Goal: Task Accomplishment & Management: Manage account settings

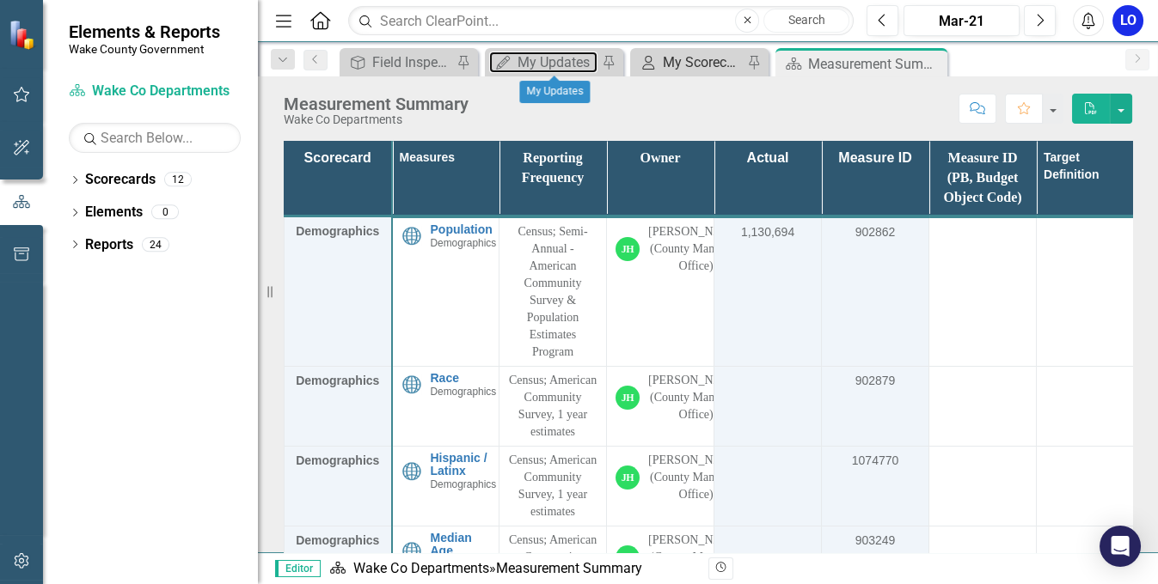
drag, startPoint x: 536, startPoint y: 65, endPoint x: 668, endPoint y: 62, distance: 131.5
click at [536, 64] on div "My Updates" at bounding box center [557, 62] width 80 height 21
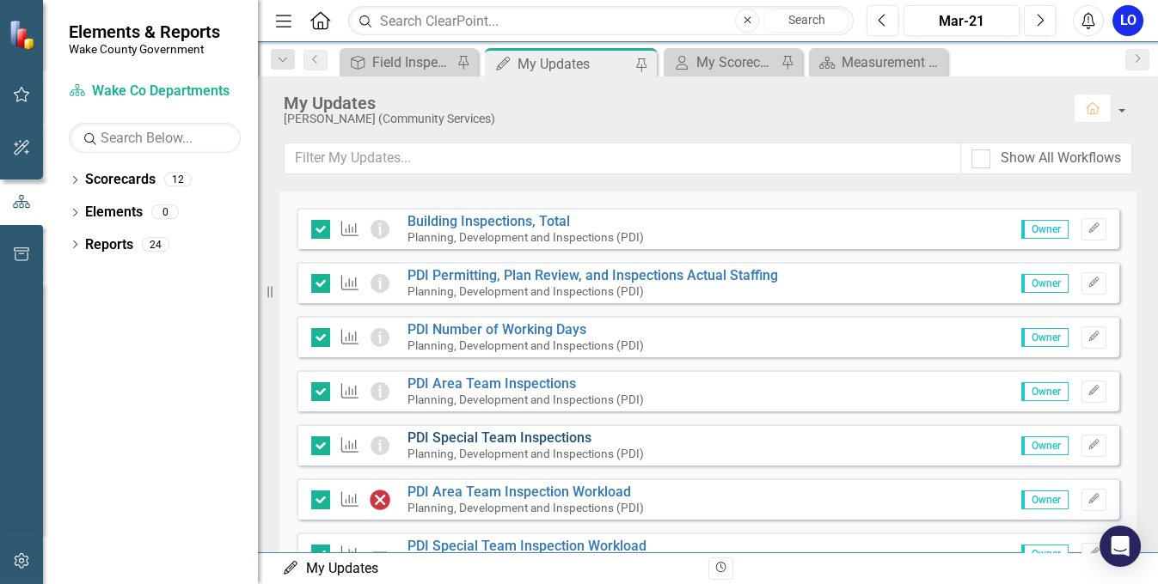
scroll to position [234, 0]
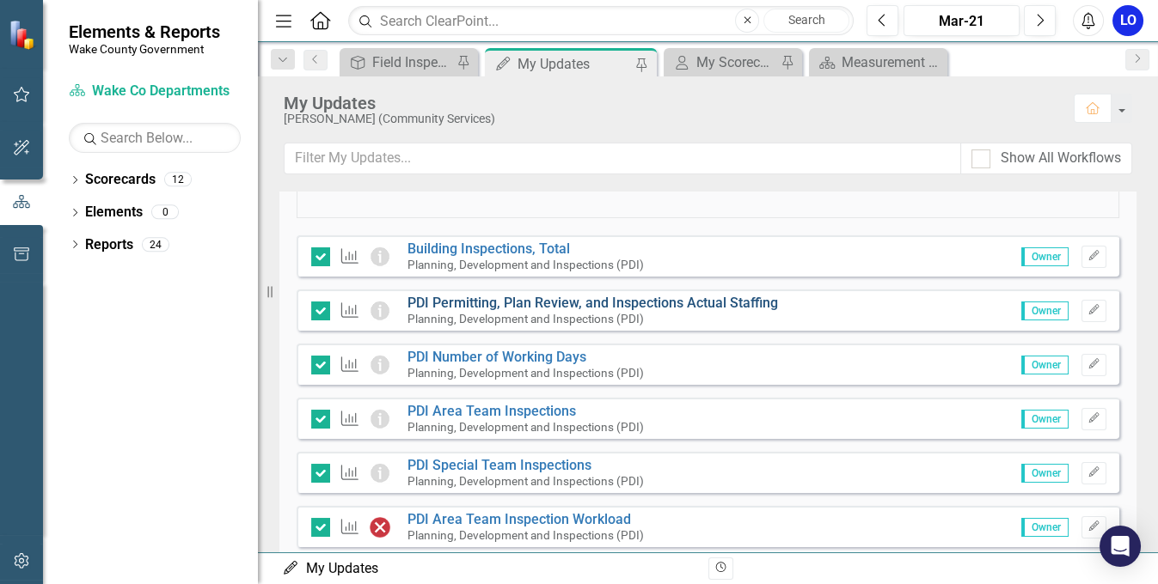
click at [541, 303] on link "PDI Permitting, Plan Review, and Inspections Actual Staffing" at bounding box center [592, 303] width 370 height 16
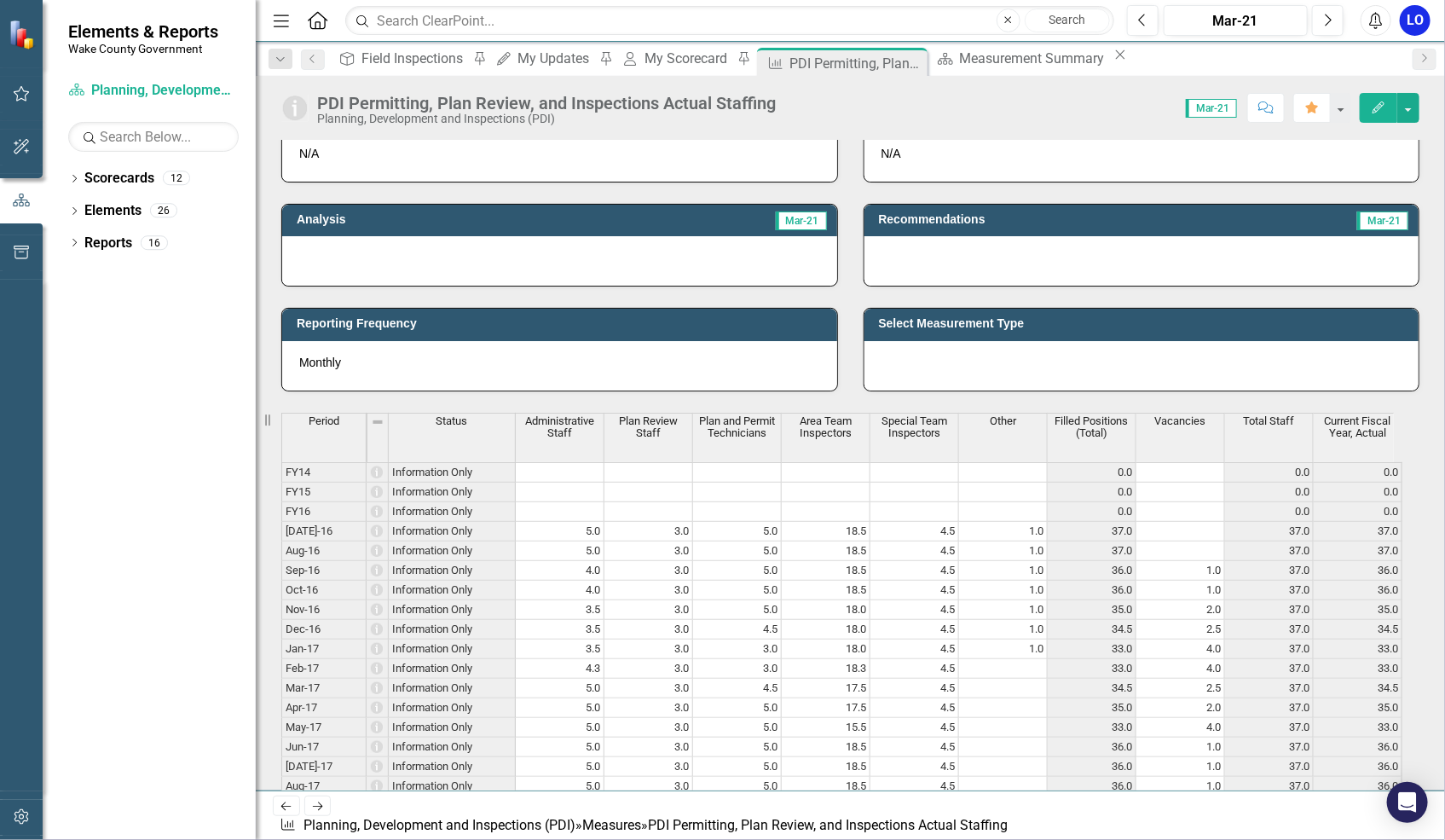
scroll to position [464, 0]
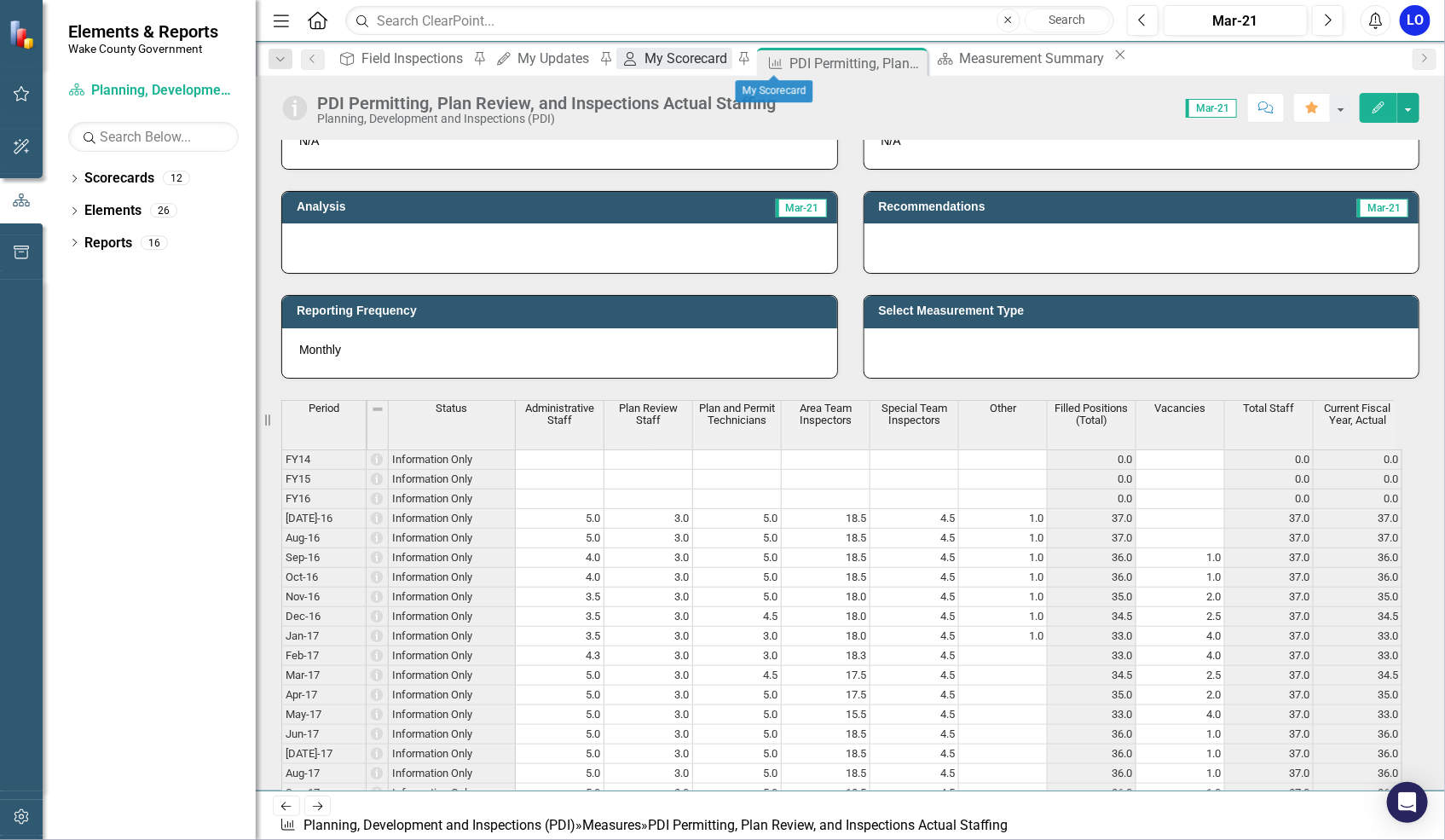
click at [732, 63] on div "My Scorecard" at bounding box center [688, 58] width 88 height 21
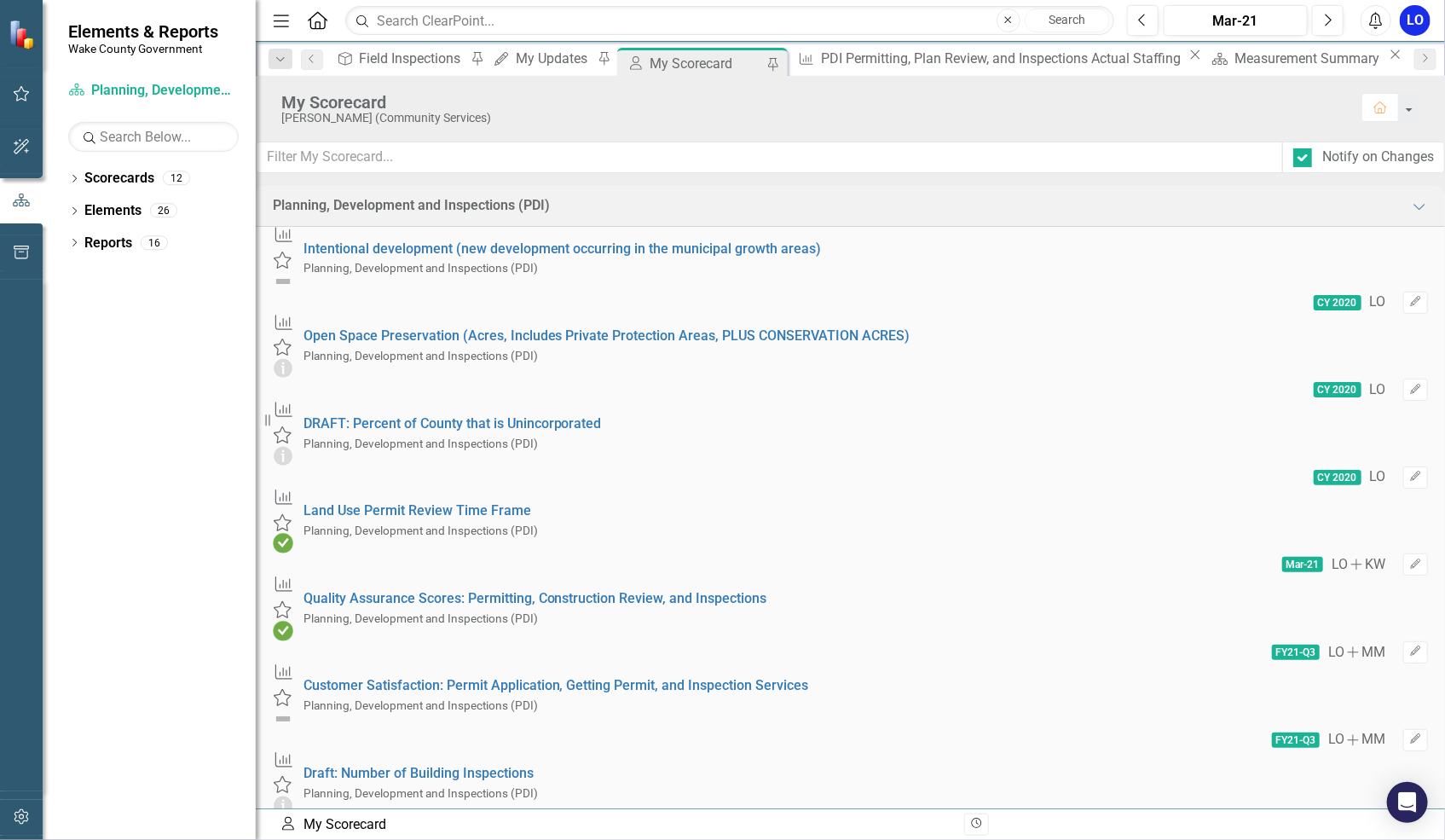
scroll to position [464, 0]
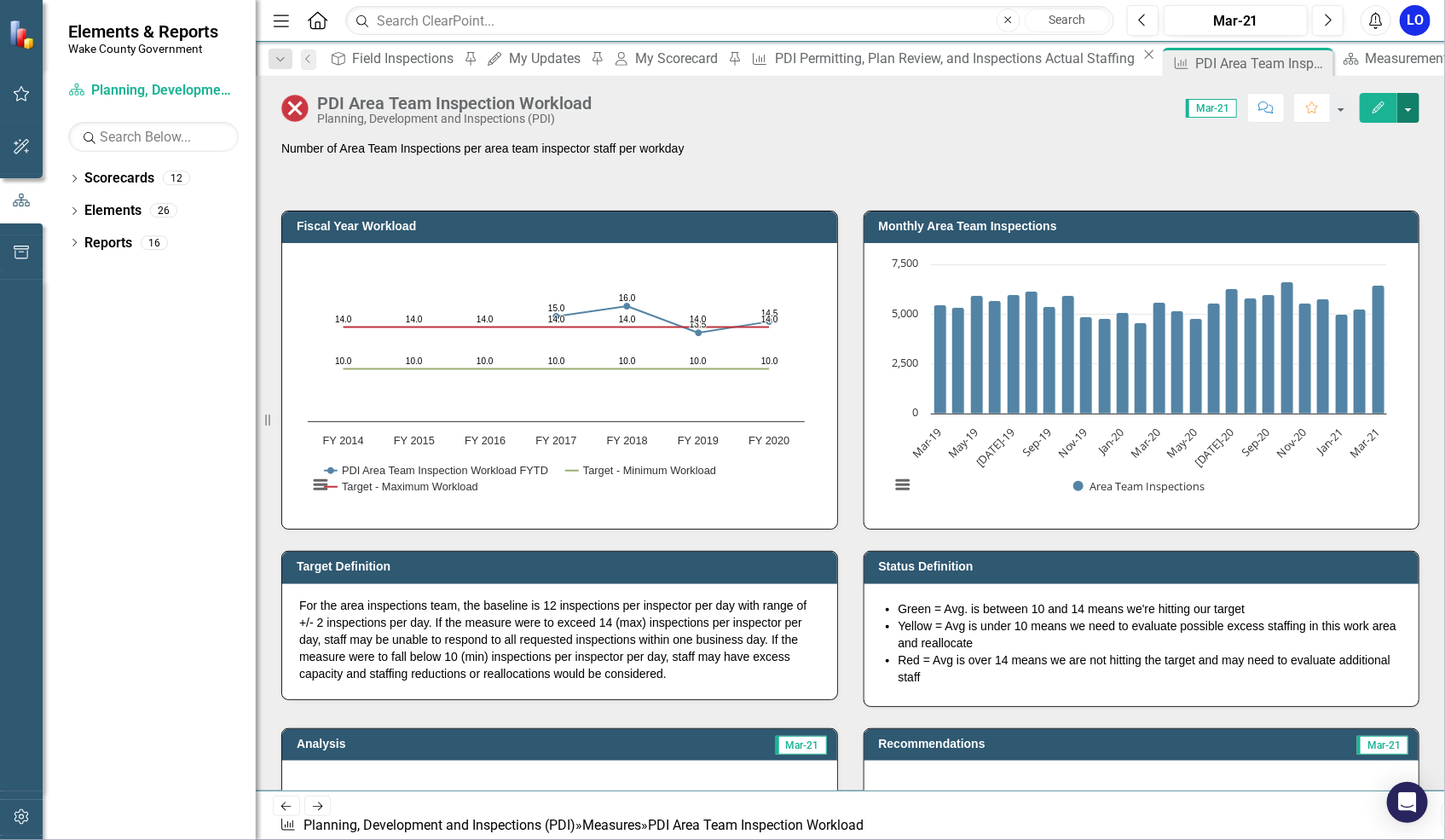
click at [1147, 106] on button "button" at bounding box center [1408, 108] width 22 height 30
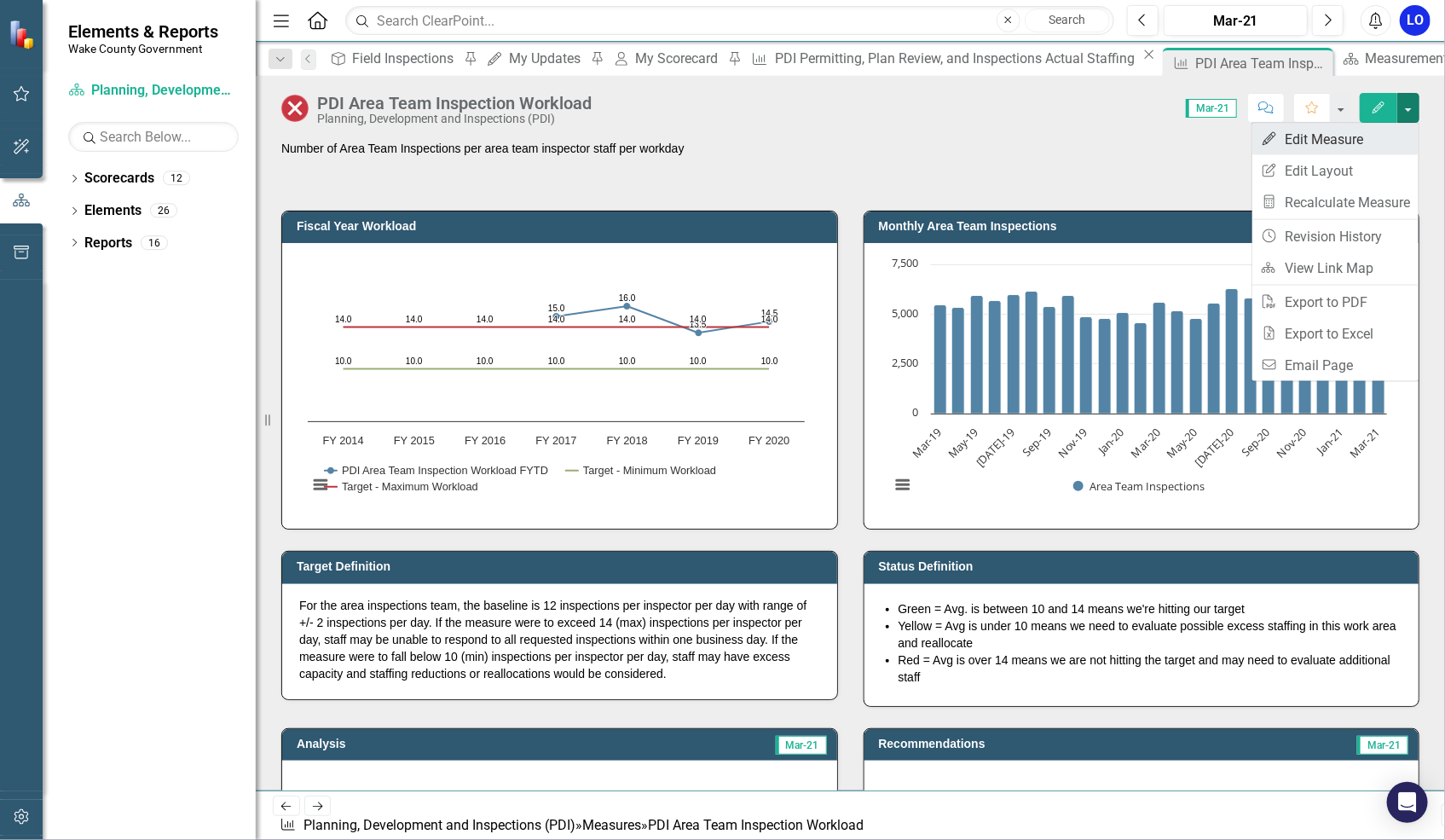
click at [1147, 138] on link "Edit Edit Measure" at bounding box center [1336, 140] width 167 height 32
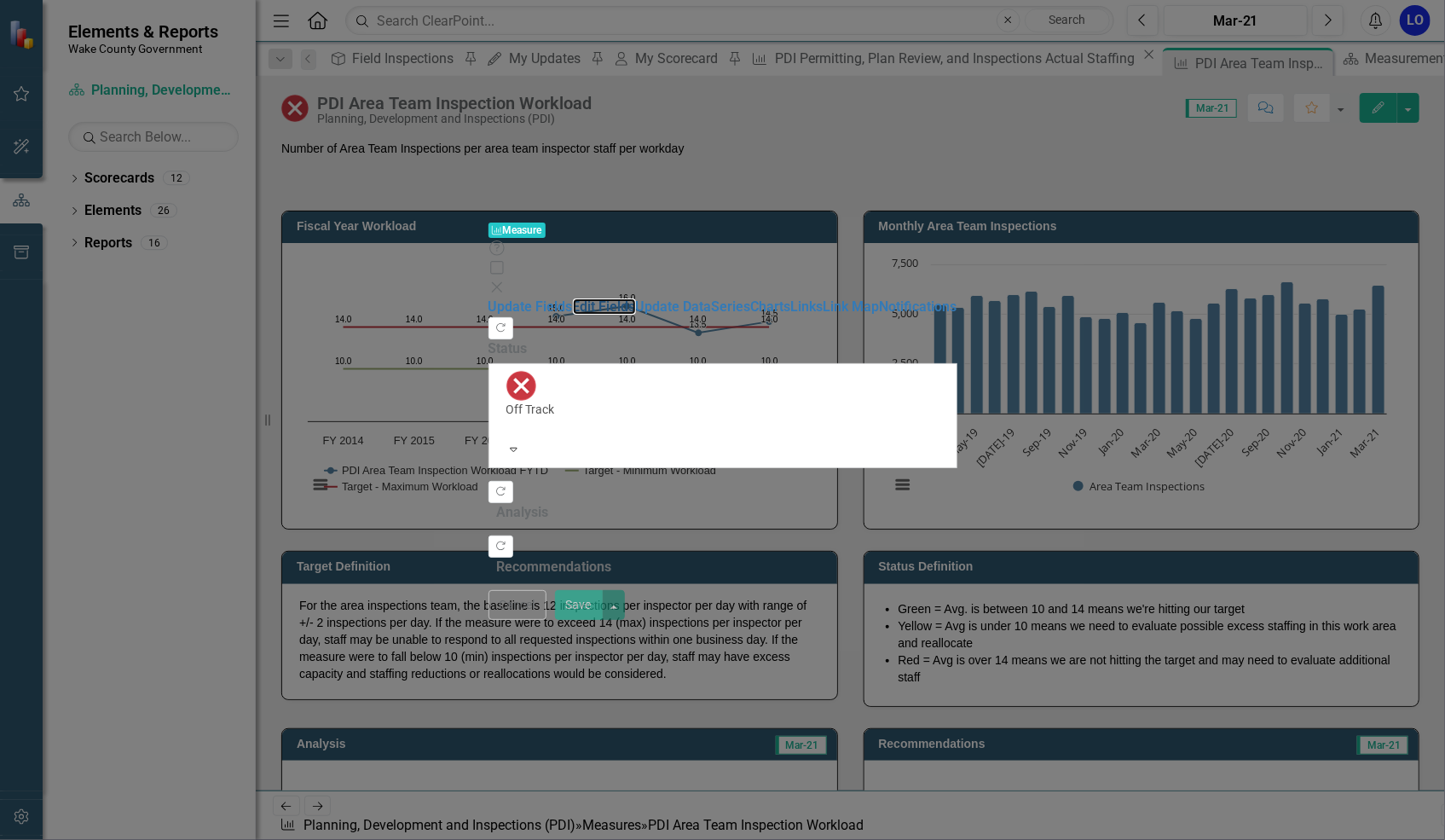
click at [573, 299] on link "Edit Fields" at bounding box center [605, 306] width 63 height 16
click at [636, 299] on link "Update Data" at bounding box center [673, 306] width 75 height 16
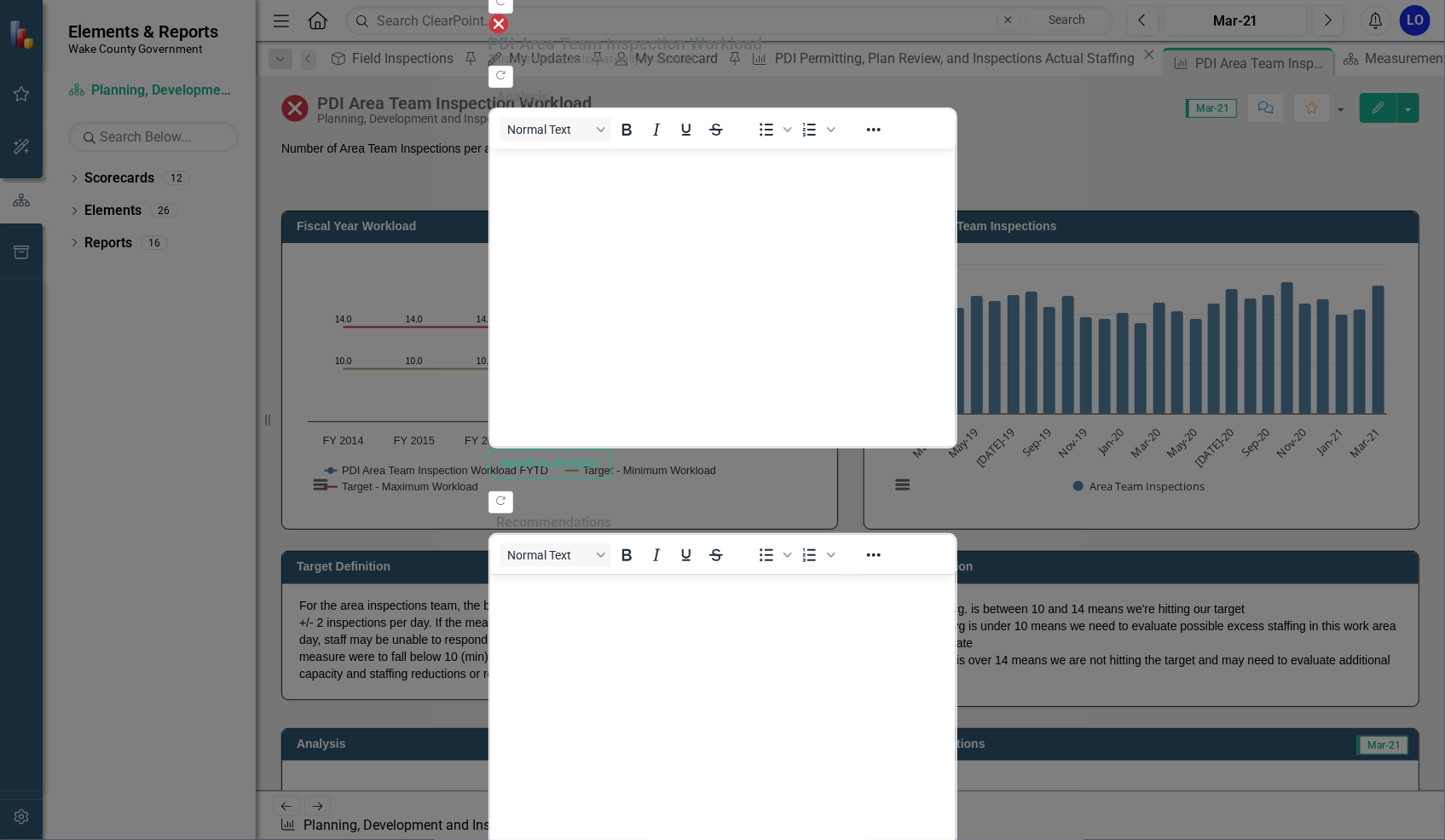
scroll to position [76, 0]
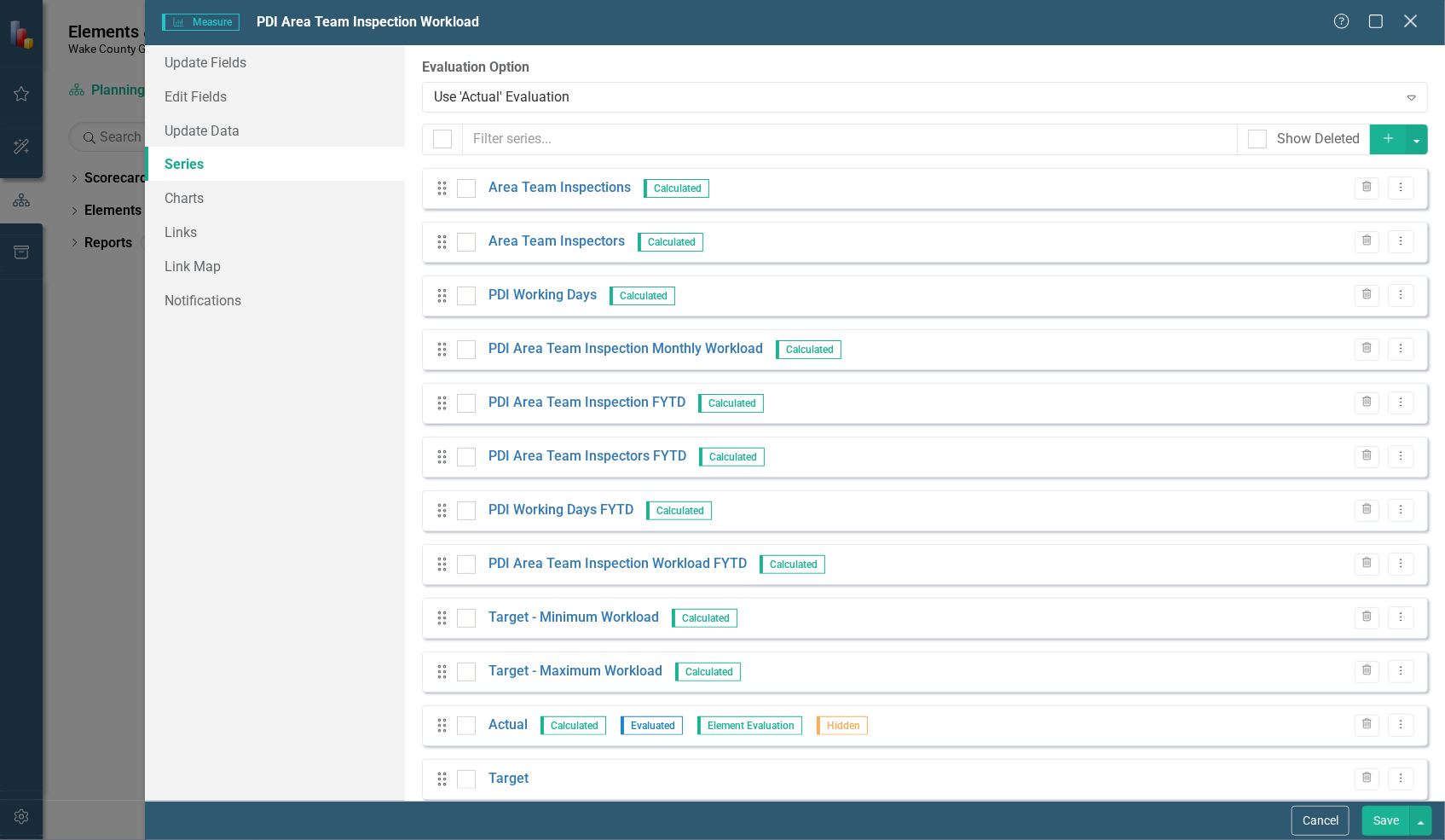
click at [1415, 19] on icon "Close" at bounding box center [1409, 21] width 21 height 16
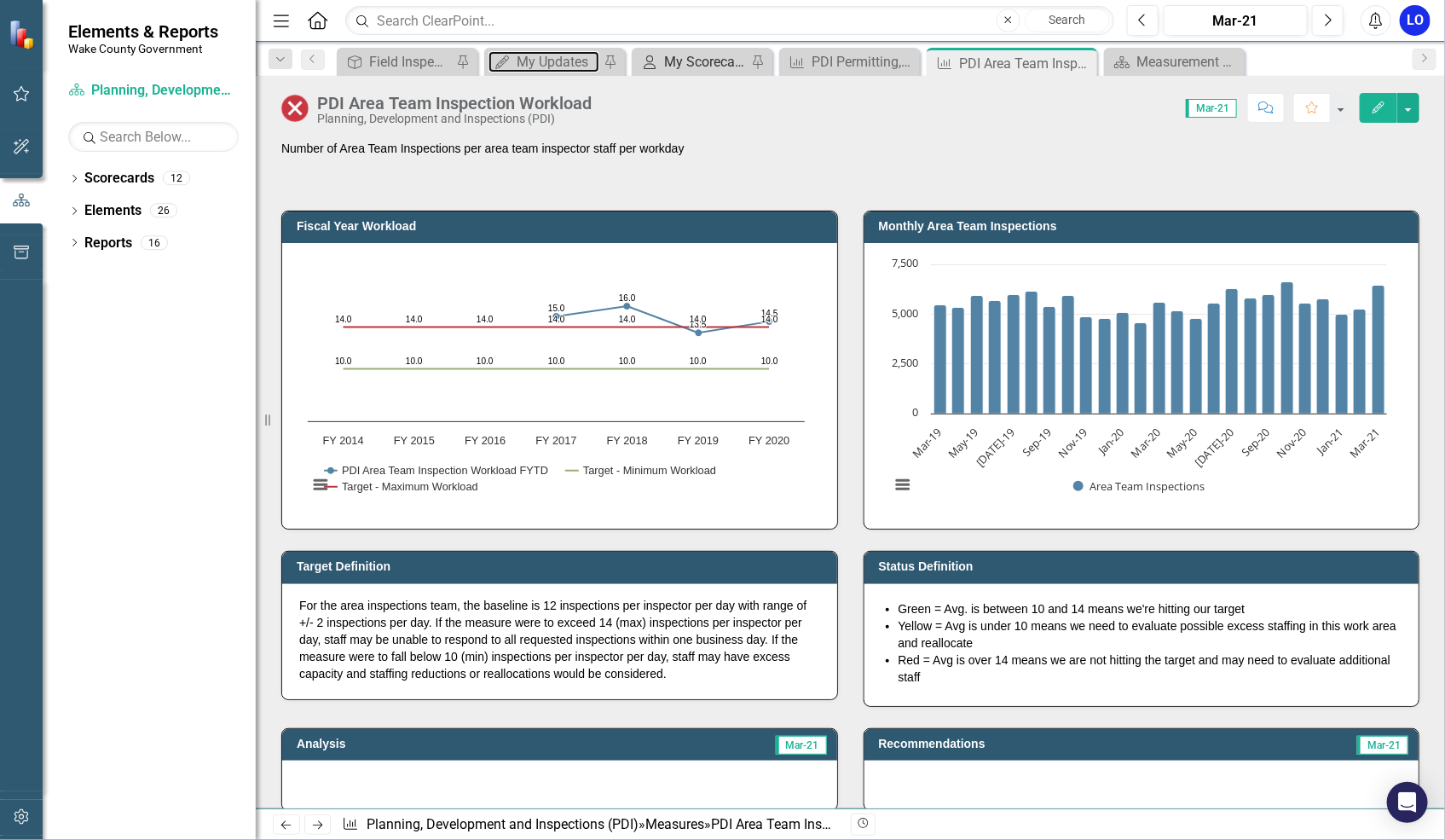
click at [558, 54] on div "My Updates" at bounding box center [557, 61] width 82 height 21
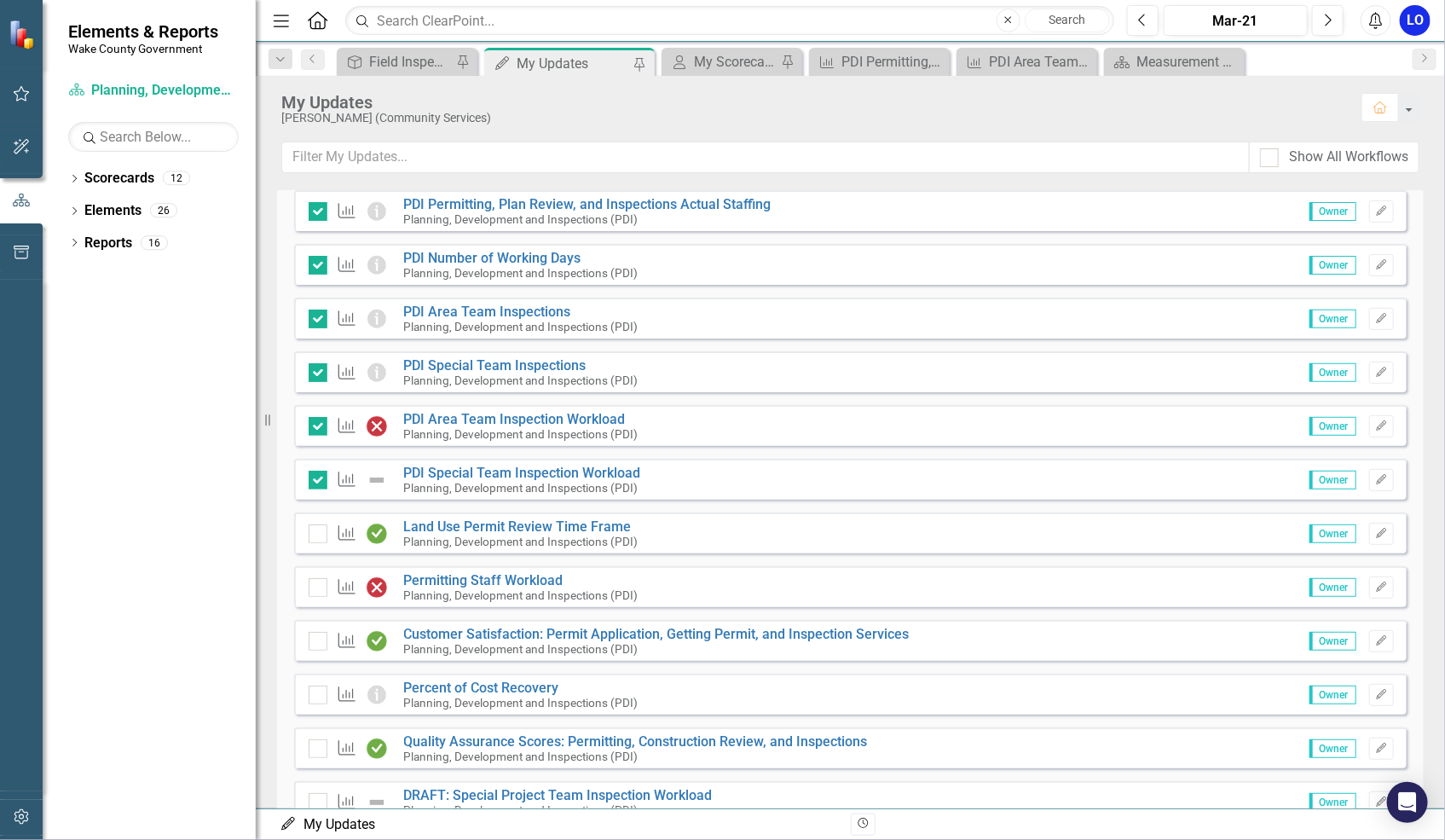
scroll to position [232, 0]
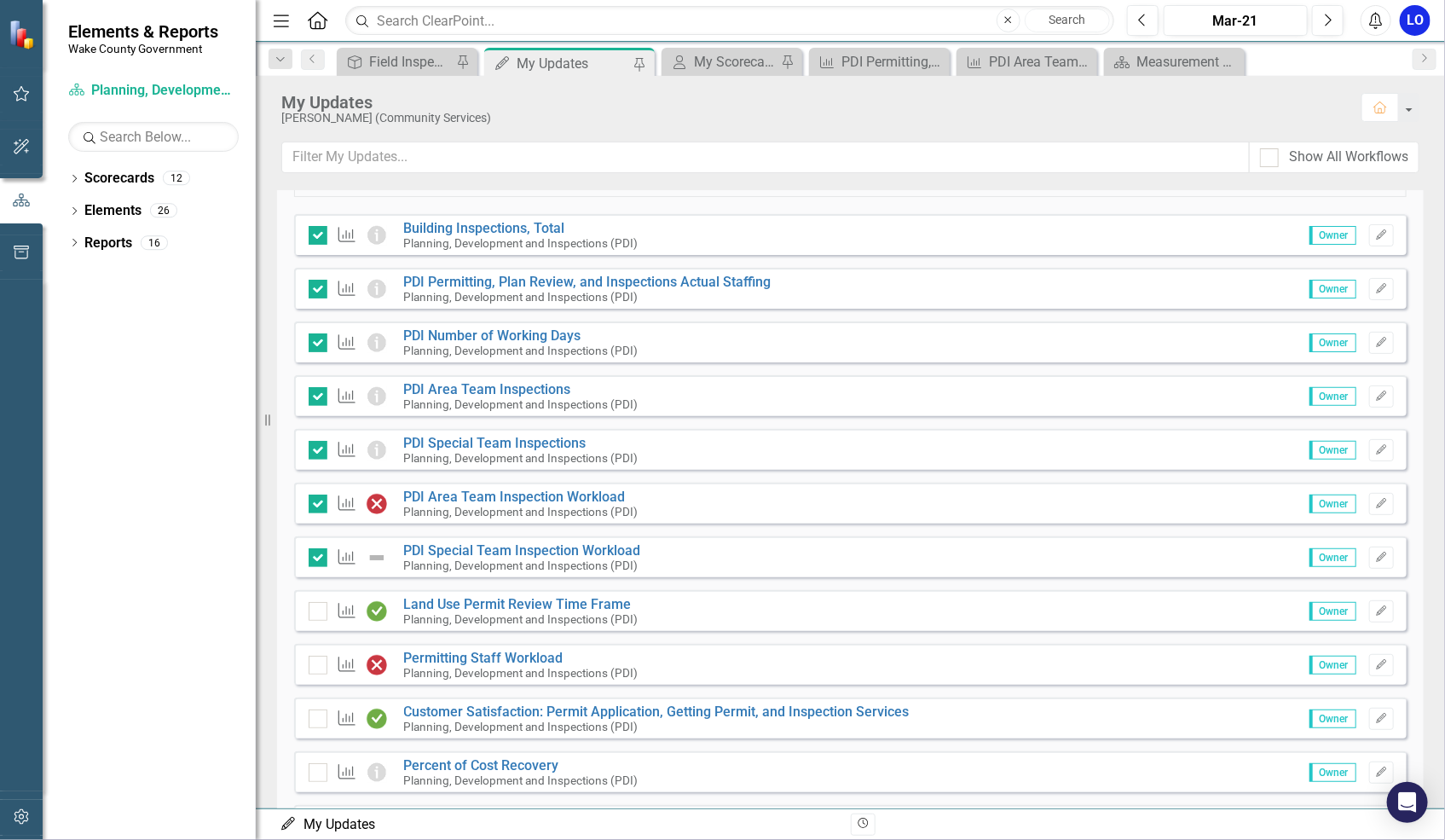
click at [755, 75] on div "My Updates [PERSON_NAME] (Community Services) Home" at bounding box center [850, 108] width 1189 height 65
click at [748, 61] on div "My Scorecard" at bounding box center [735, 61] width 82 height 21
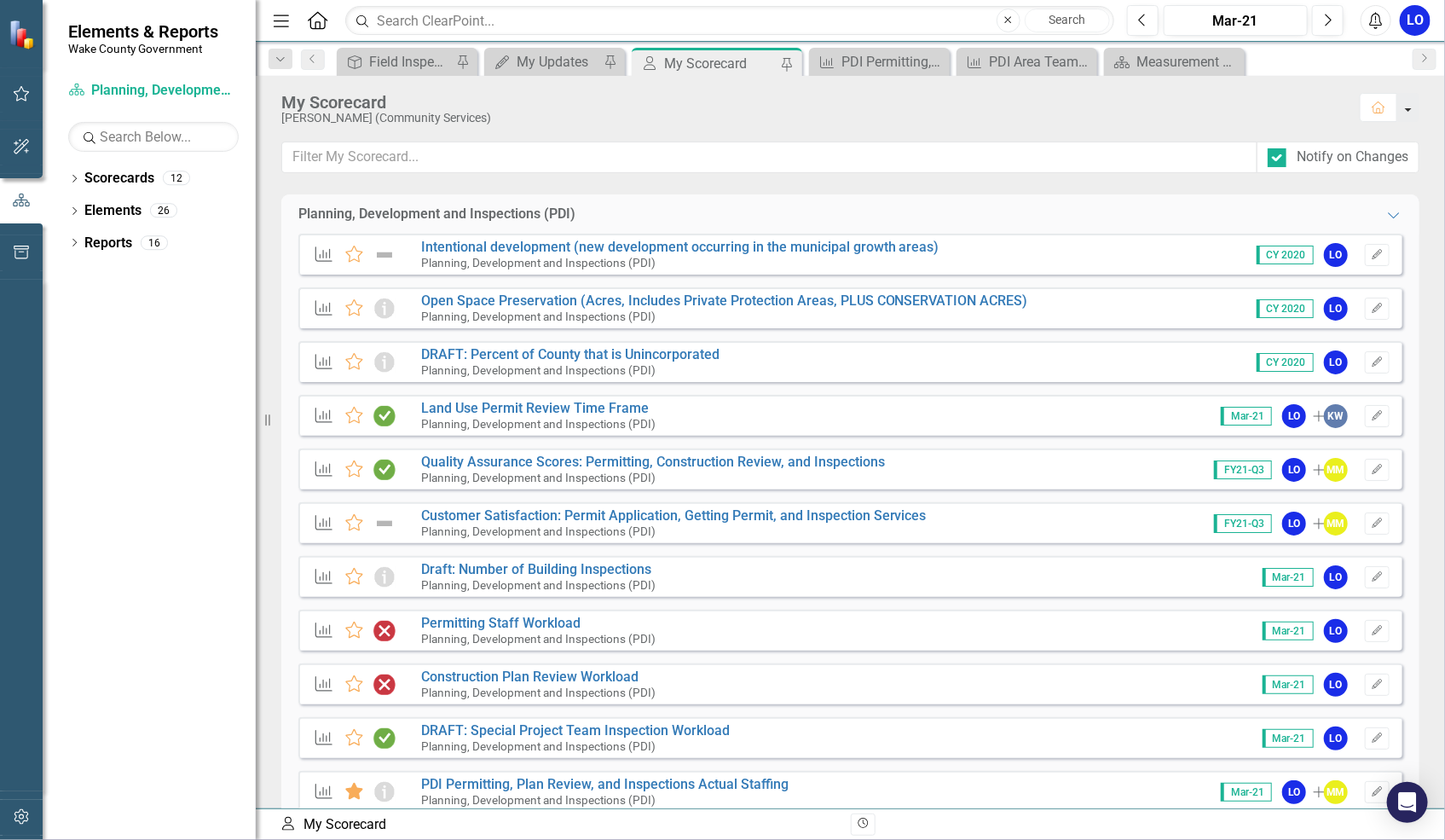
click at [1404, 113] on button "button" at bounding box center [1408, 107] width 22 height 29
click at [1182, 119] on div "[PERSON_NAME] (Community Services)" at bounding box center [813, 118] width 1063 height 13
click at [72, 179] on icon "Dropdown" at bounding box center [74, 180] width 12 height 9
click at [63, 240] on icon "Dropdown" at bounding box center [58, 242] width 13 height 10
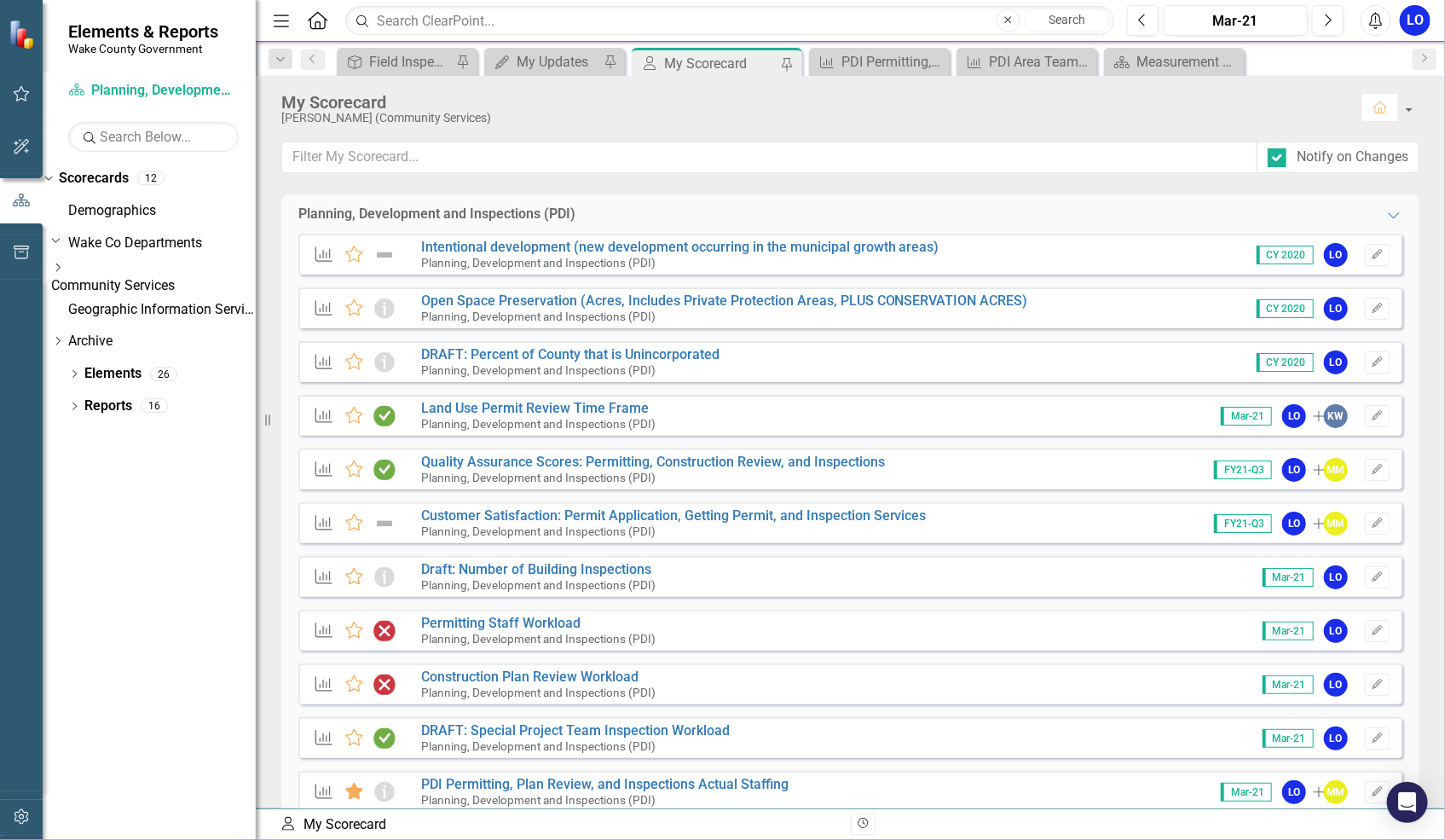
click at [63, 273] on icon "Dropdown" at bounding box center [58, 268] width 13 height 10
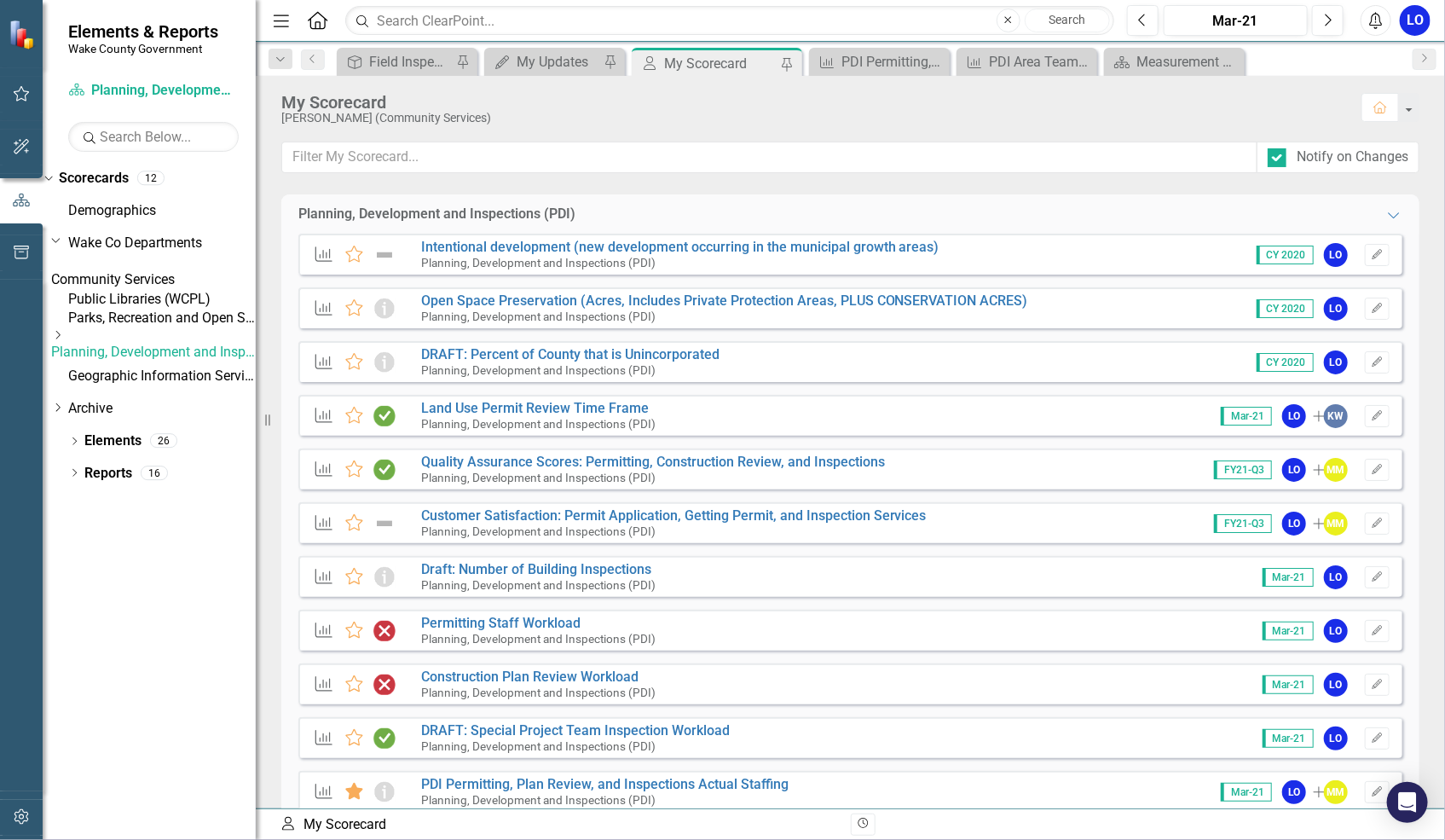
click at [63, 340] on icon "Dropdown" at bounding box center [58, 335] width 13 height 10
click at [174, 356] on link "Planning, Development and Inspections (PDI)" at bounding box center [154, 346] width 204 height 20
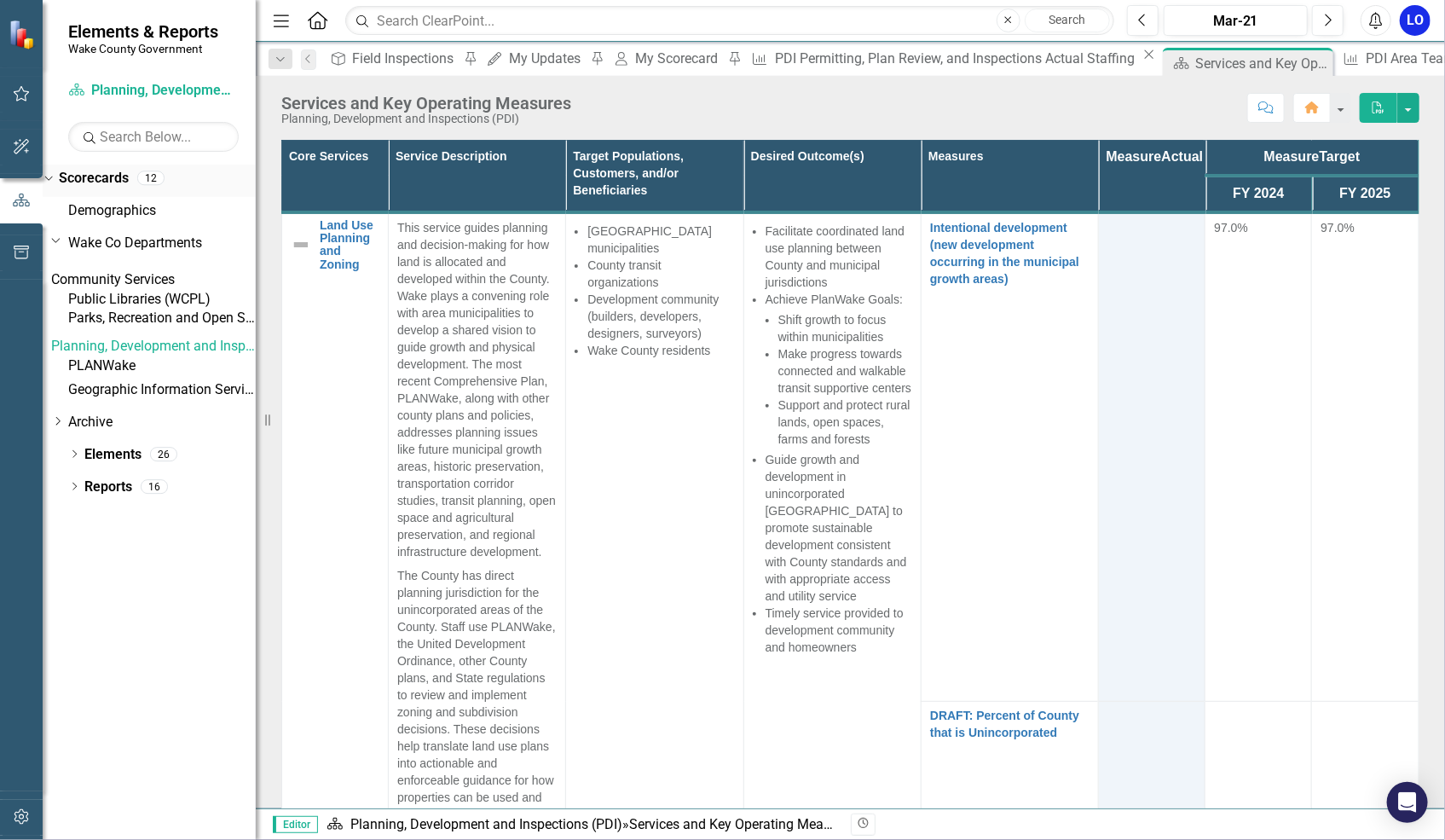
click at [112, 180] on link "Scorecards" at bounding box center [93, 179] width 69 height 20
click at [129, 181] on link "Scorecards" at bounding box center [93, 179] width 69 height 20
click at [129, 184] on link "Scorecards" at bounding box center [93, 179] width 69 height 20
click at [52, 179] on icon "Dropdown" at bounding box center [46, 178] width 9 height 12
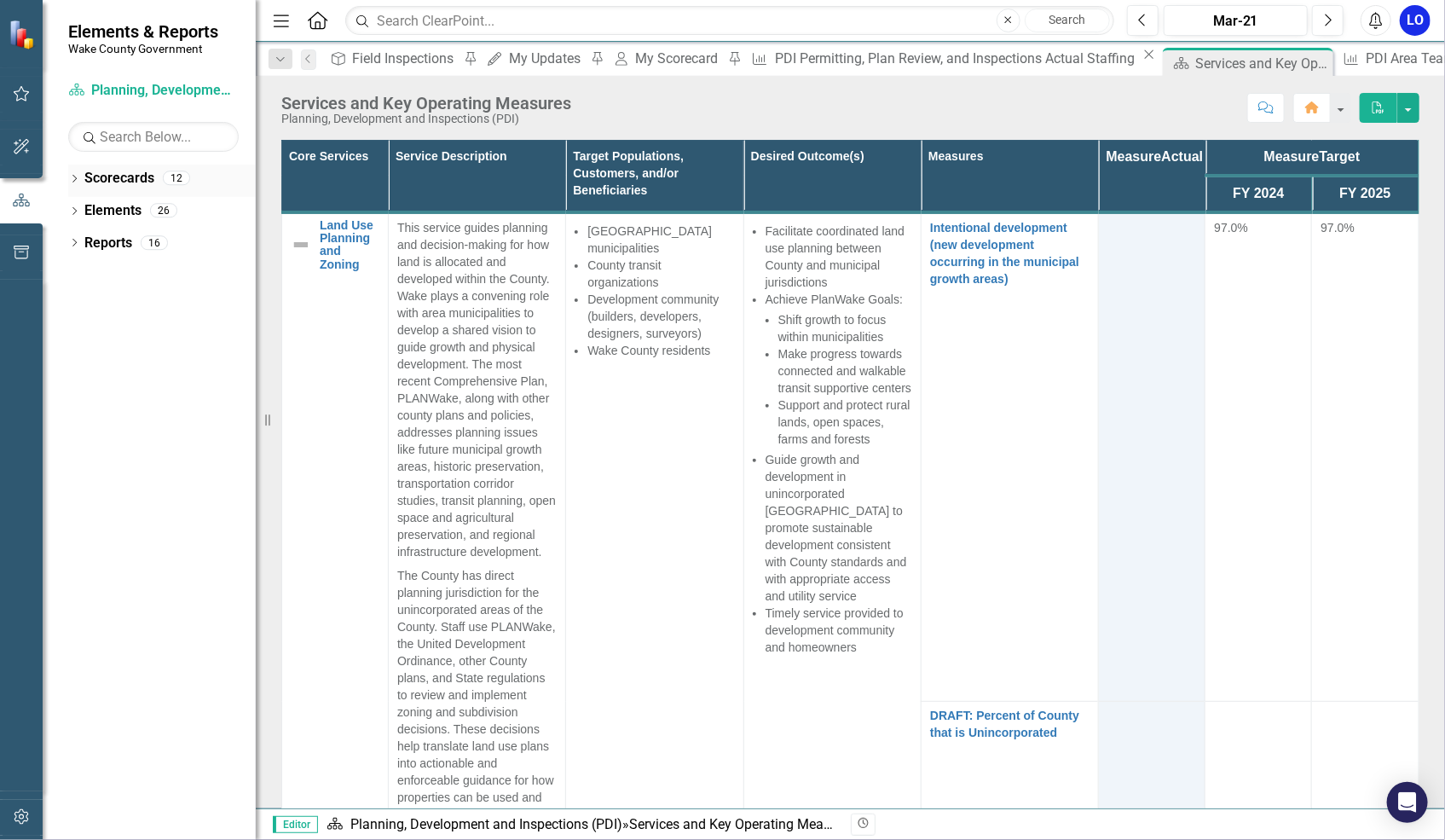
click at [119, 179] on link "Scorecards" at bounding box center [119, 179] width 69 height 20
click at [72, 179] on icon "Dropdown" at bounding box center [74, 180] width 12 height 9
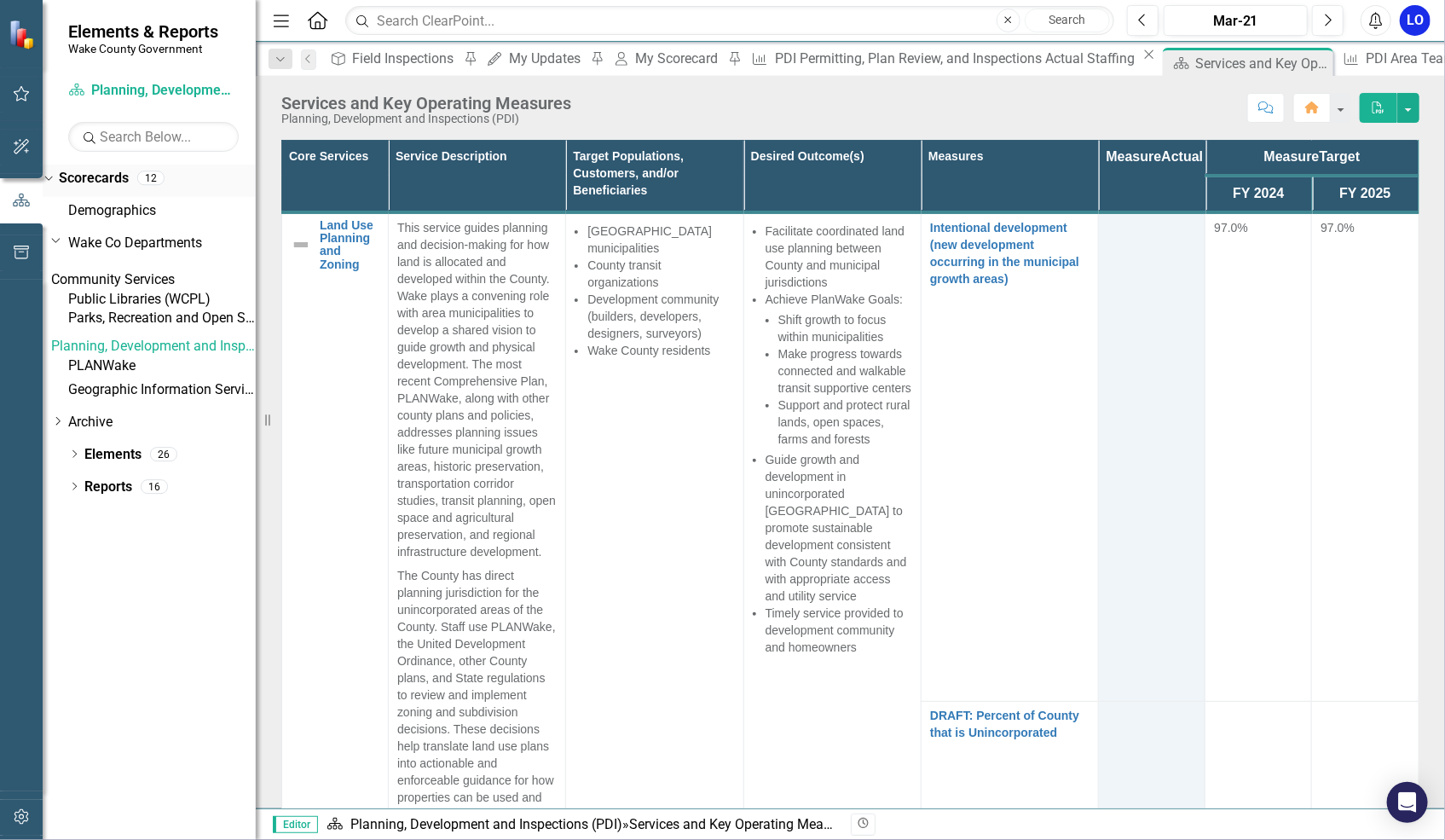
click at [129, 186] on link "Scorecards" at bounding box center [93, 179] width 69 height 20
click at [129, 181] on link "Scorecards" at bounding box center [93, 179] width 69 height 20
click at [129, 179] on link "Scorecards" at bounding box center [93, 179] width 69 height 20
click at [197, 178] on div "Scorecards 12" at bounding box center [157, 180] width 197 height 33
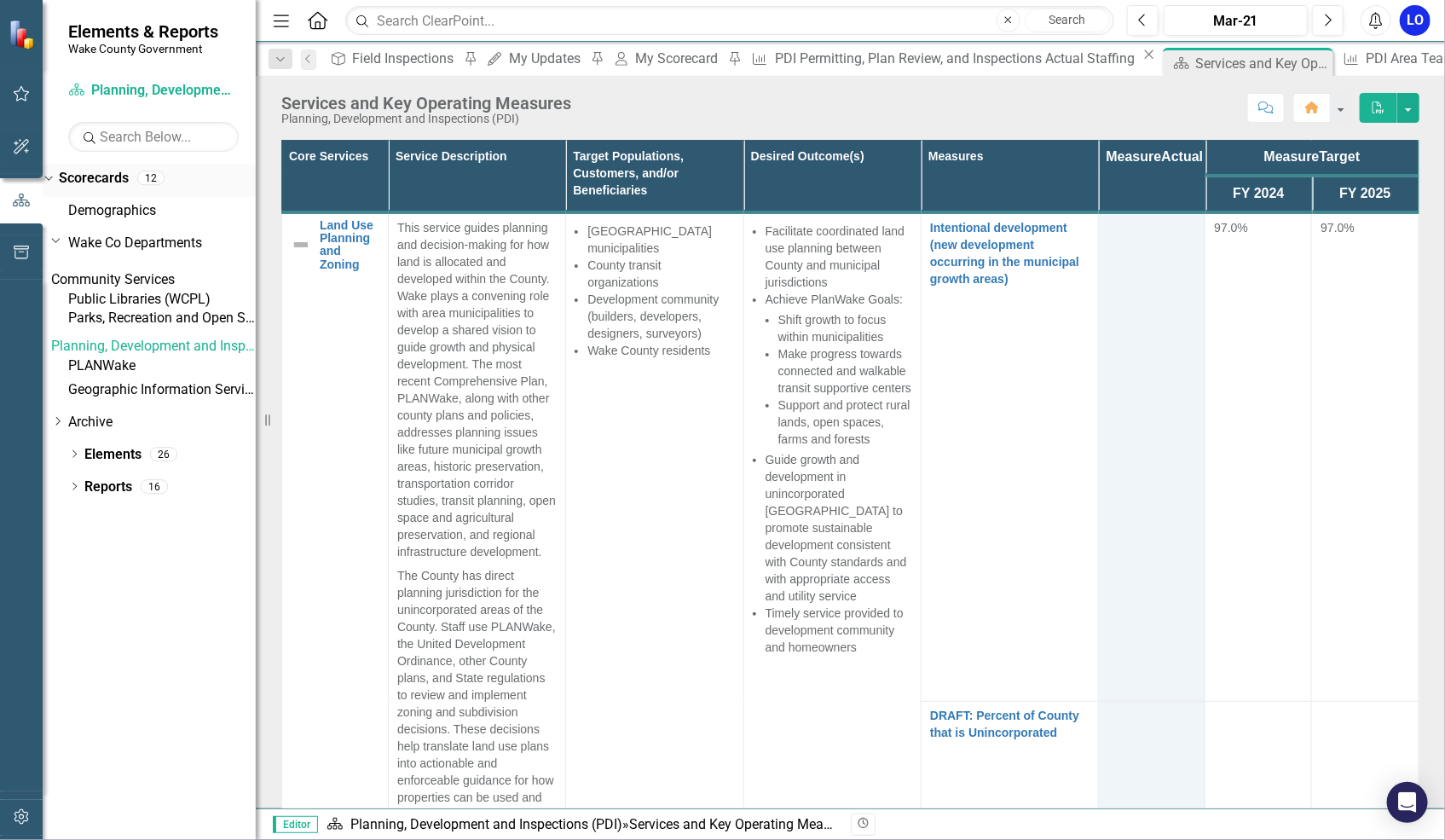
click at [219, 180] on div "Scorecards 12" at bounding box center [157, 180] width 197 height 33
click at [215, 180] on div "Scorecards 12" at bounding box center [157, 180] width 197 height 33
click at [648, 57] on div "My Scorecard" at bounding box center [679, 58] width 88 height 21
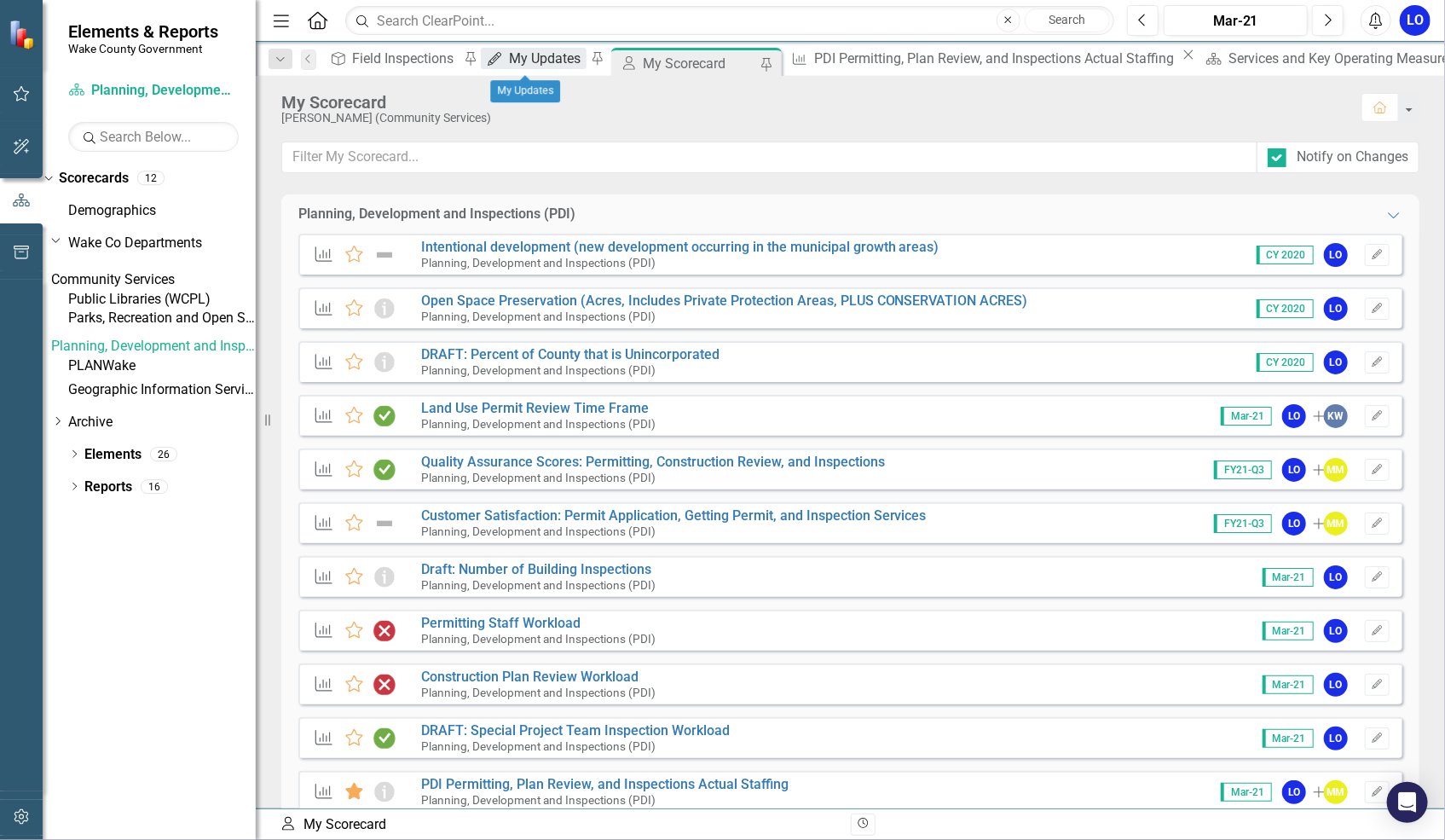
click at [521, 58] on div "My Updates" at bounding box center [546, 58] width 76 height 21
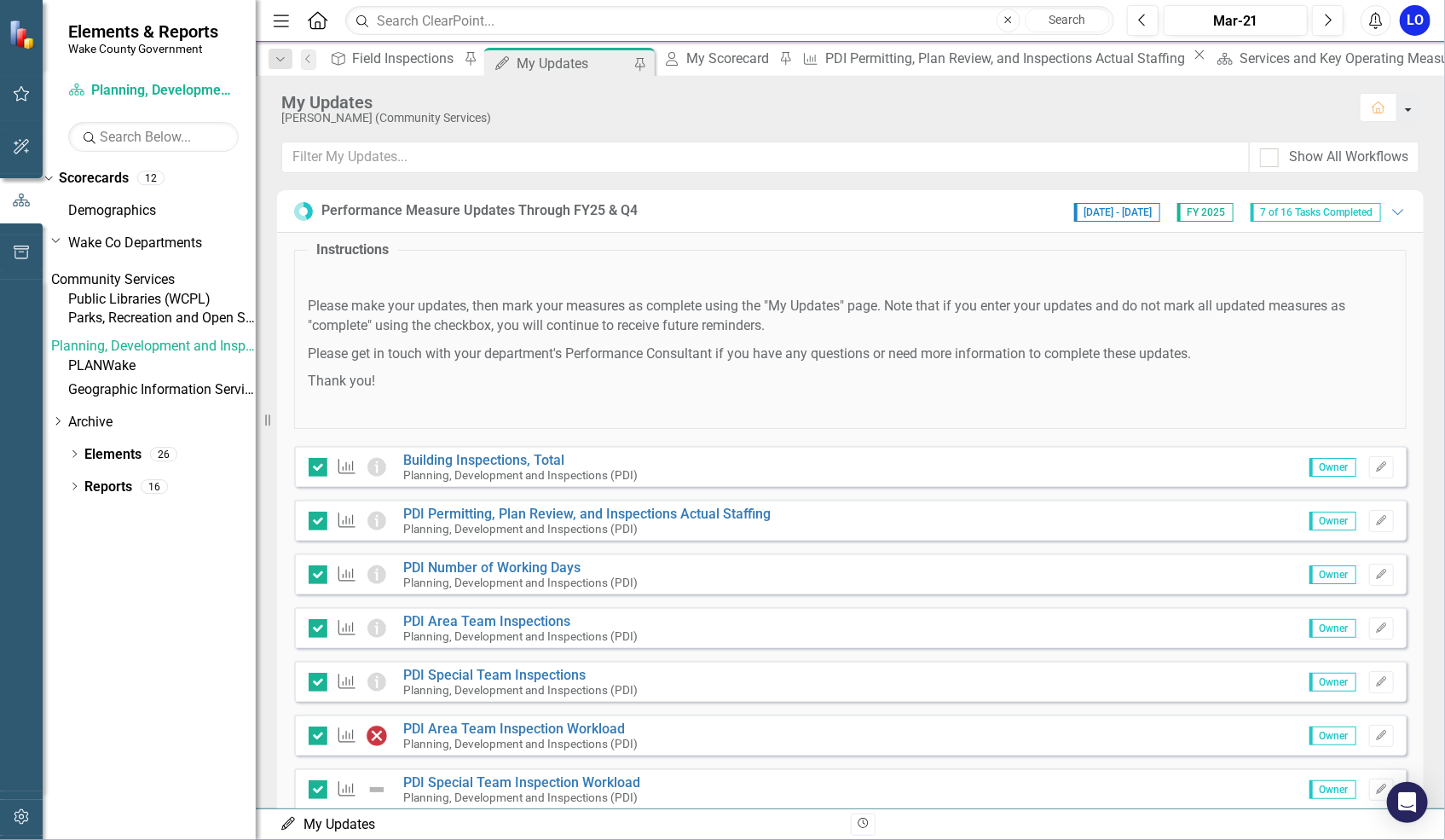
click at [1410, 109] on button "button" at bounding box center [1408, 107] width 22 height 29
click at [1414, 290] on div "Performance Measure Updates Through FY25 & Q4 7/7/25 - 8/29/25 FY 2025 7 of 16 …" at bounding box center [850, 499] width 1189 height 618
click at [692, 58] on div "My Scorecard" at bounding box center [730, 58] width 88 height 21
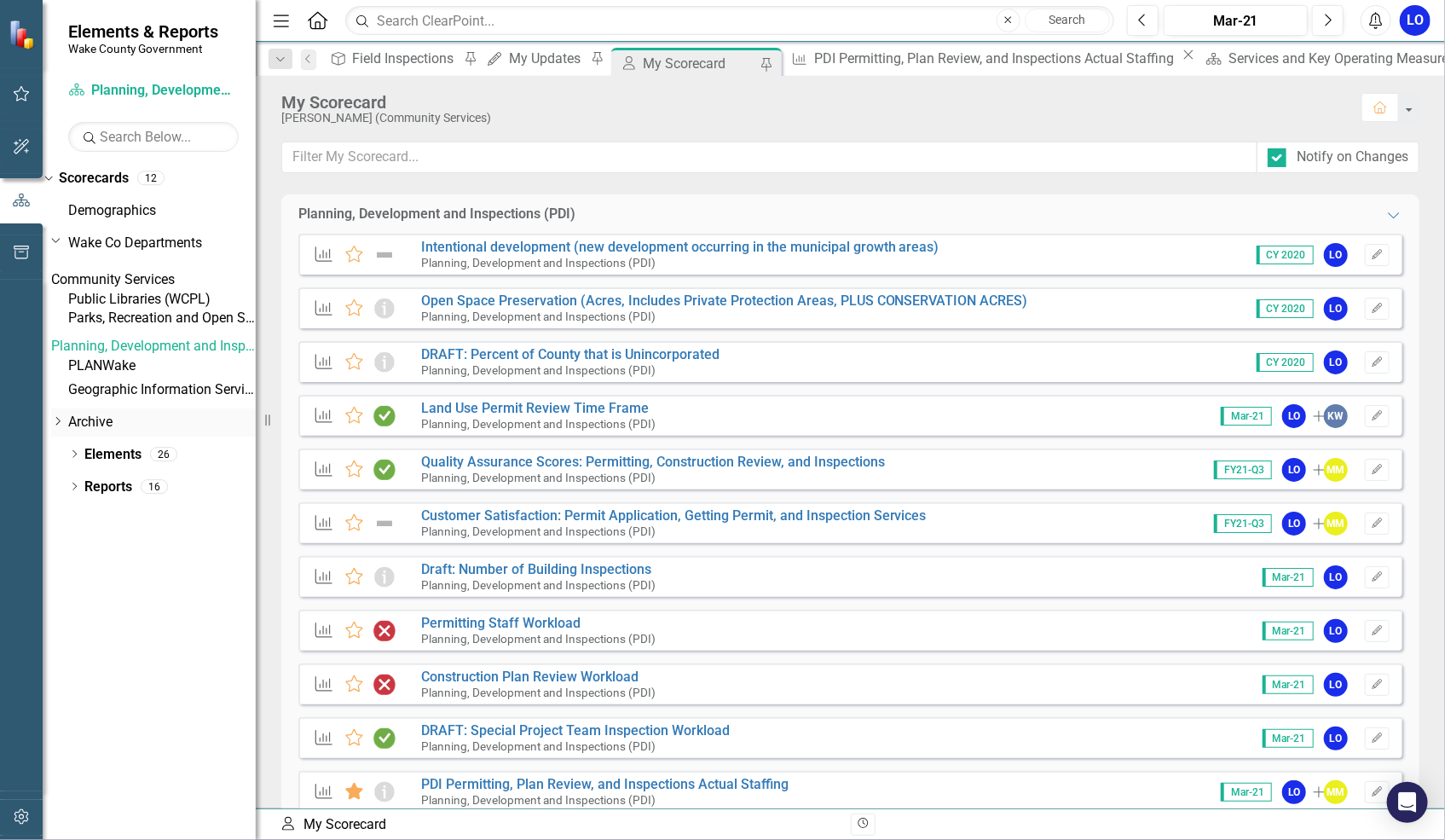
click at [104, 432] on link "Archive" at bounding box center [162, 422] width 187 height 20
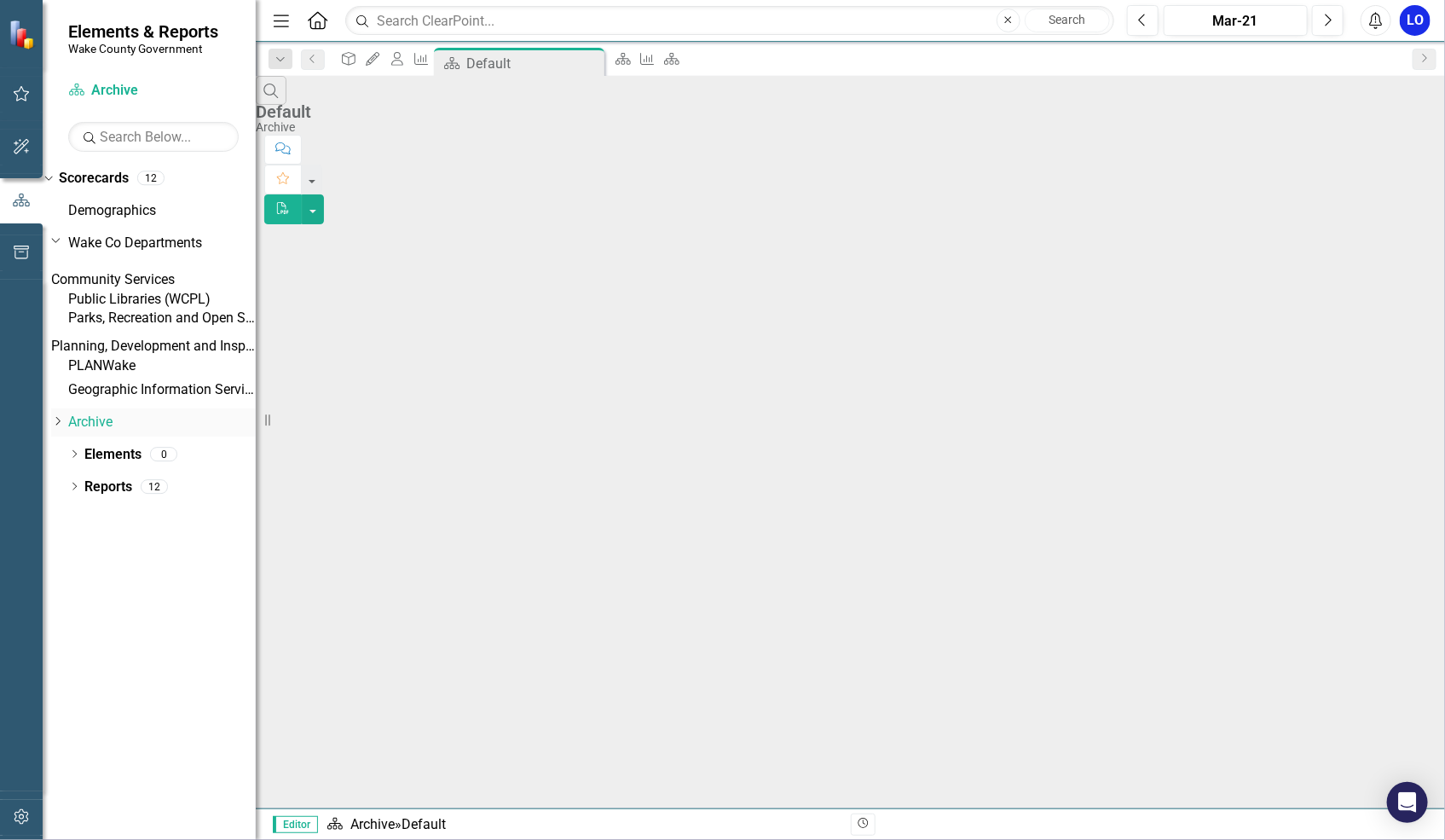
click at [63, 426] on icon "Dropdown" at bounding box center [58, 420] width 13 height 10
click at [195, 480] on link "Community Services (USER TRAINING)" at bounding box center [162, 470] width 187 height 20
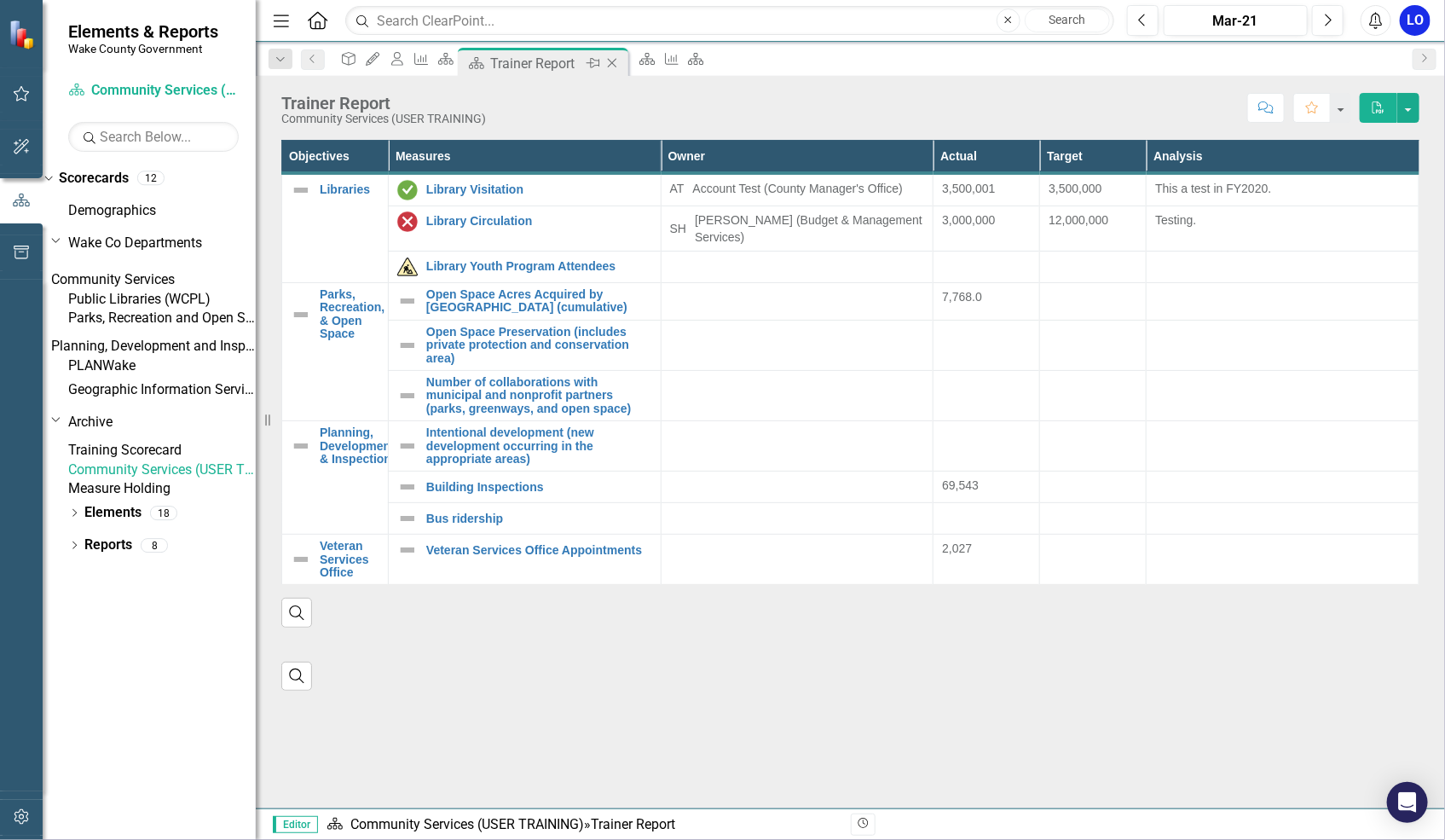
click at [621, 64] on icon "Close" at bounding box center [612, 63] width 17 height 14
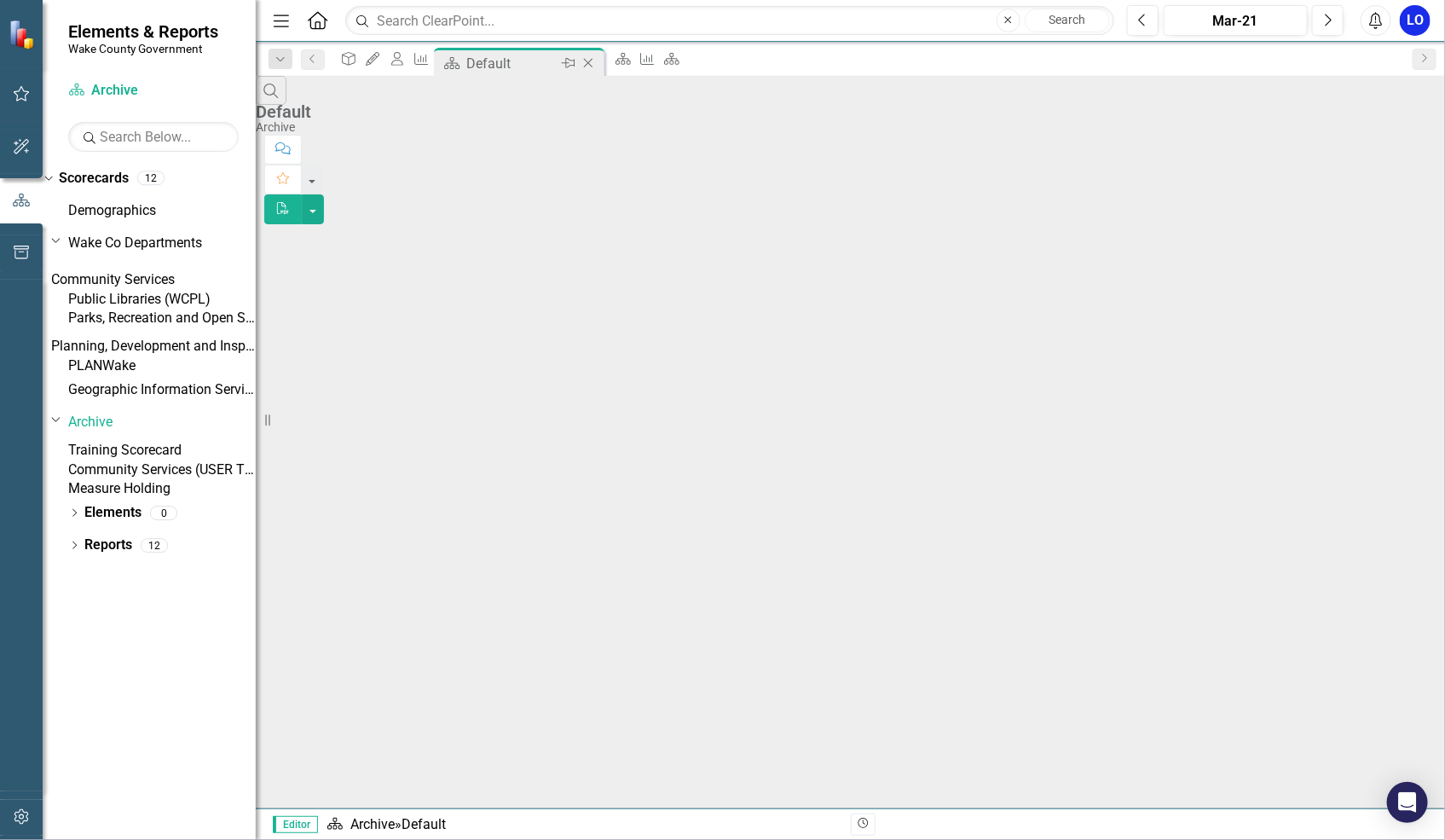
click at [592, 60] on icon at bounding box center [587, 62] width 9 height 9
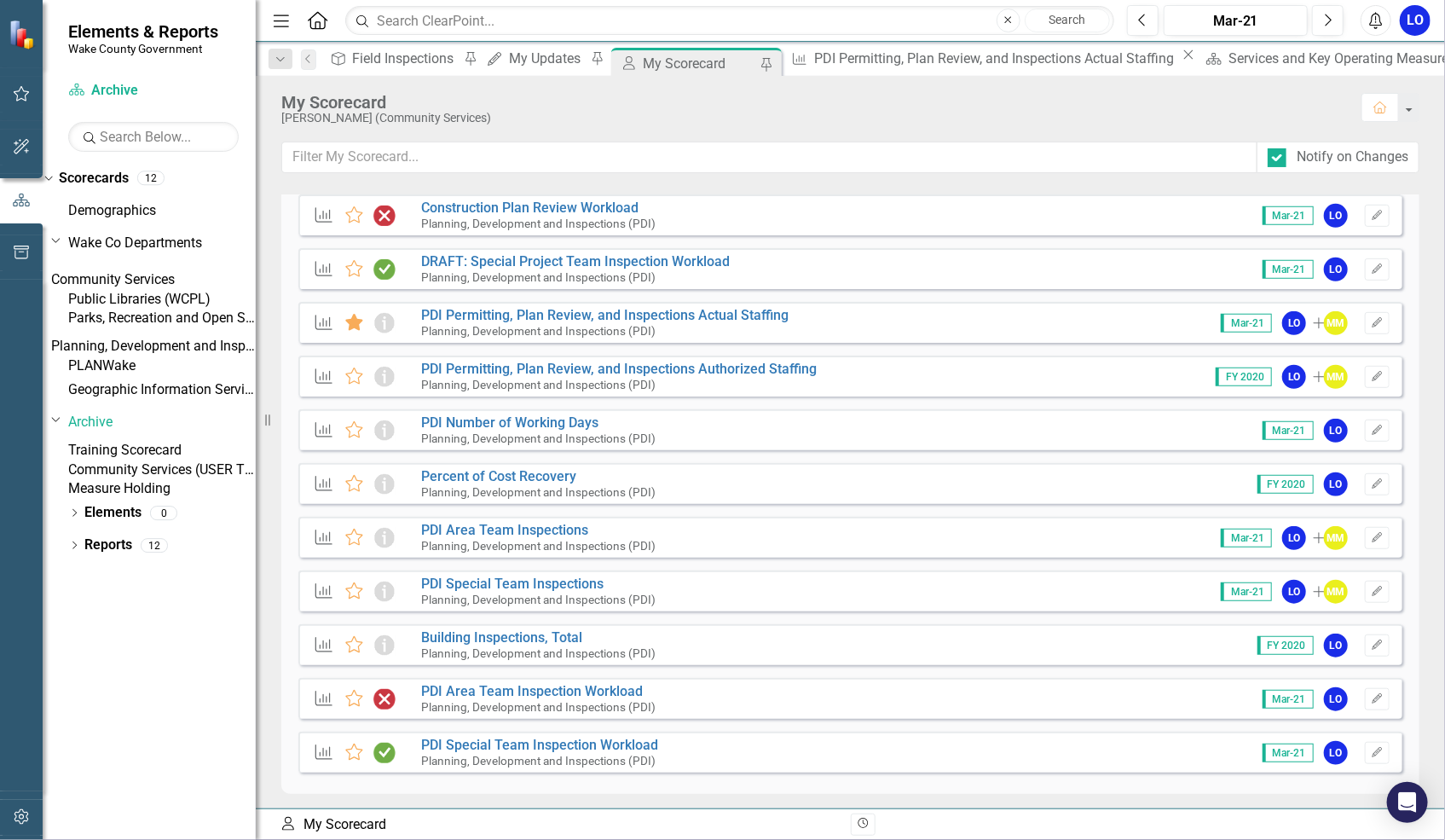
scroll to position [470, 0]
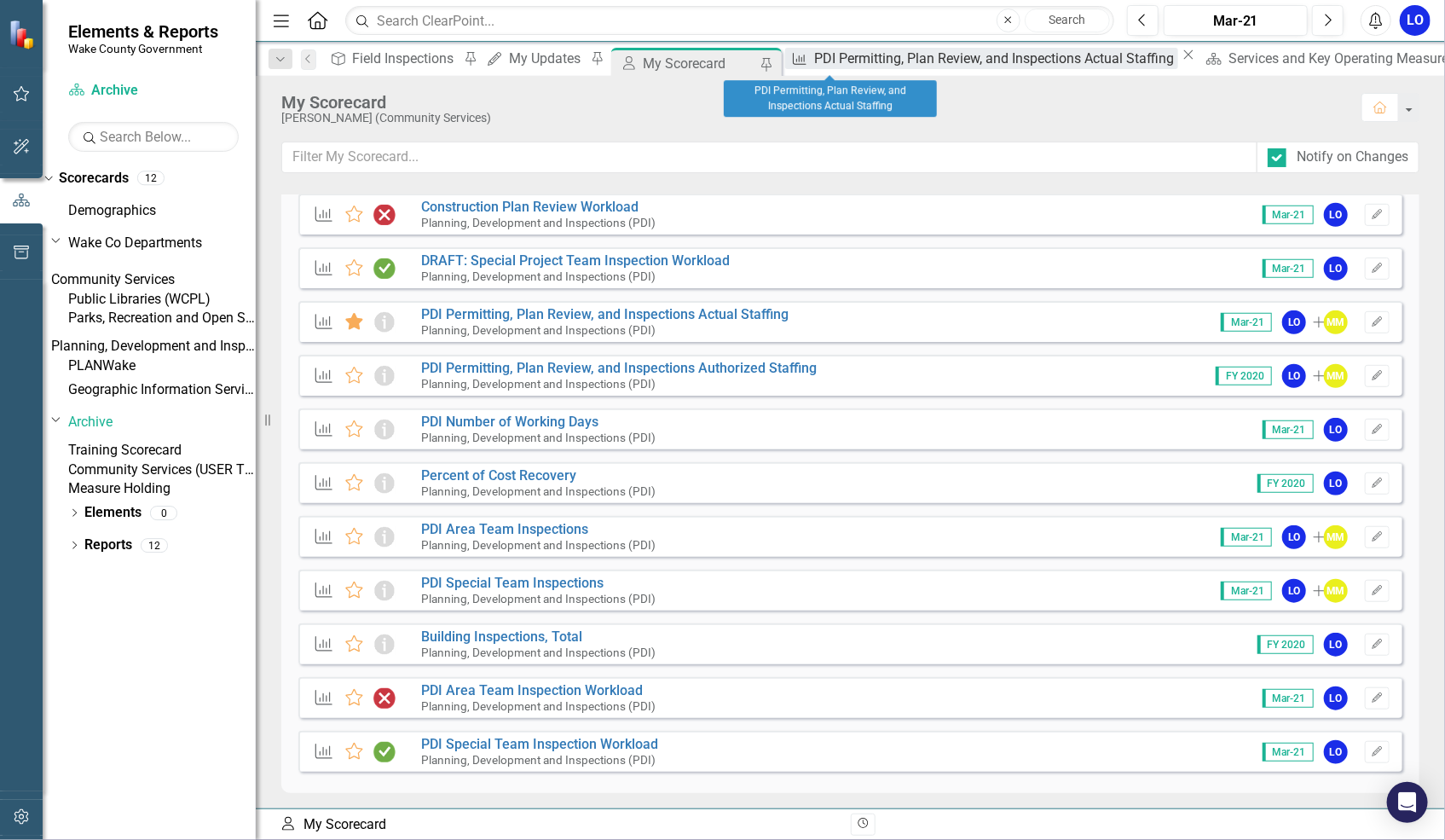
click at [850, 58] on div "PDI Permitting, Plan Review, and Inspections Actual Staffing" at bounding box center [996, 58] width 364 height 21
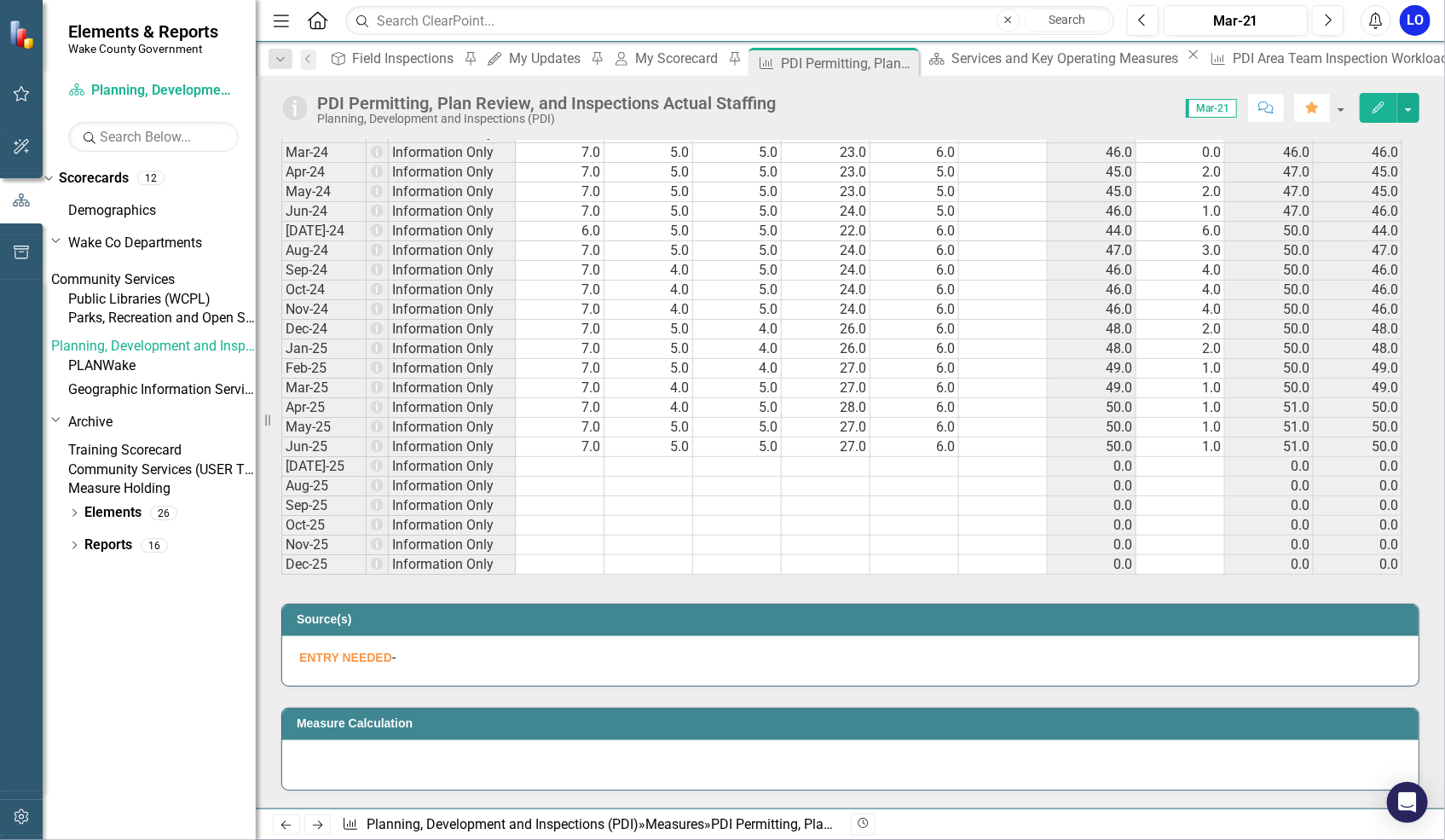
scroll to position [2557, 0]
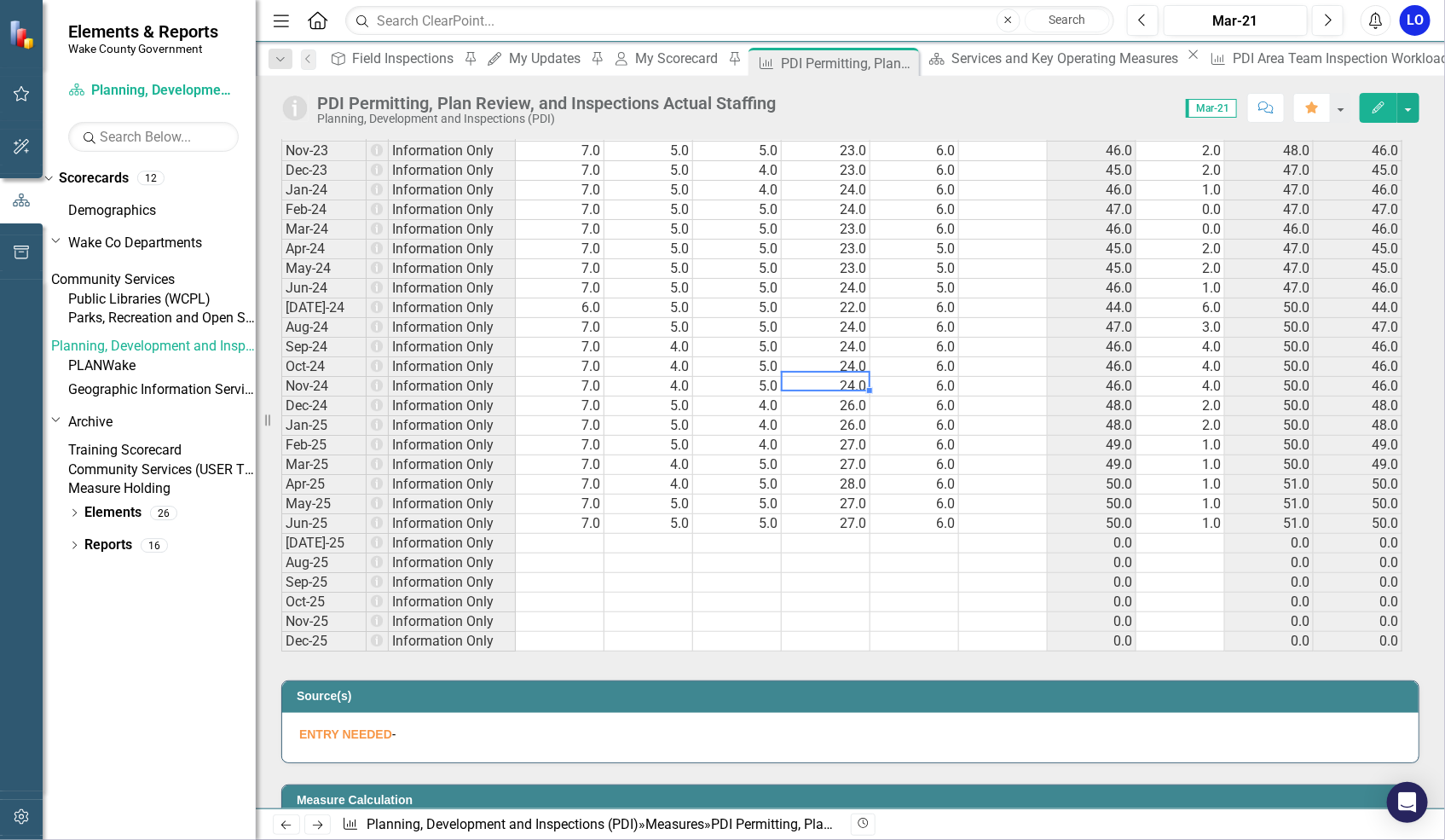
click at [855, 373] on td "24.0" at bounding box center [825, 367] width 88 height 20
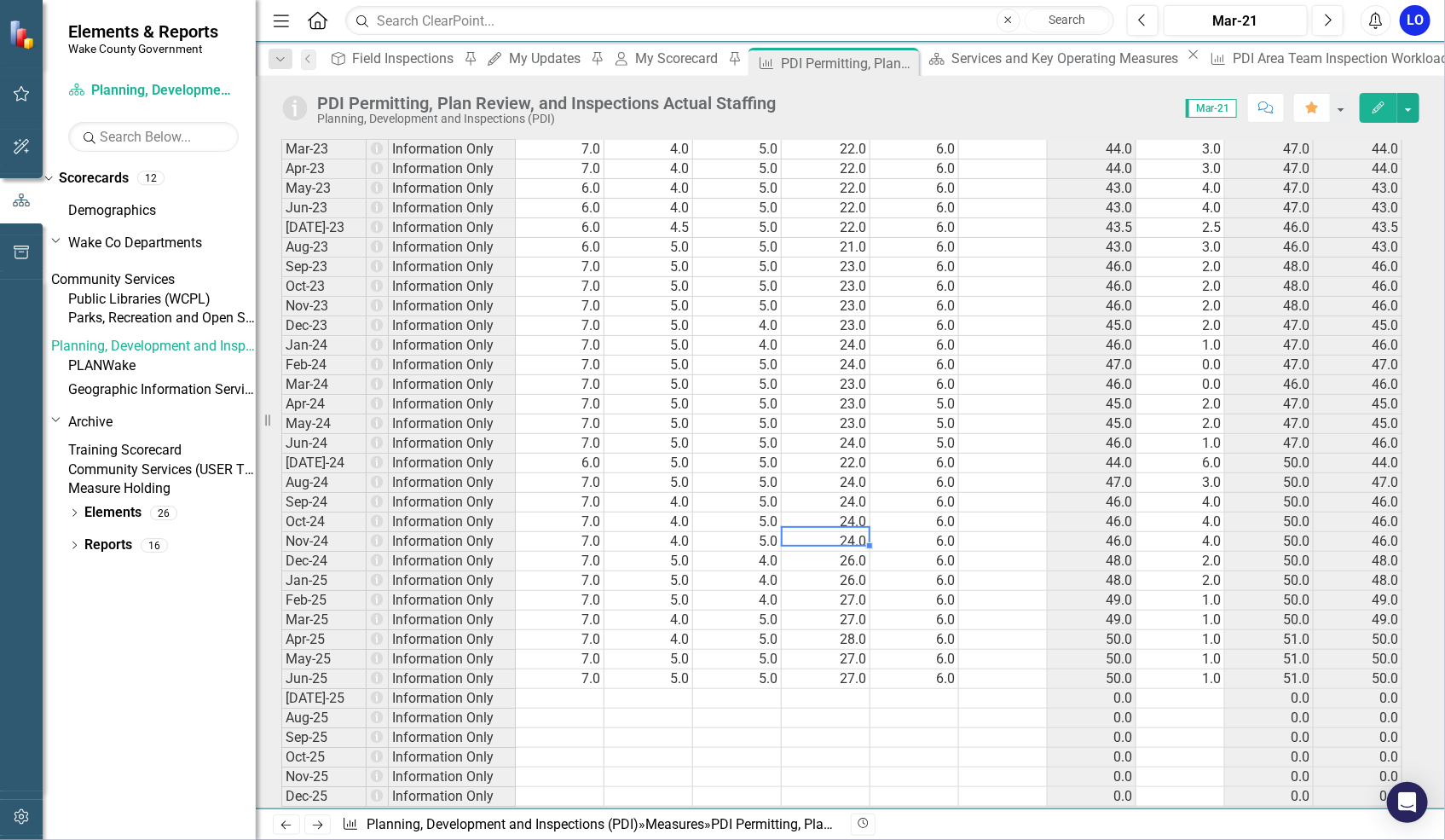
scroll to position [2325, 0]
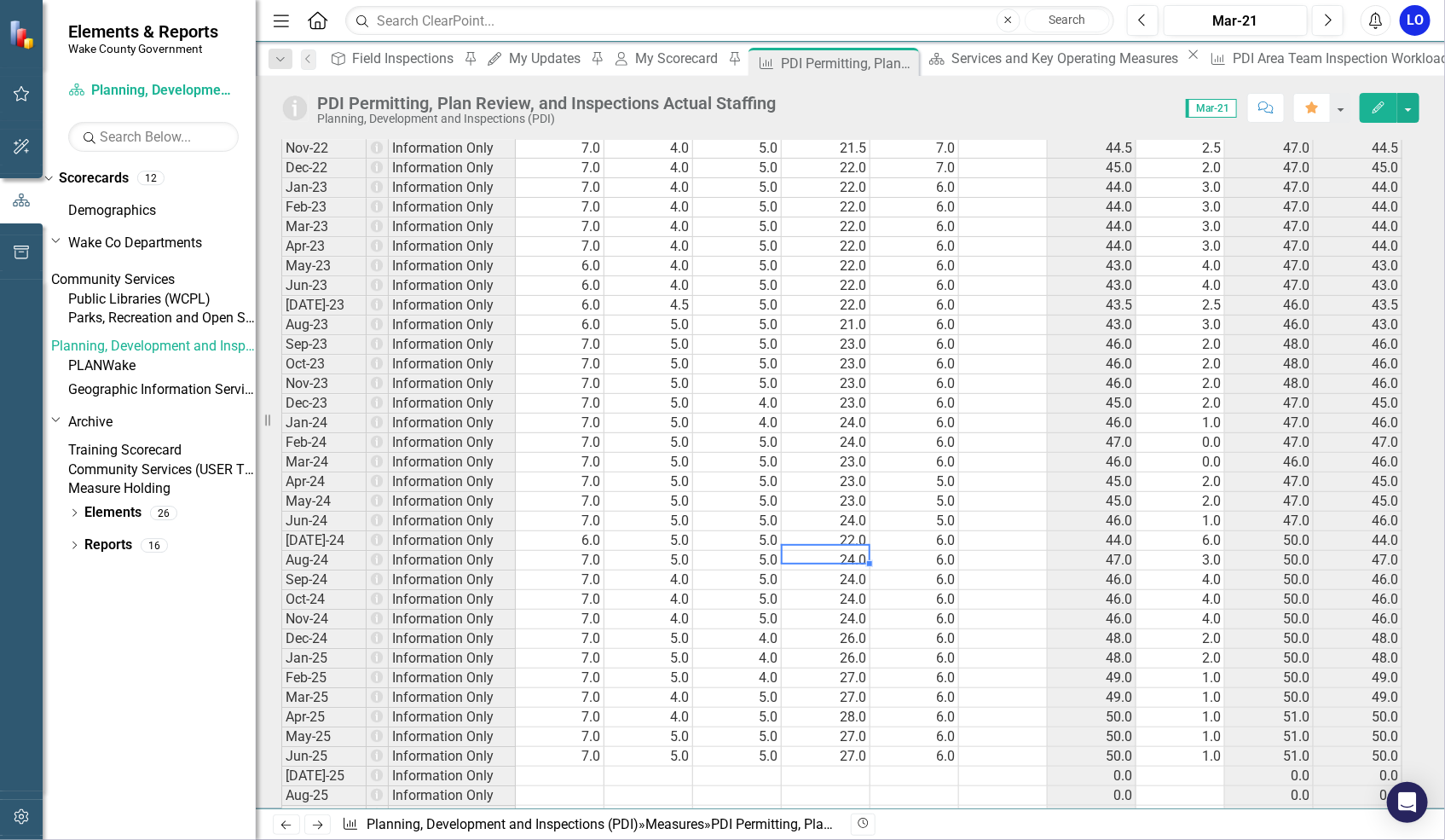
click at [804, 550] on td "22.0" at bounding box center [825, 540] width 88 height 20
click at [849, 528] on td "24.0" at bounding box center [825, 522] width 88 height 20
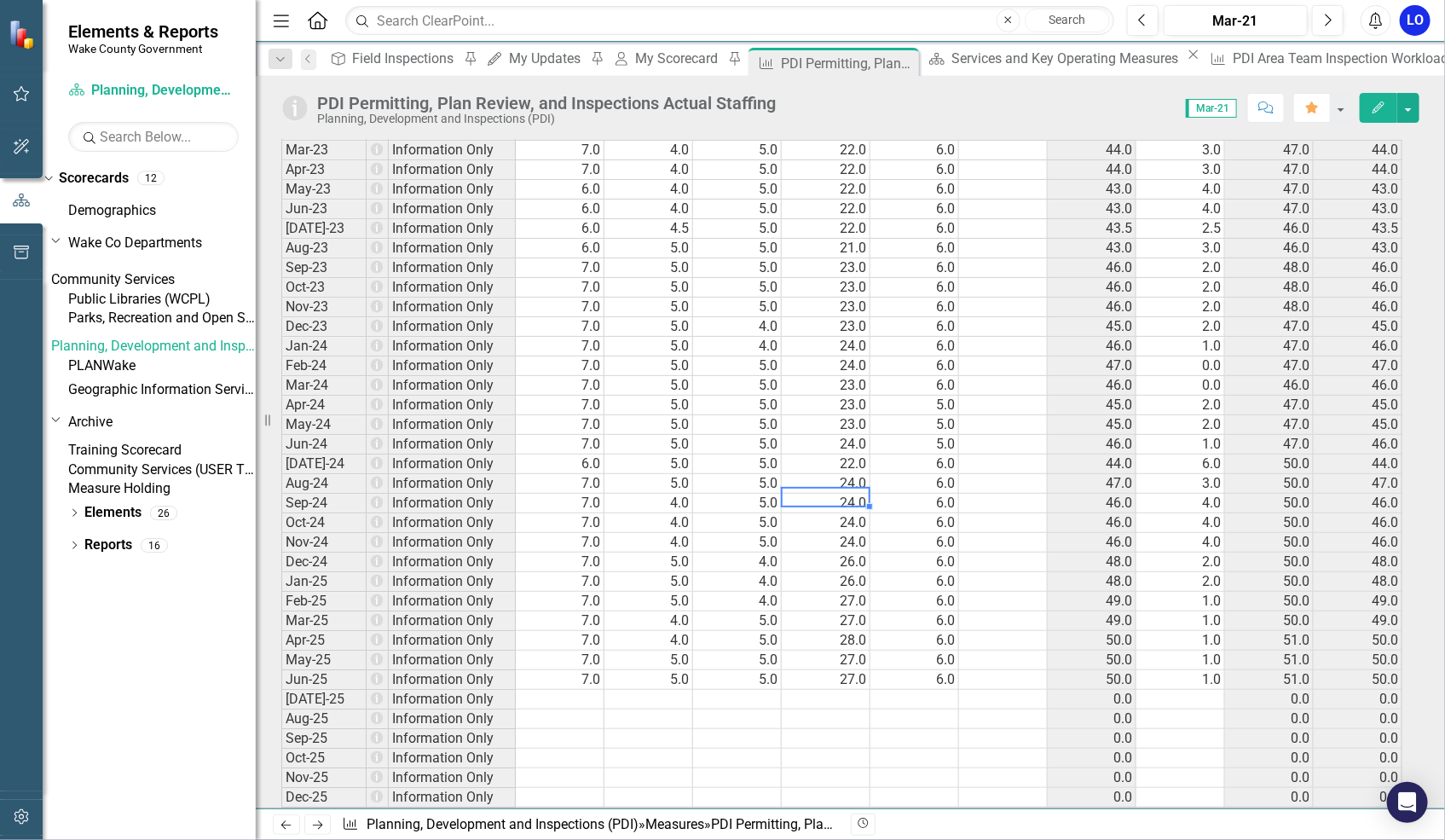
click at [850, 478] on td "24.0" at bounding box center [825, 484] width 88 height 20
click at [840, 638] on td "28.0" at bounding box center [825, 641] width 88 height 20
click at [1369, 109] on button "Edit" at bounding box center [1379, 108] width 38 height 30
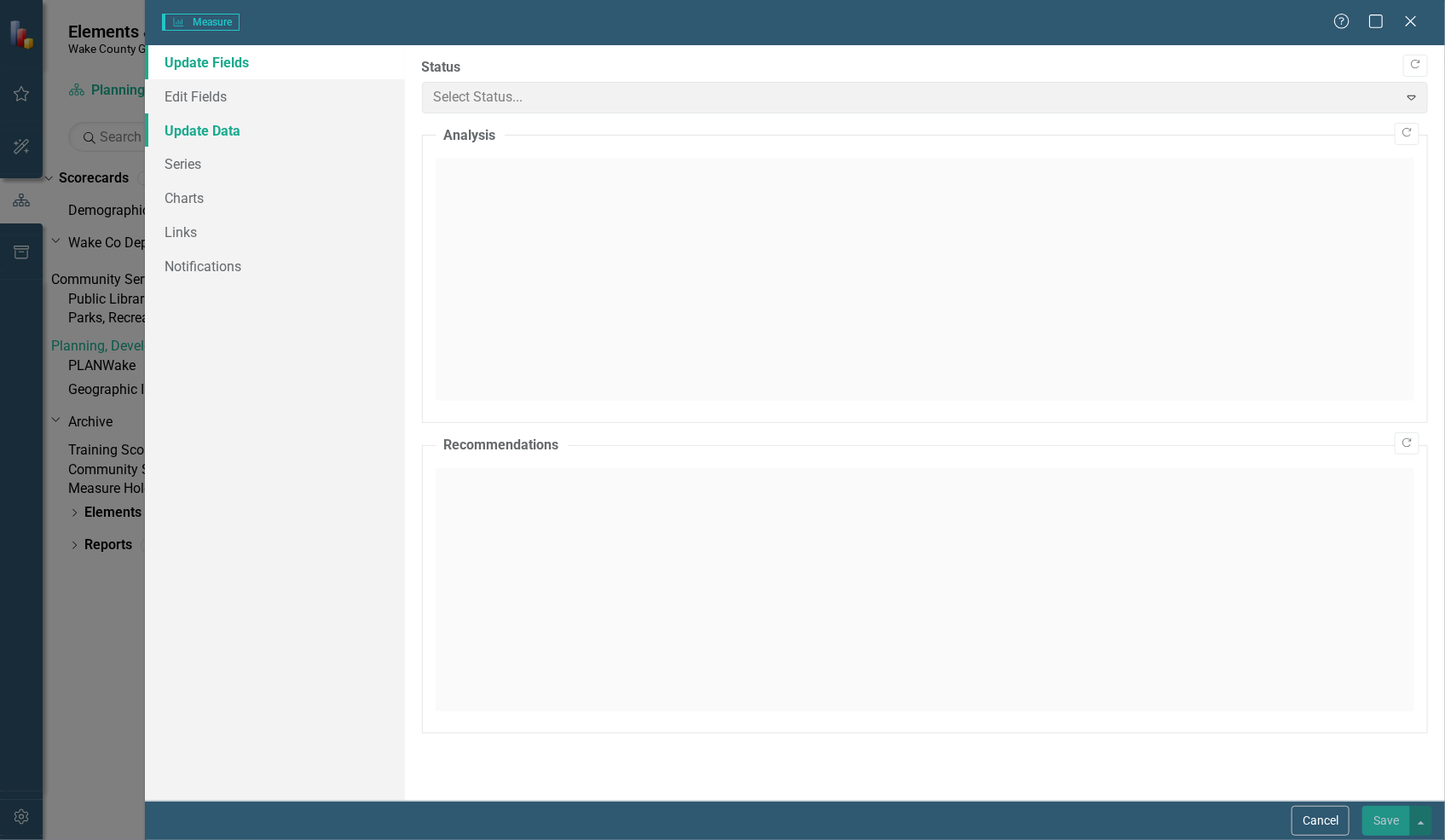
click at [217, 127] on link "Update Data" at bounding box center [275, 130] width 260 height 34
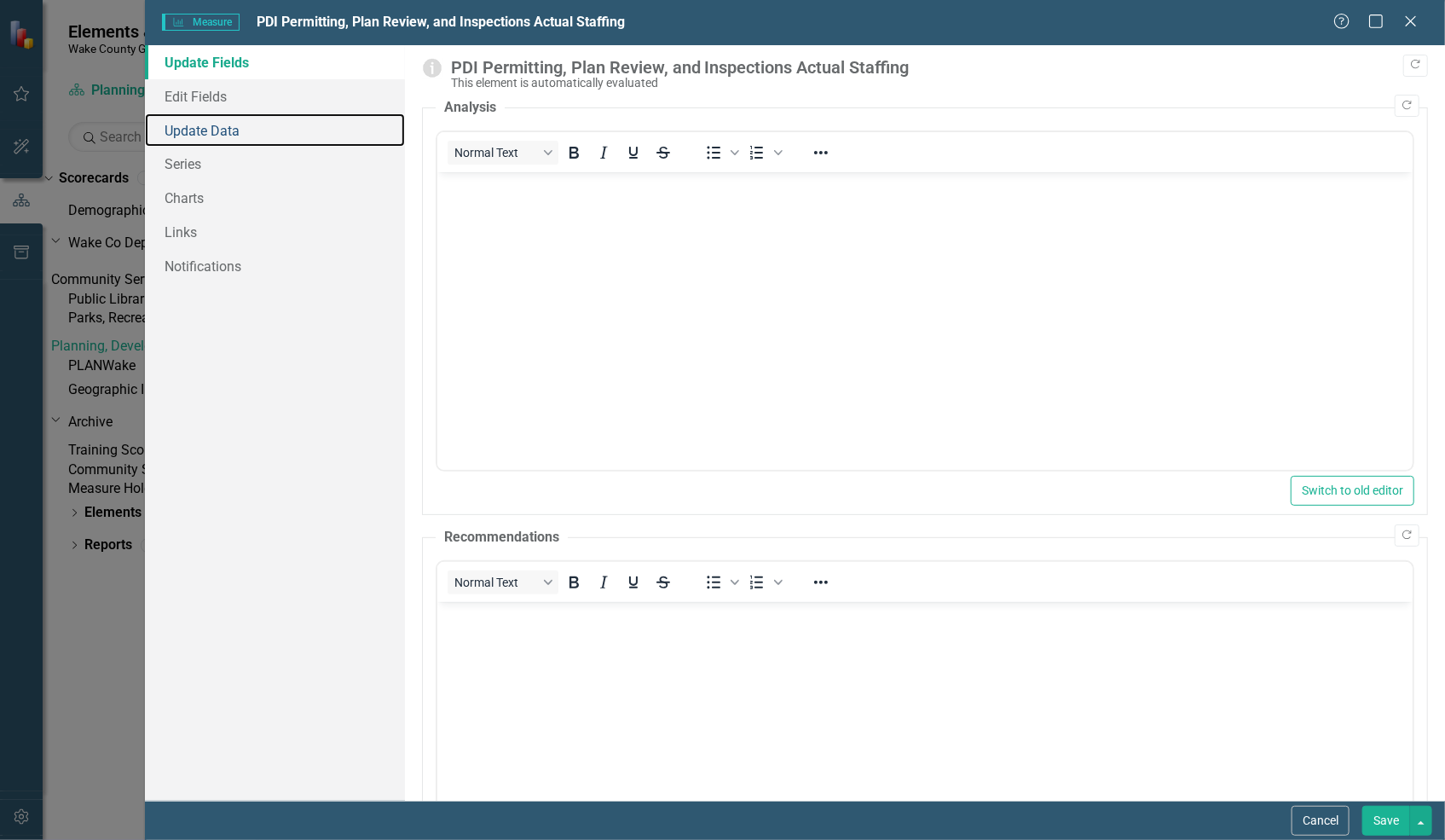
scroll to position [0, 0]
click at [232, 134] on link "Update Data" at bounding box center [275, 130] width 260 height 34
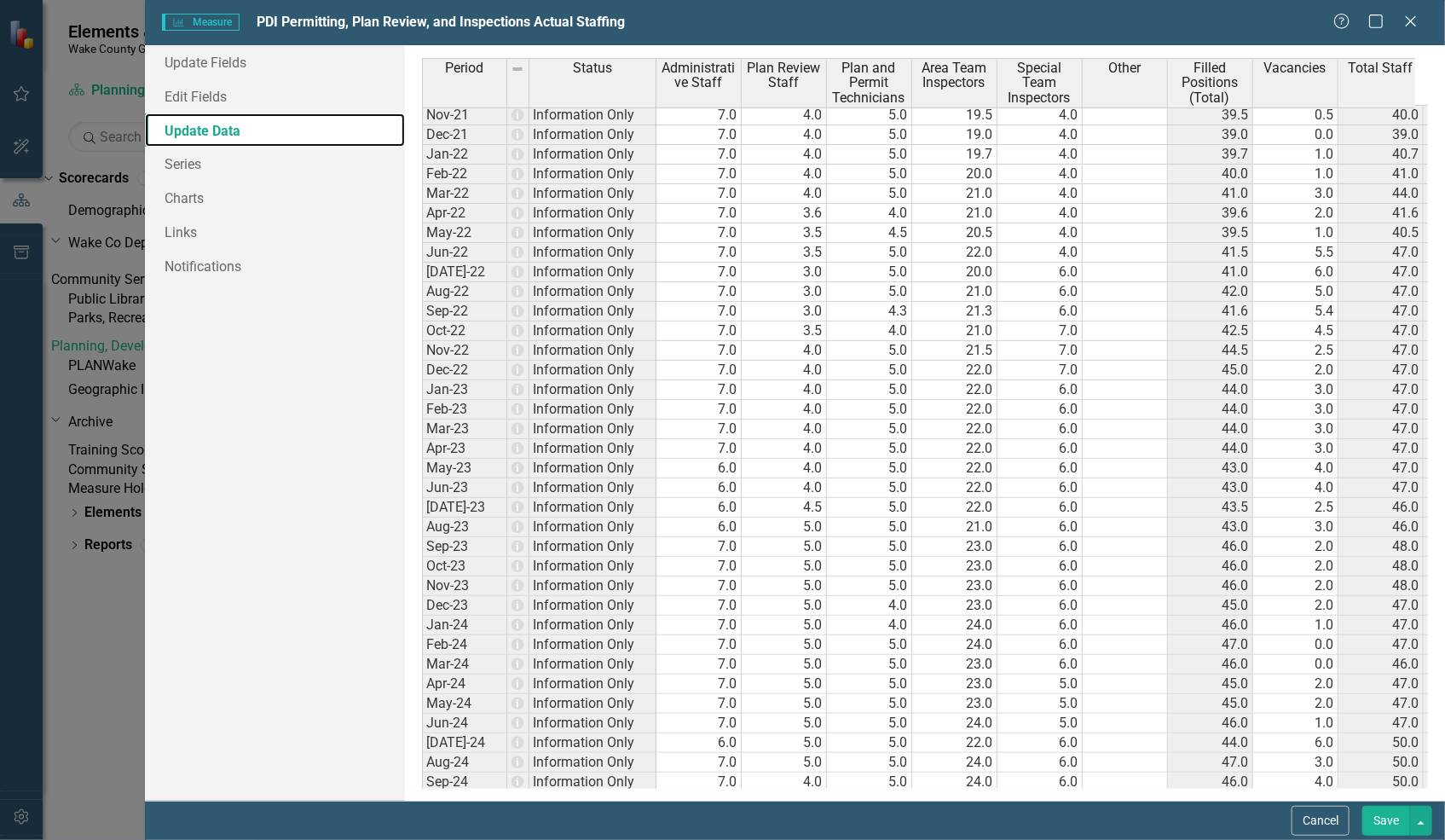
scroll to position [1633, 0]
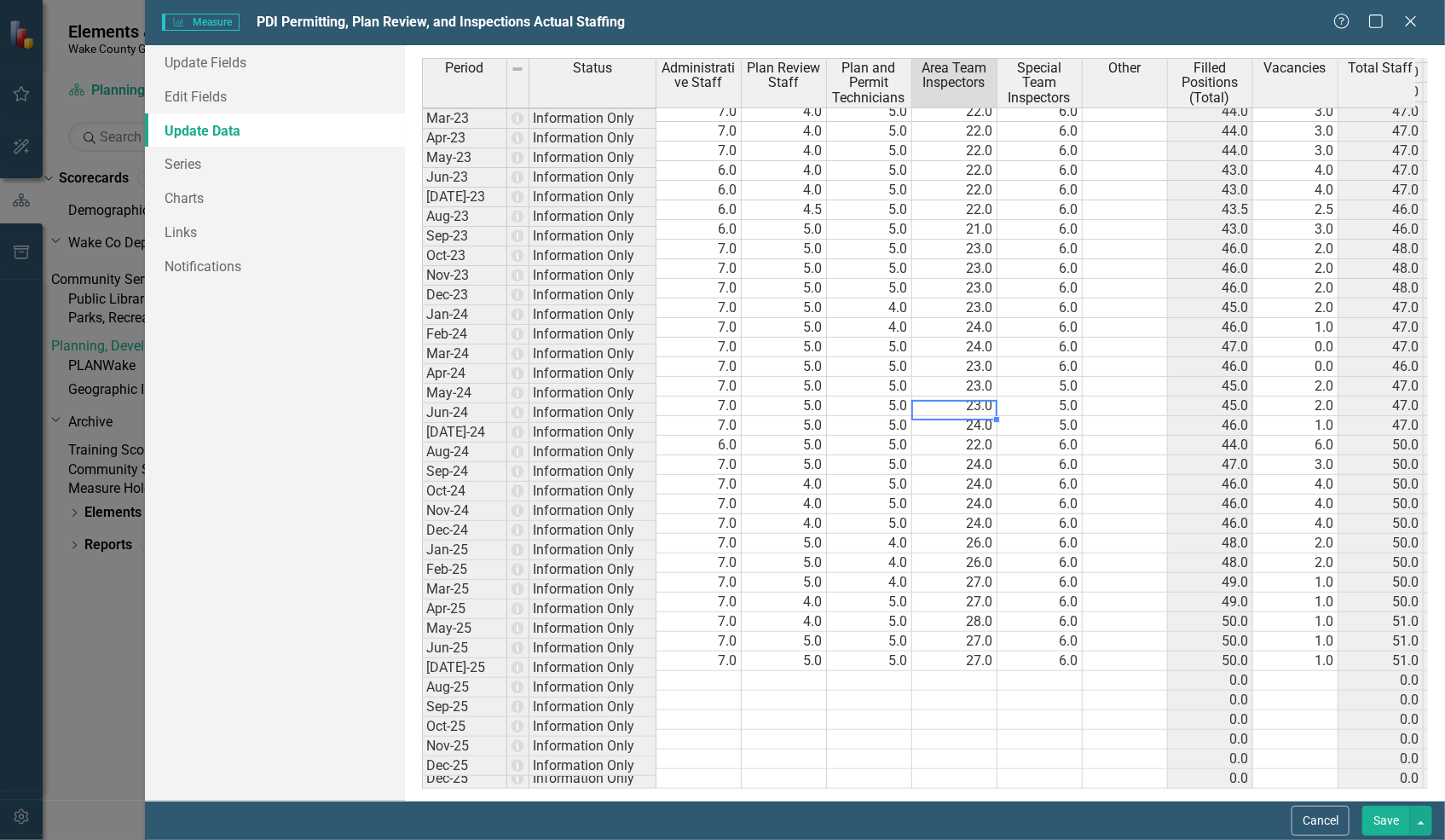
click at [963, 398] on tbody "Nov-21 Information Only 7.0 4.0 5.0 19.5 4.0 39.5 0.5 40.0 39.5 Dec-21 Informat…" at bounding box center [1008, 298] width 1172 height 981
click at [715, 435] on td "6.0" at bounding box center [699, 445] width 85 height 20
click at [801, 435] on td "5.0" at bounding box center [784, 445] width 85 height 20
click at [898, 435] on td "5.0" at bounding box center [870, 445] width 85 height 20
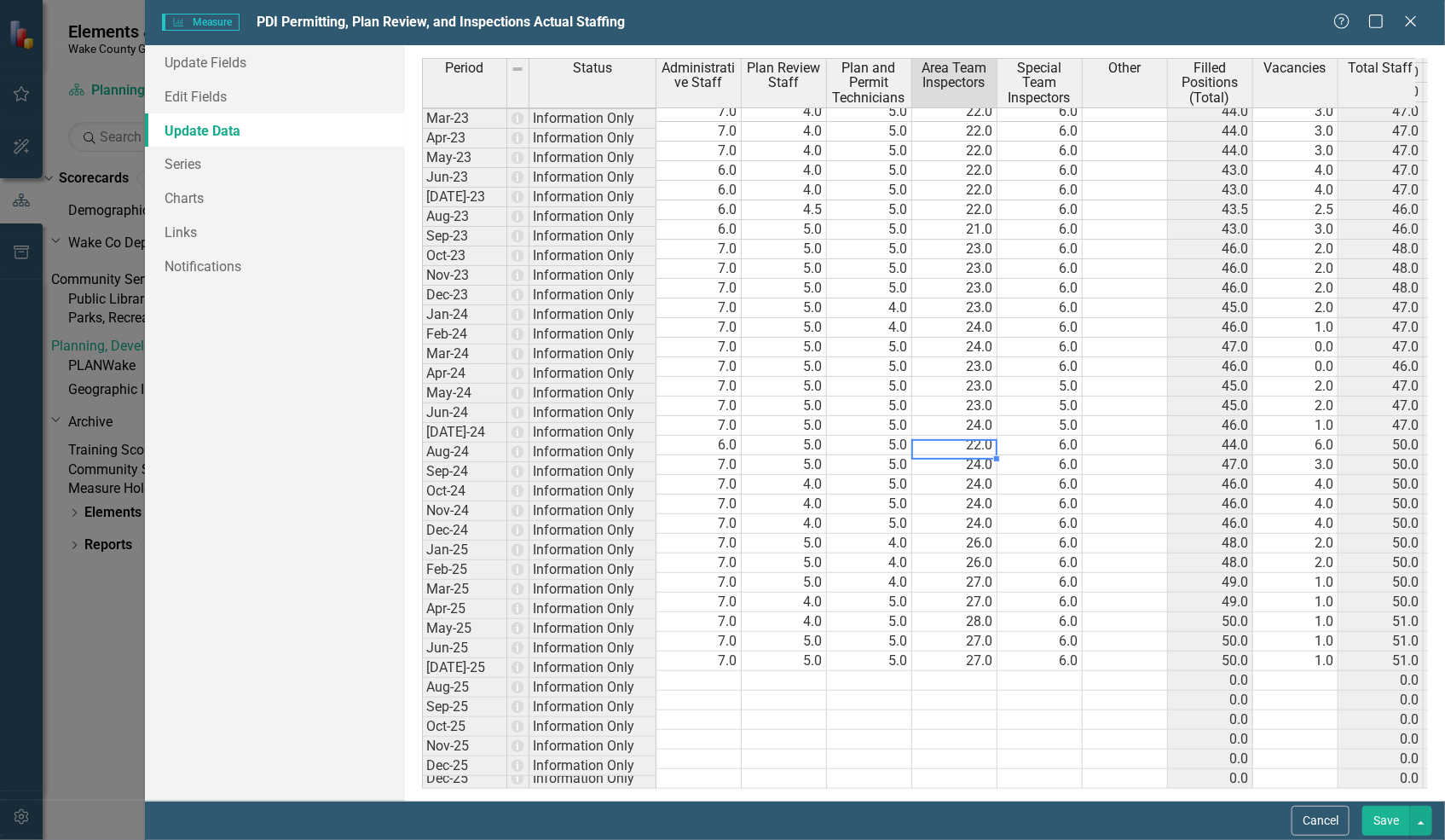
click at [945, 435] on td "22.0" at bounding box center [955, 445] width 85 height 20
type textarea "8"
click at [723, 455] on td "7.0" at bounding box center [699, 465] width 85 height 20
click at [723, 475] on td "7.0" at bounding box center [699, 485] width 85 height 20
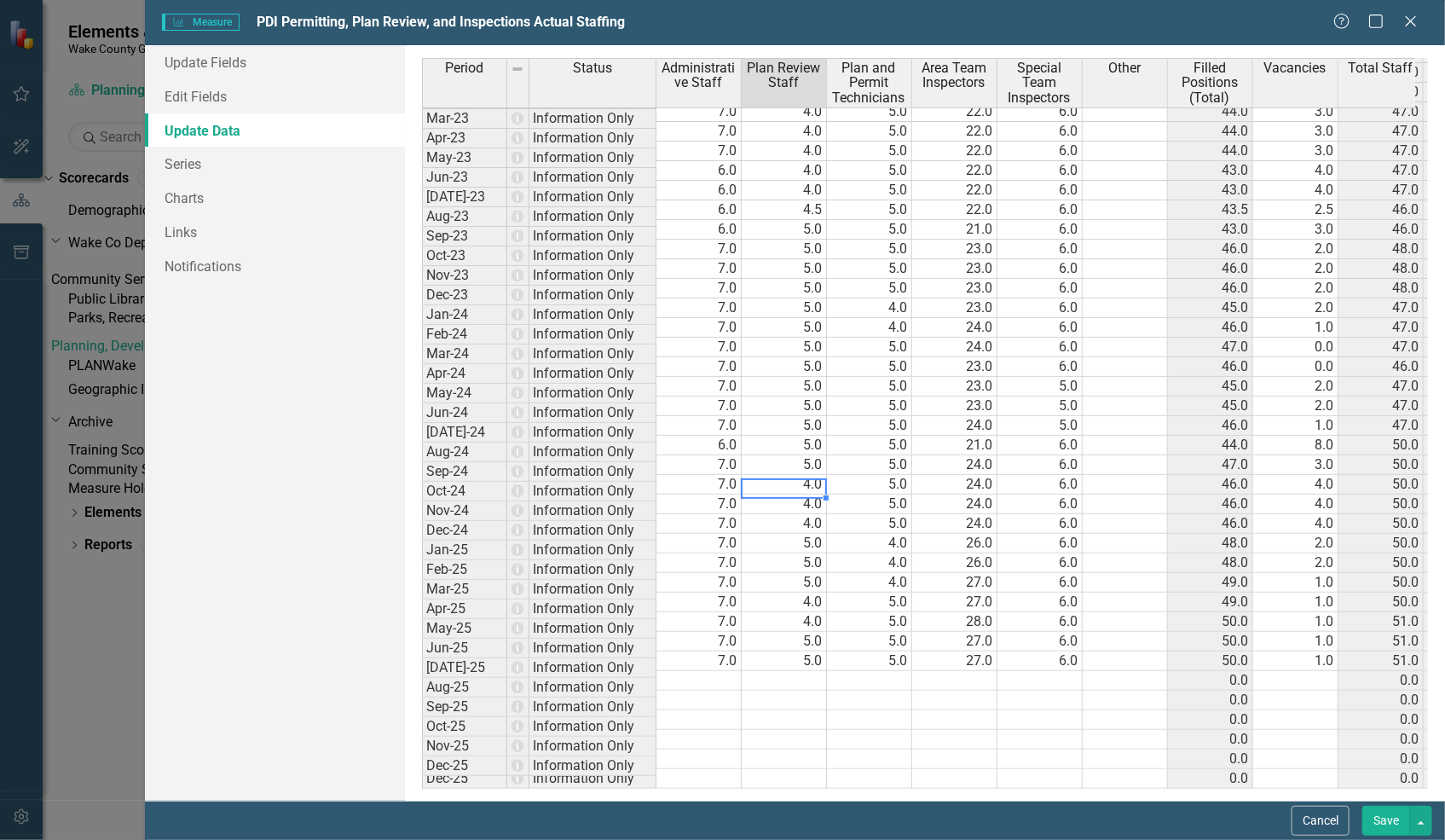
click at [809, 475] on td "4.0" at bounding box center [784, 485] width 85 height 20
click at [810, 455] on td "5.0" at bounding box center [784, 465] width 85 height 20
click at [806, 475] on td "4.0" at bounding box center [784, 485] width 85 height 20
click at [810, 495] on td "4.0" at bounding box center [784, 505] width 85 height 20
click at [813, 514] on td "4.0" at bounding box center [784, 524] width 85 height 20
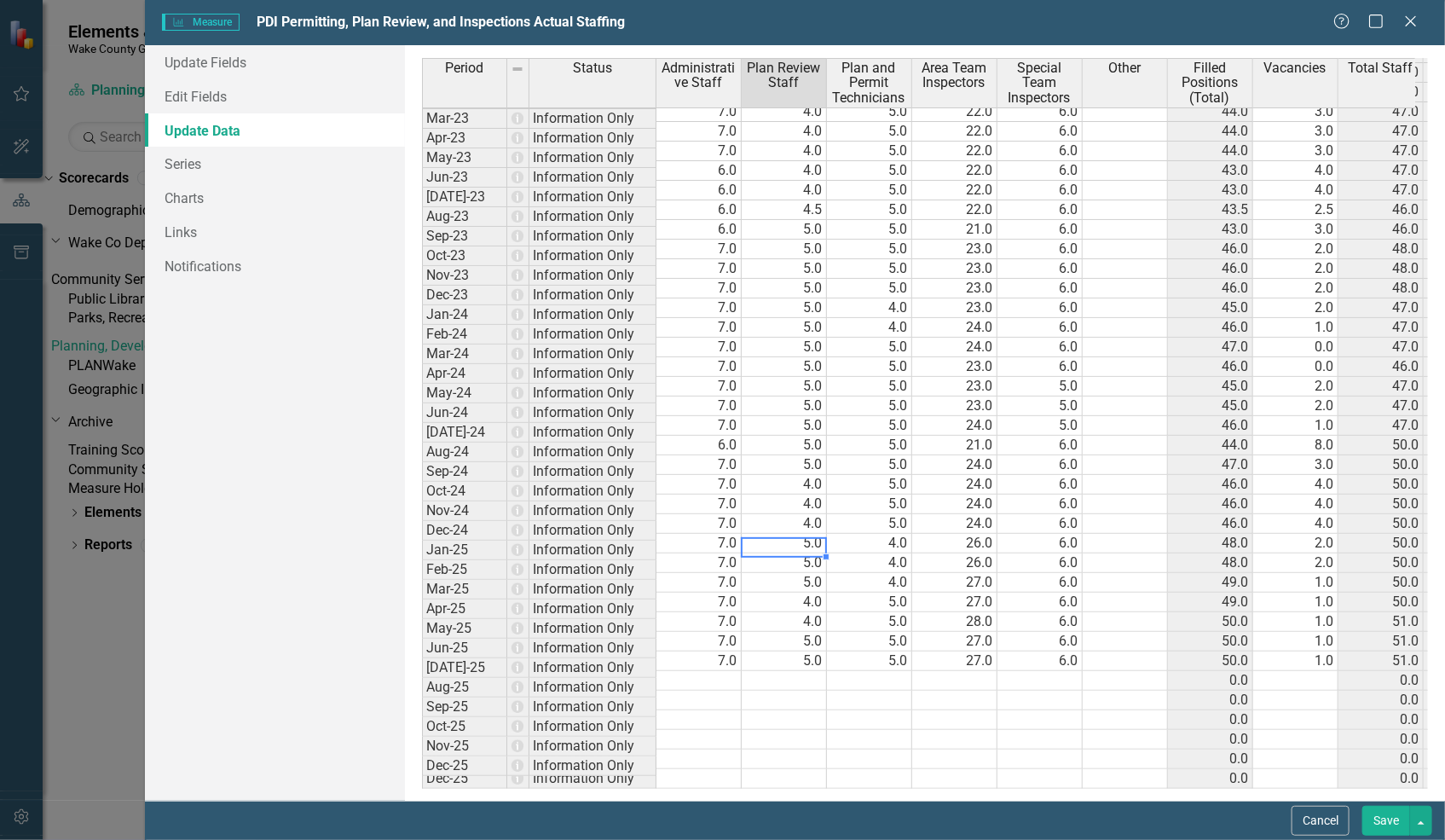
click at [807, 534] on td "5.0" at bounding box center [784, 543] width 85 height 20
click at [810, 553] on td "5.0" at bounding box center [784, 563] width 85 height 20
click at [810, 573] on td "5.0" at bounding box center [784, 583] width 85 height 20
click at [809, 592] on td "4.0" at bounding box center [784, 602] width 85 height 20
click at [809, 612] on td "4.0" at bounding box center [784, 622] width 85 height 20
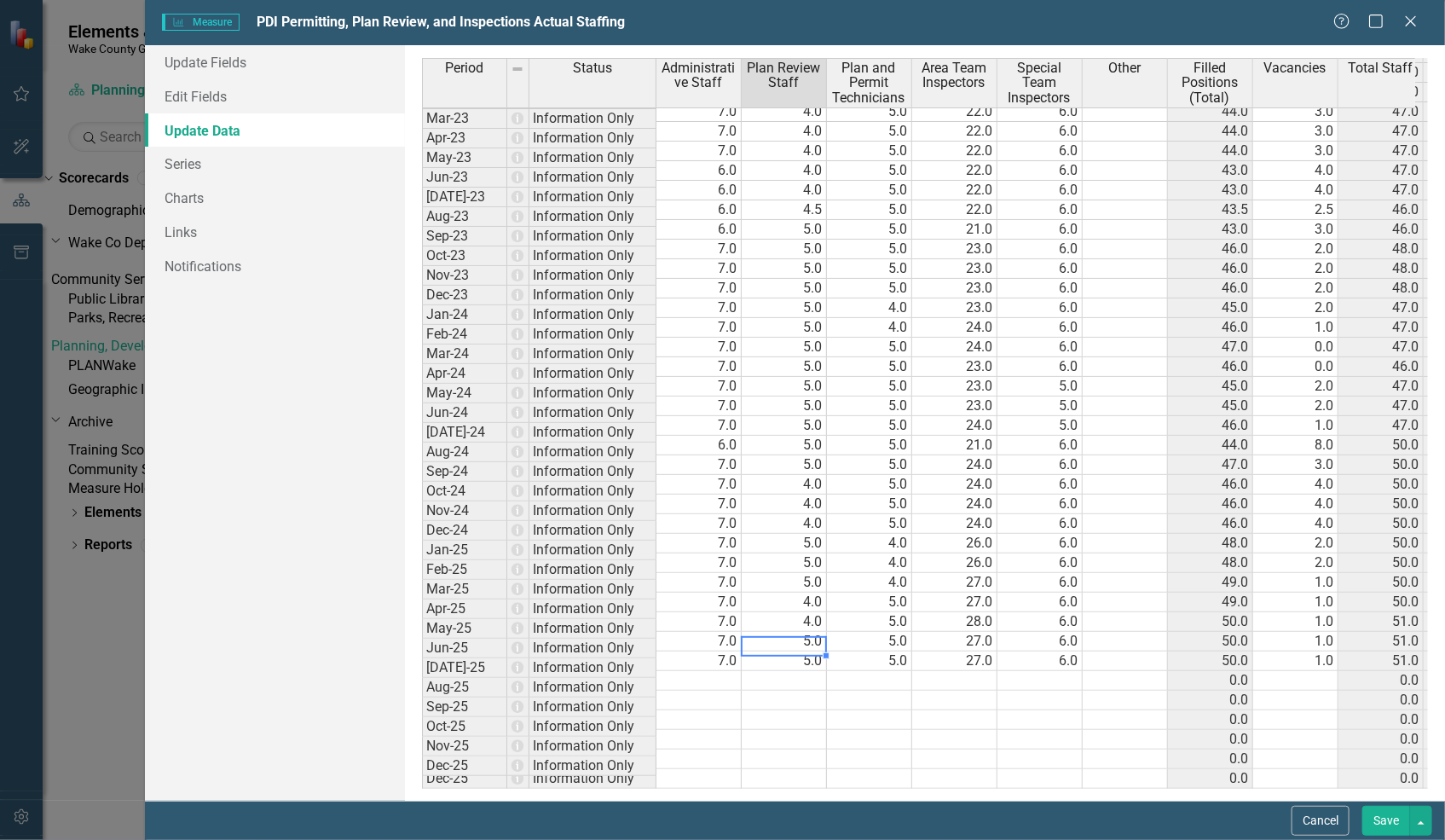
click at [810, 632] on td "5.0" at bounding box center [784, 642] width 85 height 20
click at [809, 652] on td "5.0" at bounding box center [784, 661] width 85 height 20
click at [808, 670] on td at bounding box center [784, 680] width 85 height 20
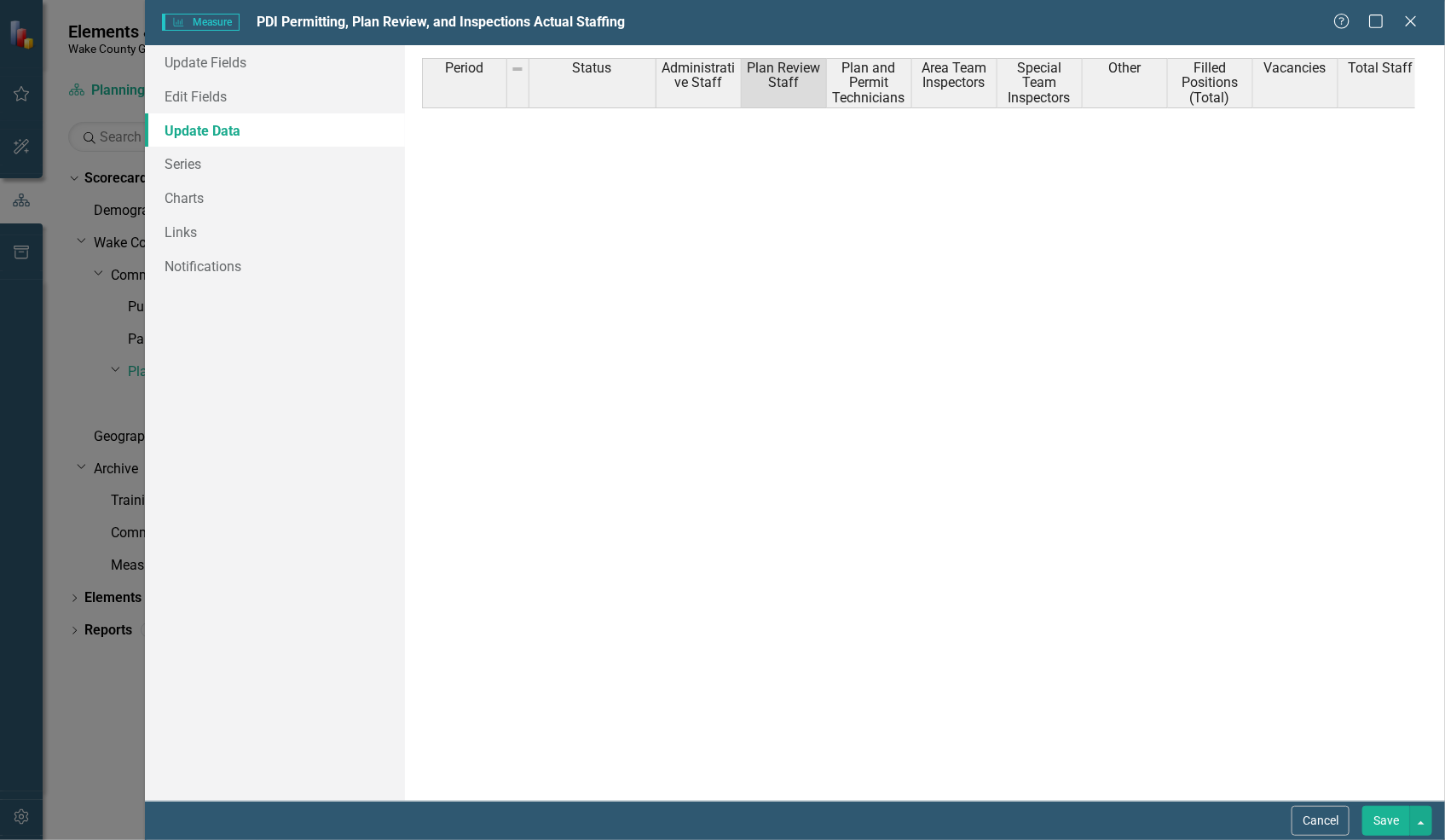
scroll to position [1627, 0]
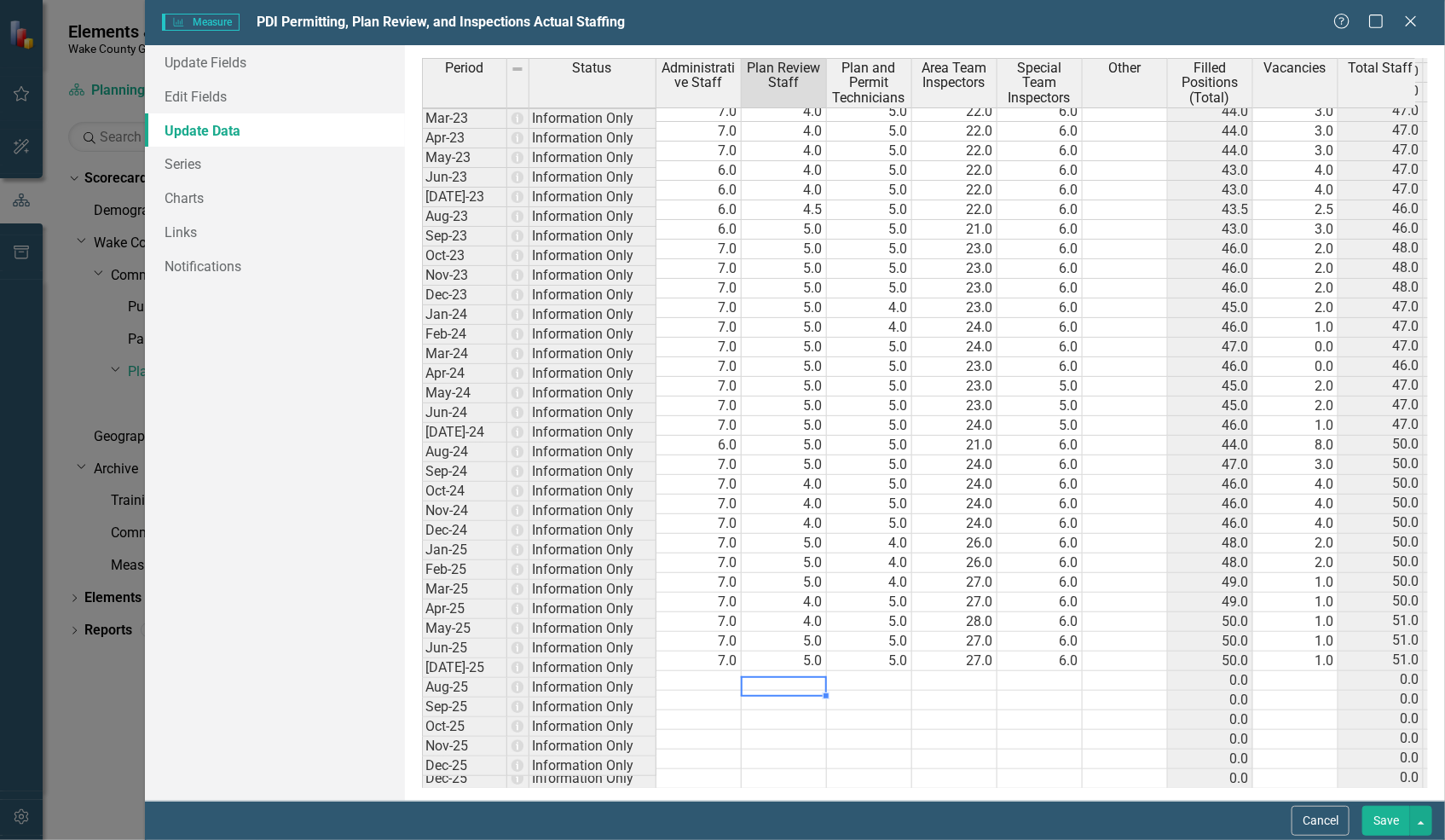
click at [892, 299] on td "4.0" at bounding box center [870, 308] width 85 height 20
click at [893, 435] on td "5.0" at bounding box center [870, 445] width 85 height 20
click at [888, 455] on td "5.0" at bounding box center [870, 465] width 85 height 20
click at [883, 652] on td "5.0" at bounding box center [870, 661] width 85 height 20
click at [985, 652] on td "27.0" at bounding box center [955, 661] width 85 height 20
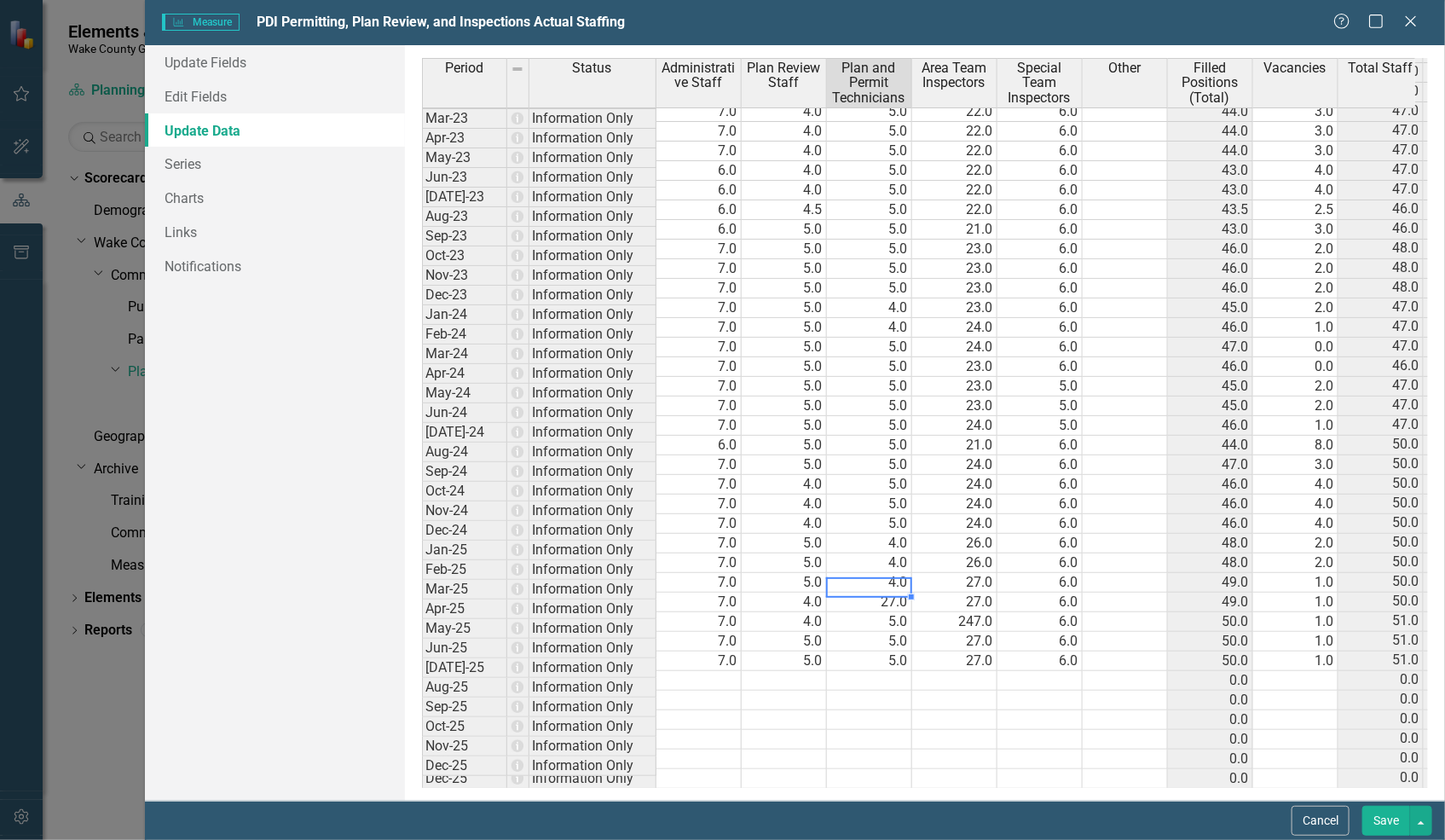
click at [888, 595] on td "27.0" at bounding box center [870, 602] width 85 height 20
click at [975, 612] on td "247.0" at bounding box center [955, 622] width 85 height 20
click at [975, 604] on tbody "Nov-21 Information Only 7.0 4.0 5.0 19.5 4.0 39.5 0.5 40.0 39.5 Dec-21 Informat…" at bounding box center [1008, 298] width 1172 height 981
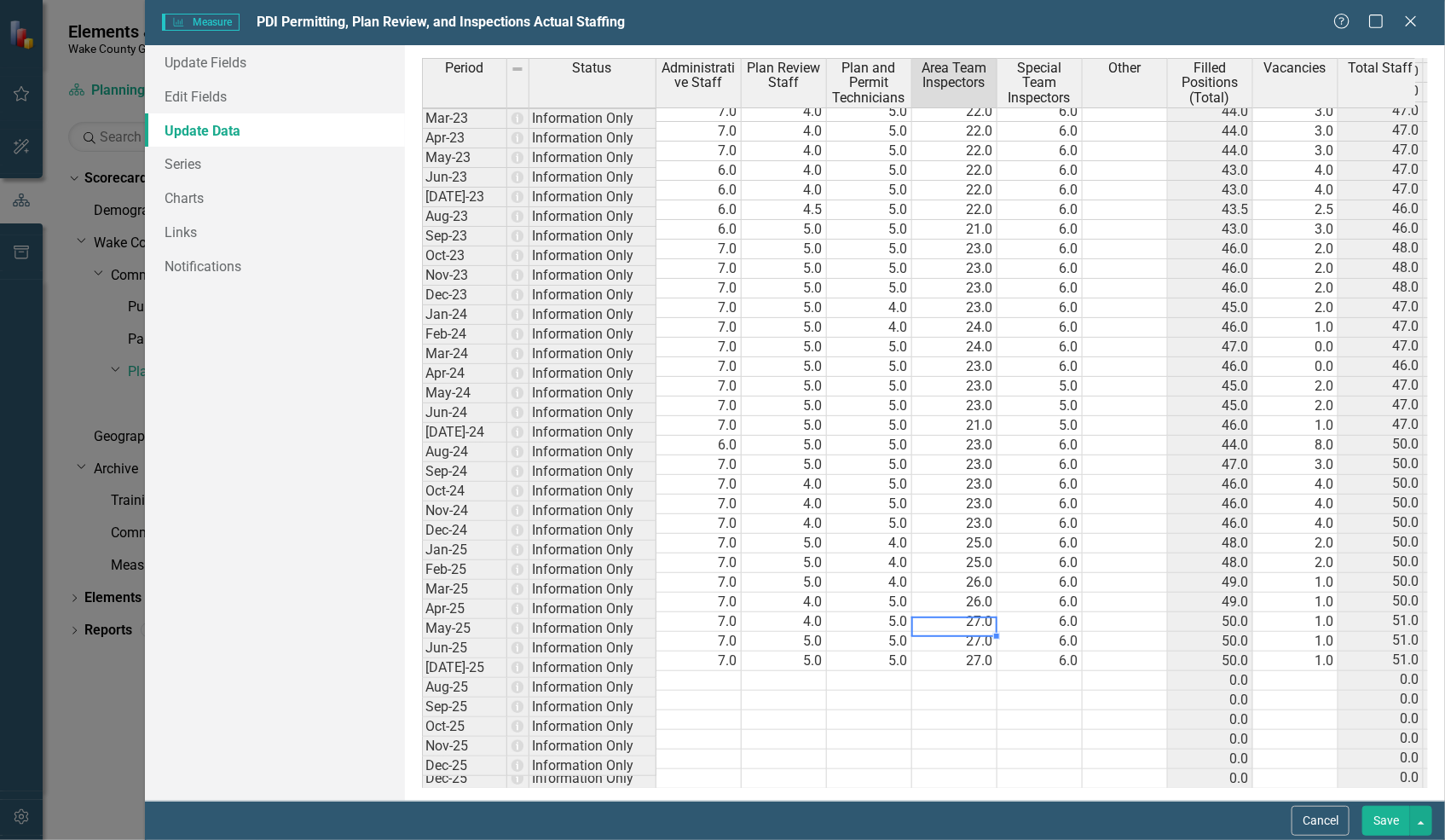
click at [980, 592] on td "26.0" at bounding box center [955, 602] width 85 height 20
click at [980, 573] on td "26.0" at bounding box center [955, 583] width 85 height 20
click at [975, 553] on td "25.0" at bounding box center [955, 563] width 85 height 20
click at [976, 534] on td "25.0" at bounding box center [955, 543] width 85 height 20
click at [977, 514] on td "23.0" at bounding box center [955, 524] width 85 height 20
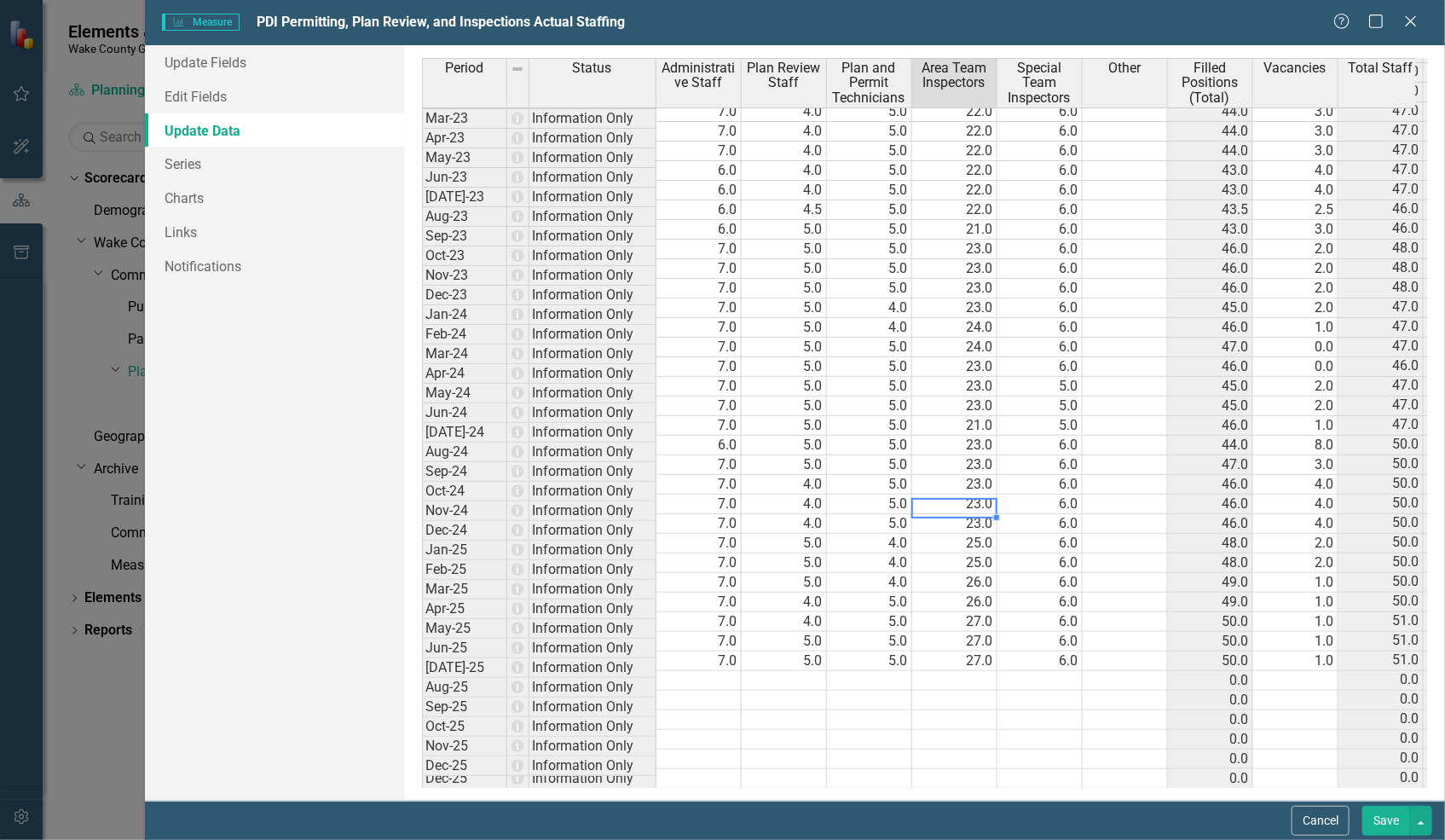
click at [982, 495] on td "23.0" at bounding box center [955, 505] width 85 height 20
click at [983, 475] on td "23.0" at bounding box center [955, 485] width 85 height 20
click at [988, 455] on td "23.0" at bounding box center [955, 465] width 85 height 20
click at [983, 435] on td "23.0" at bounding box center [955, 445] width 85 height 20
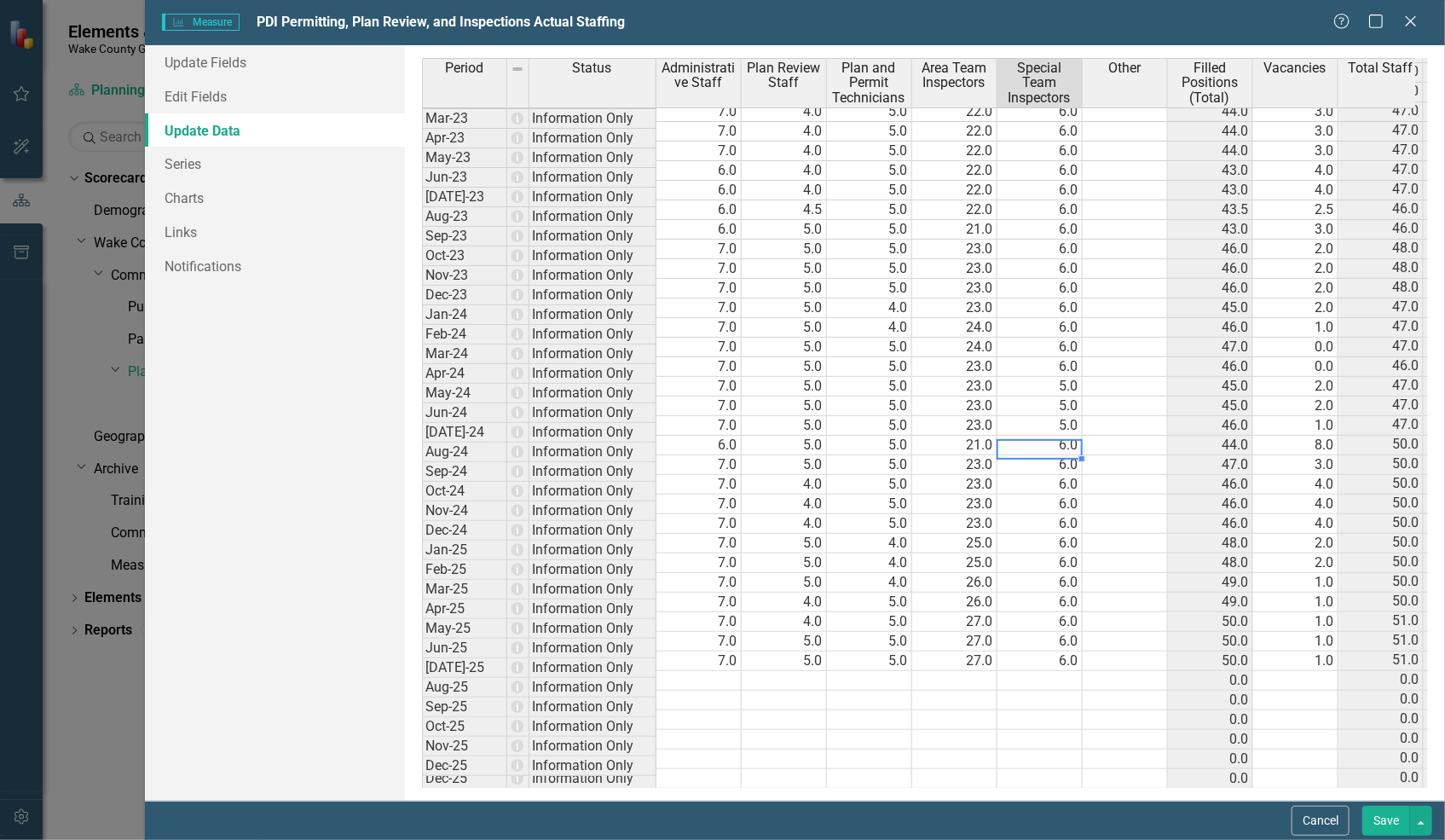
click at [1307, 435] on td "8.0" at bounding box center [1295, 445] width 85 height 20
type textarea "0"
click at [1325, 514] on td "6.0" at bounding box center [1295, 524] width 85 height 20
click at [1322, 534] on td "4.0" at bounding box center [1295, 543] width 85 height 20
click at [1321, 553] on td "3.0" at bounding box center [1295, 563] width 85 height 20
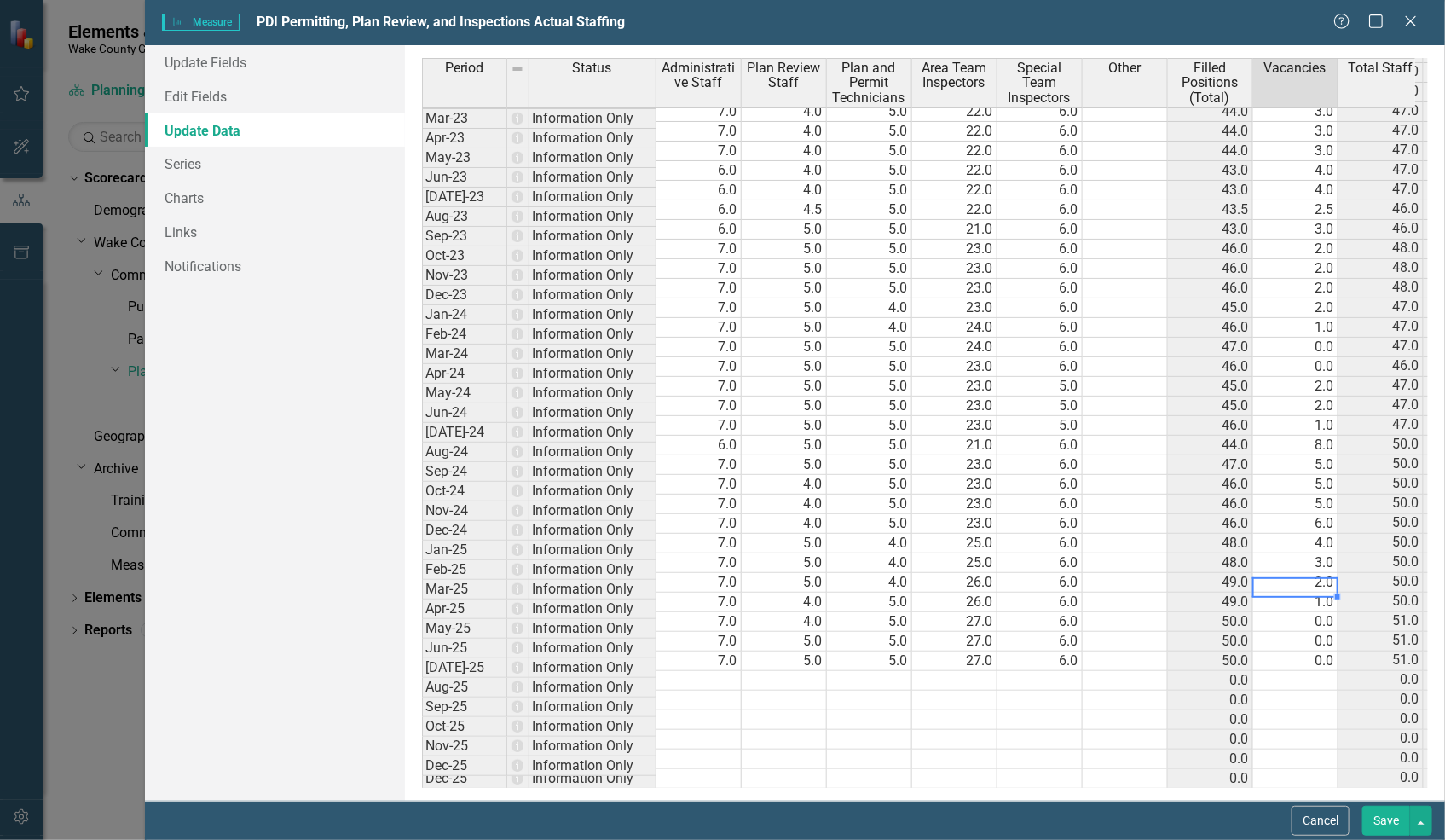
click at [1324, 573] on td "2.0" at bounding box center [1295, 583] width 85 height 20
type textarea "0"
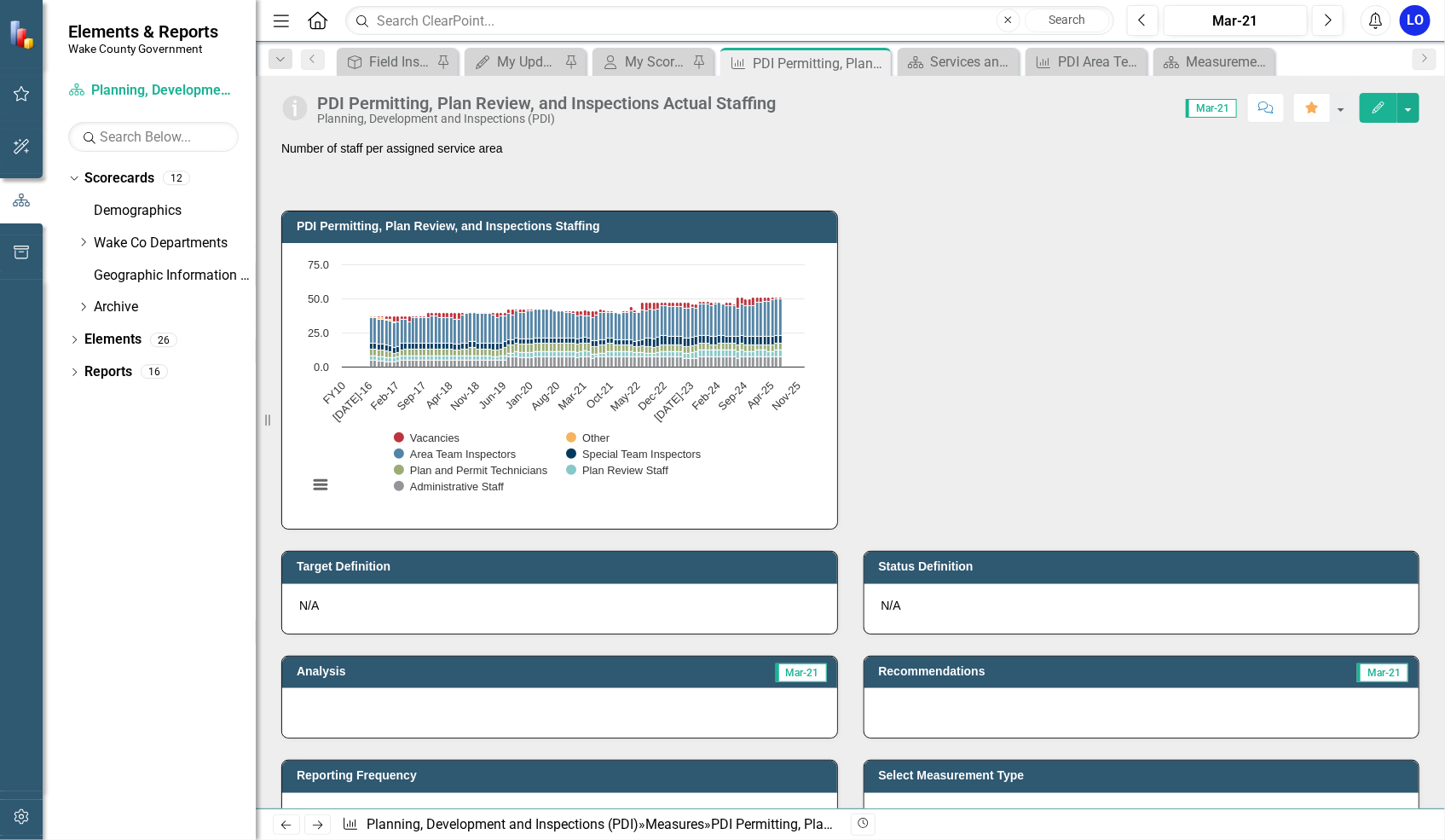
scroll to position [16, 0]
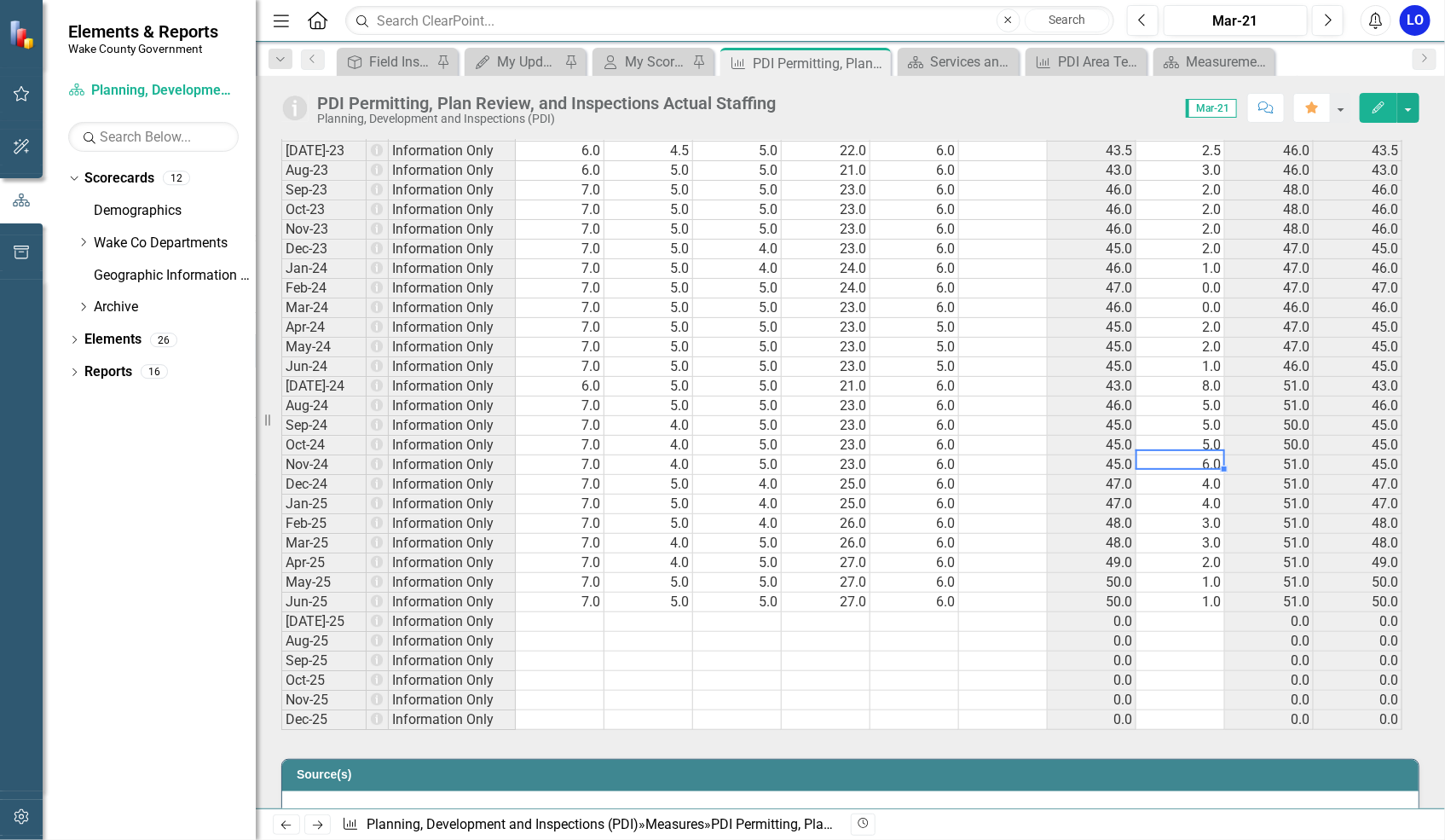
click at [1197, 442] on td "5.0" at bounding box center [1180, 445] width 88 height 20
click at [1374, 105] on icon "Edit" at bounding box center [1378, 107] width 15 height 12
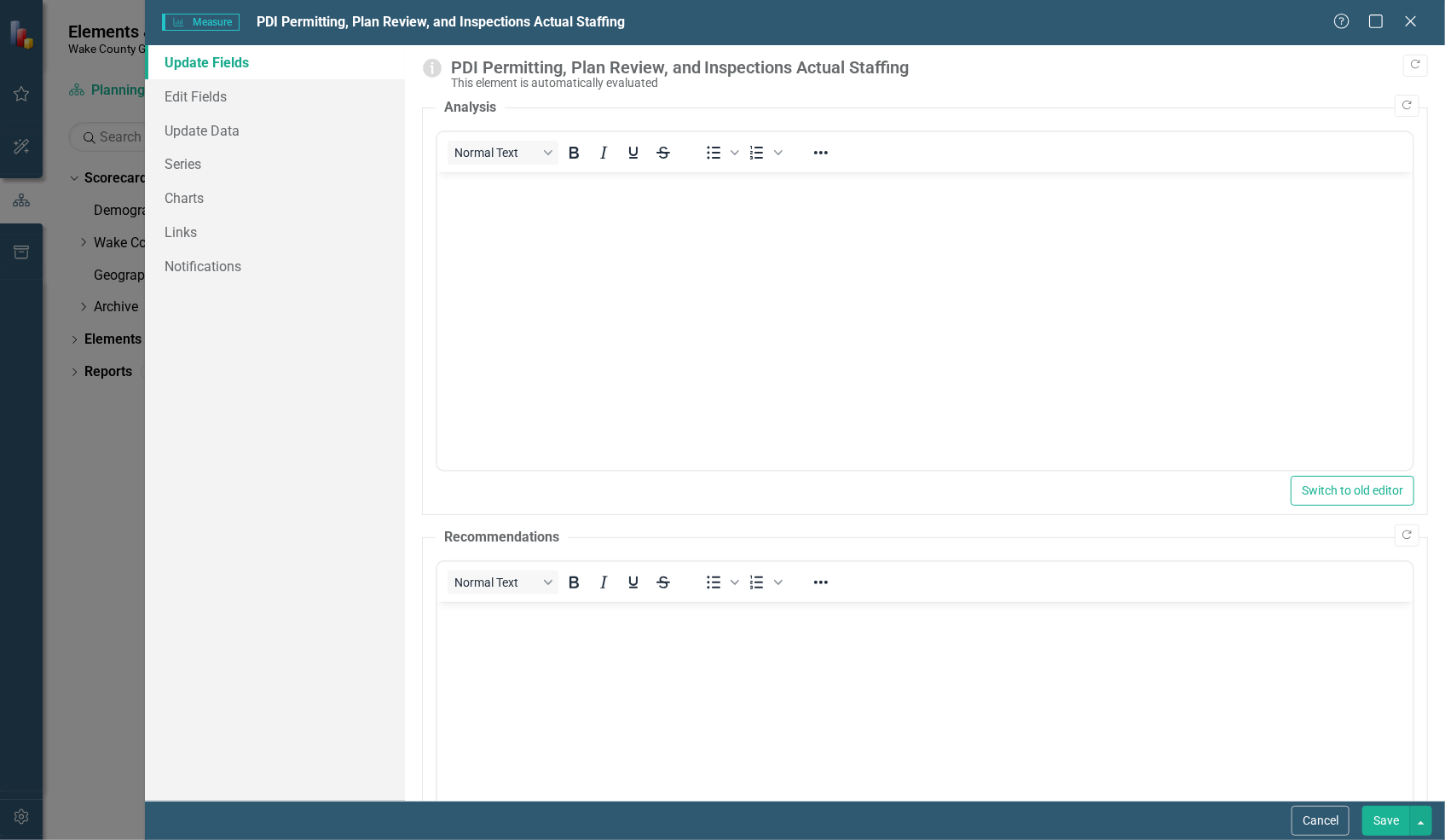
scroll to position [0, 0]
click at [217, 127] on link "Update Data" at bounding box center [275, 130] width 260 height 34
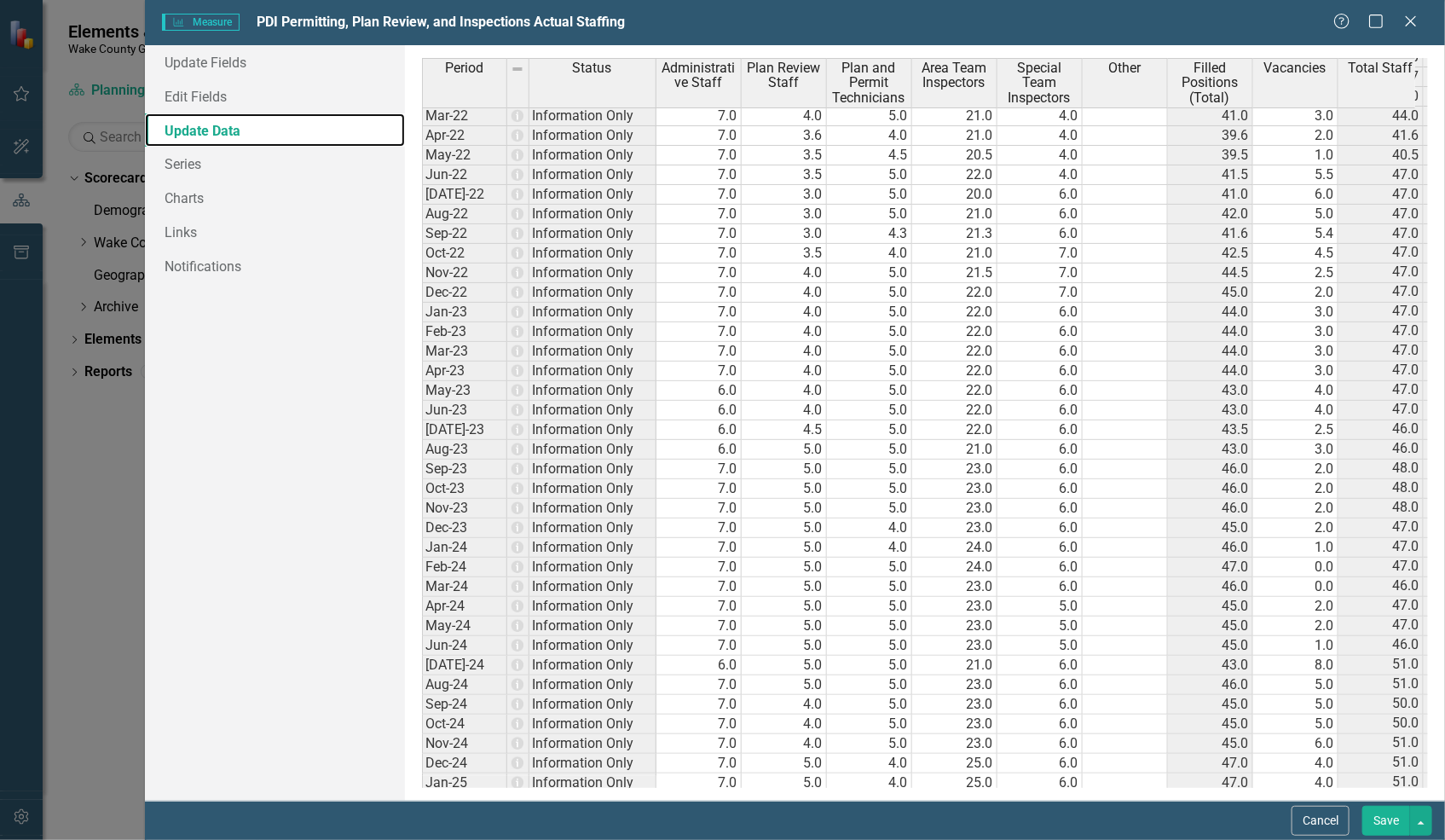
scroll to position [1634, 0]
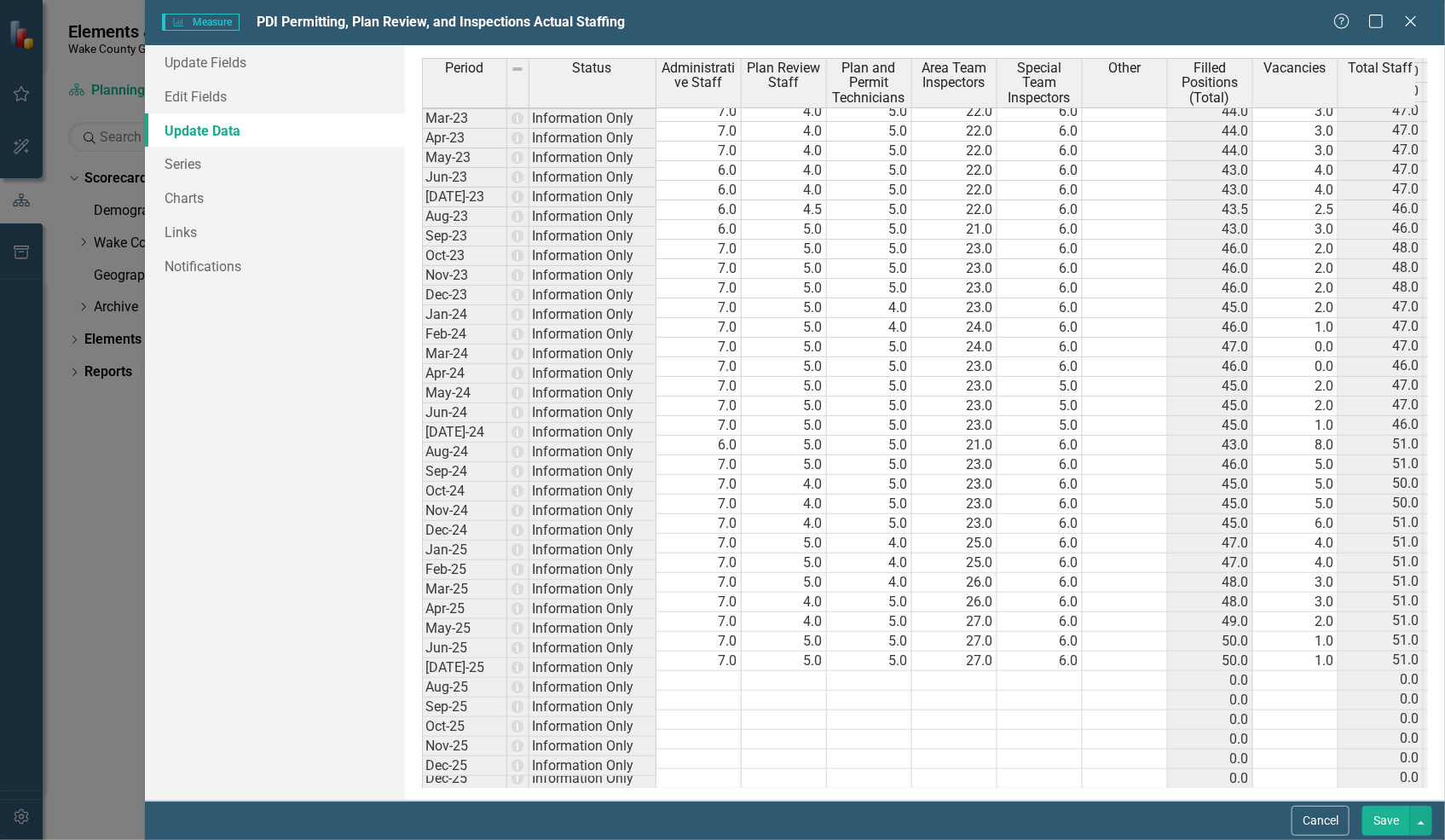
click at [707, 472] on tbody "Jul-21 Information Only 7.0 3.0 6.0 19.5 4.0 39.5 3.0 42.5 39.5 Aug-21 Informat…" at bounding box center [1008, 259] width 1172 height 1059
click at [1318, 495] on td "5.0" at bounding box center [1295, 505] width 85 height 20
click at [1319, 475] on td "5.0" at bounding box center [1295, 485] width 85 height 20
click at [1321, 495] on td "5.0" at bounding box center [1295, 505] width 85 height 20
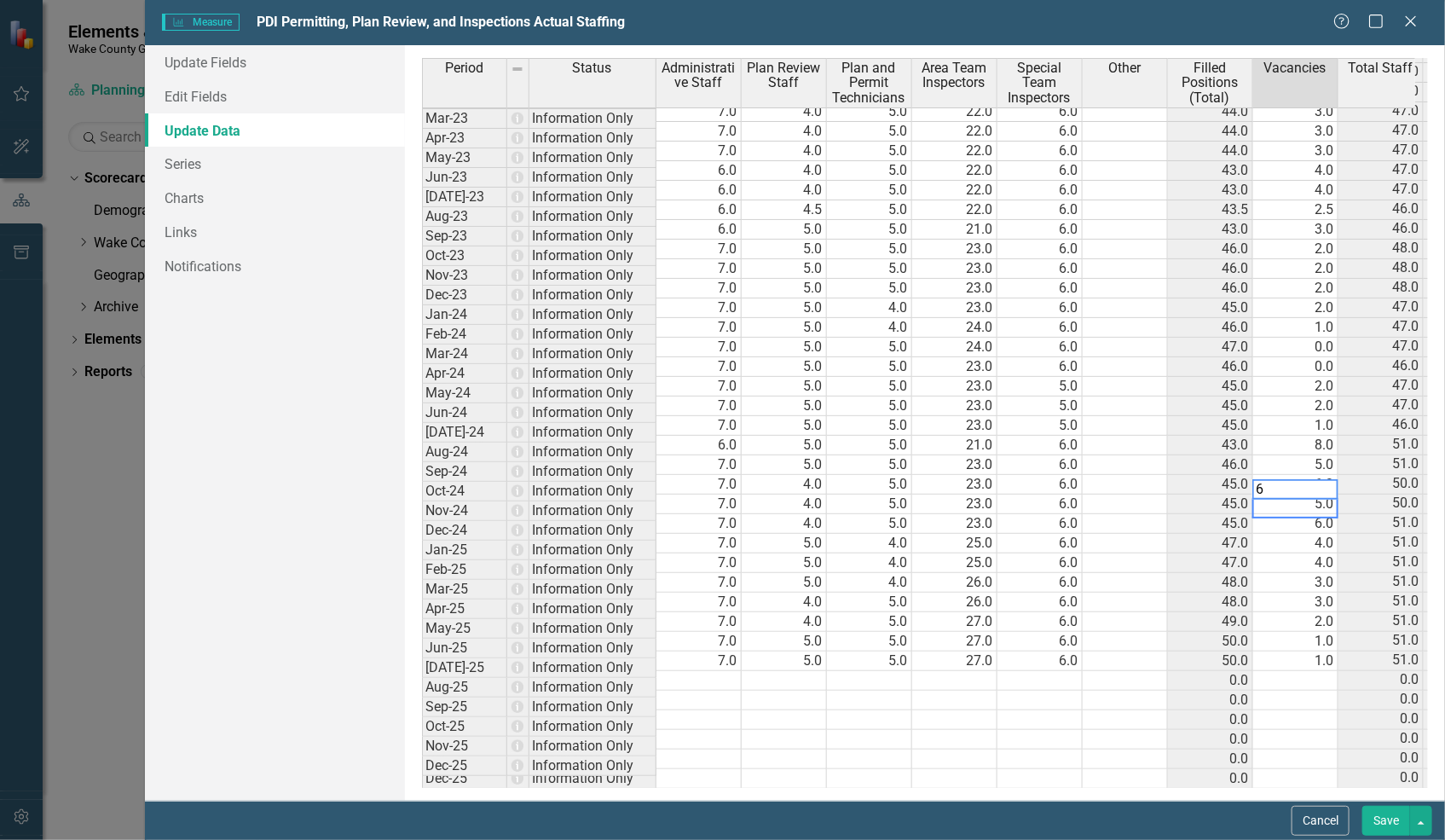
click at [1304, 514] on td "6.0" at bounding box center [1295, 524] width 85 height 20
click at [1313, 416] on td "1.0" at bounding box center [1295, 425] width 85 height 20
click at [1319, 357] on td "0.0" at bounding box center [1295, 367] width 85 height 20
type textarea "4"
click at [1322, 279] on td "2.0" at bounding box center [1295, 289] width 85 height 20
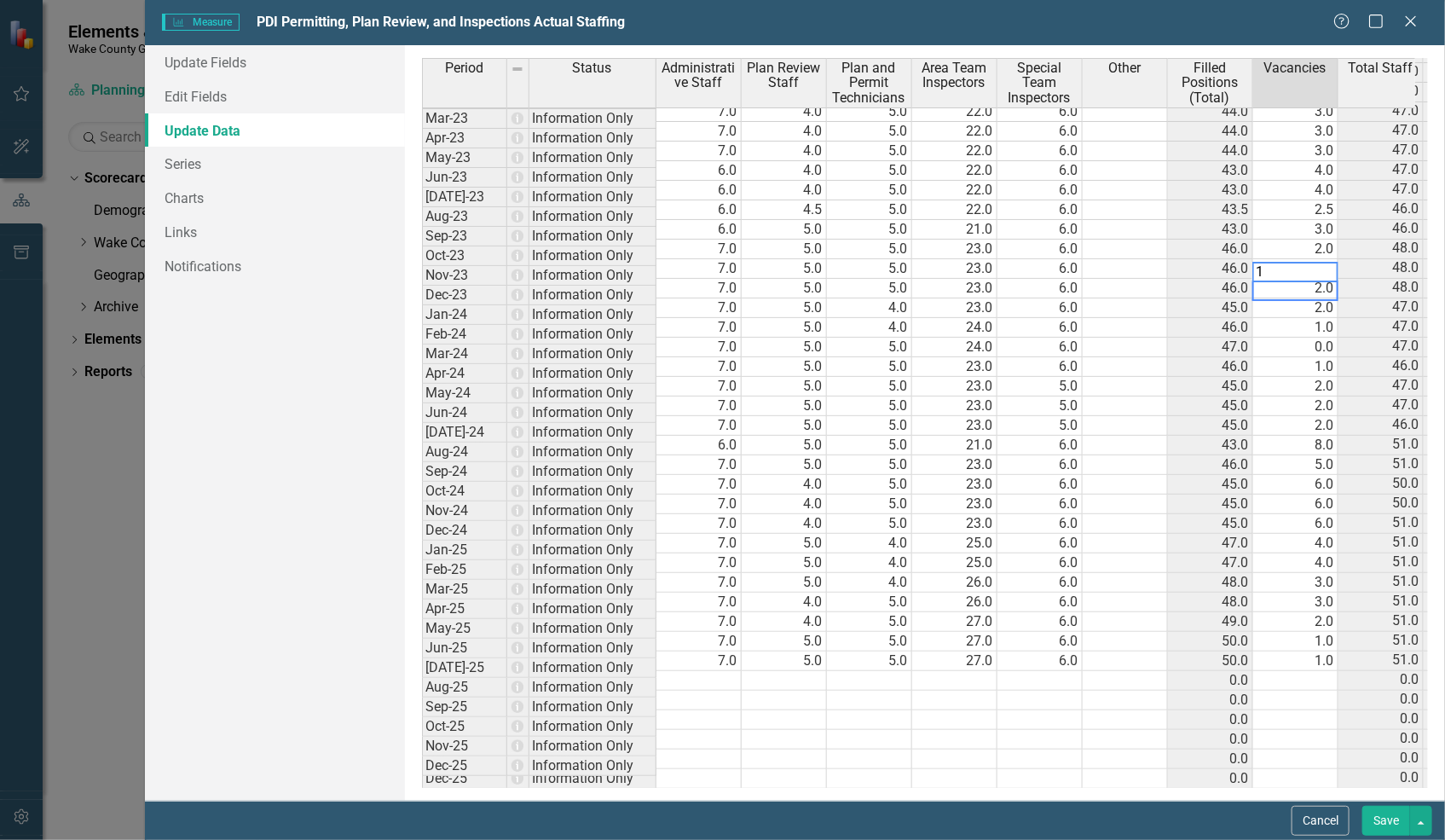
click at [1315, 259] on td "2.0" at bounding box center [1295, 269] width 85 height 20
click at [1309, 240] on td "2.0" at bounding box center [1295, 250] width 85 height 20
click at [1308, 220] on td "3.0" at bounding box center [1295, 230] width 85 height 20
click at [1311, 200] on td "2.5" at bounding box center [1295, 210] width 85 height 20
click at [1319, 180] on td "4.0" at bounding box center [1295, 190] width 85 height 20
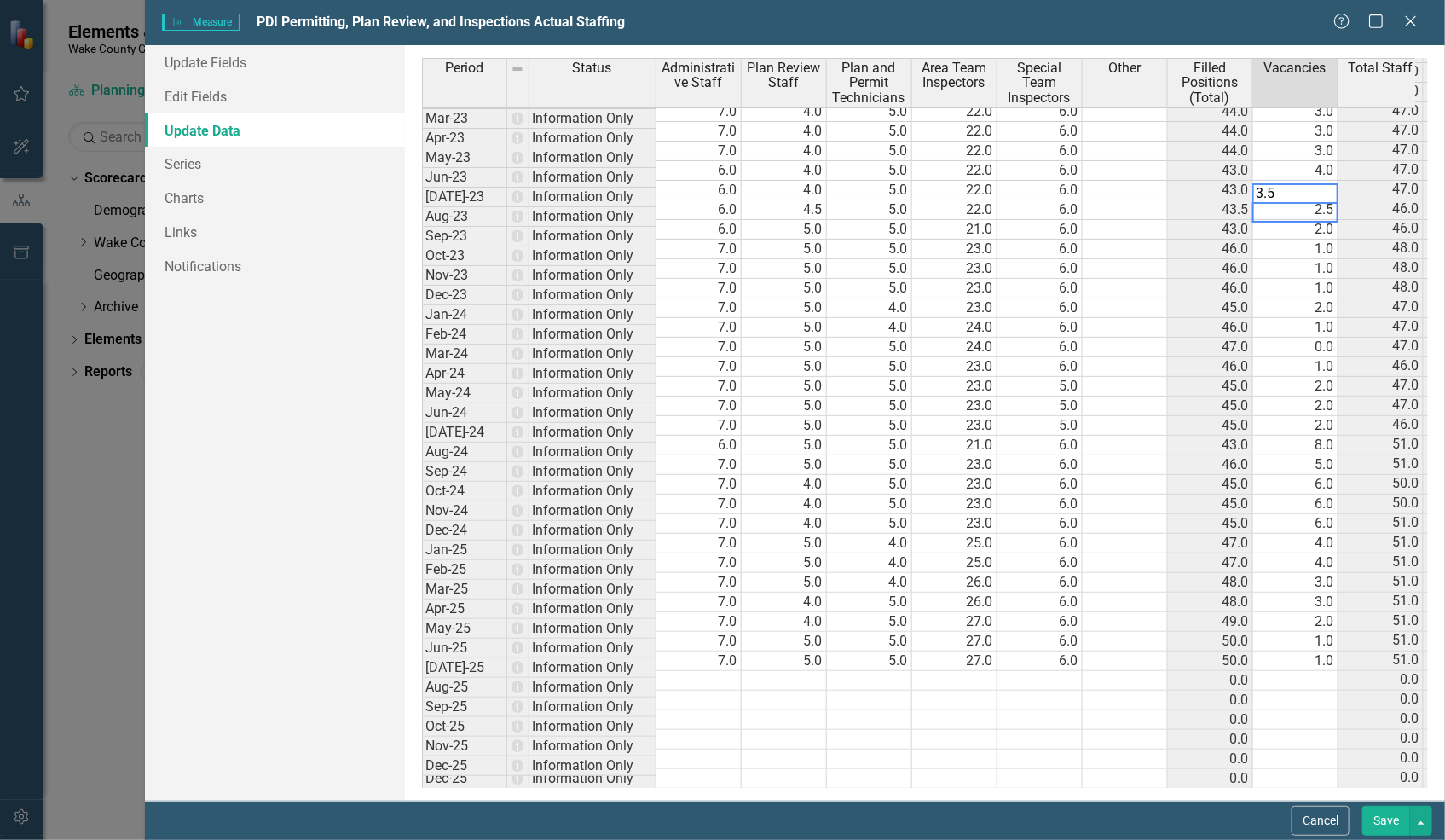
type textarea "4"
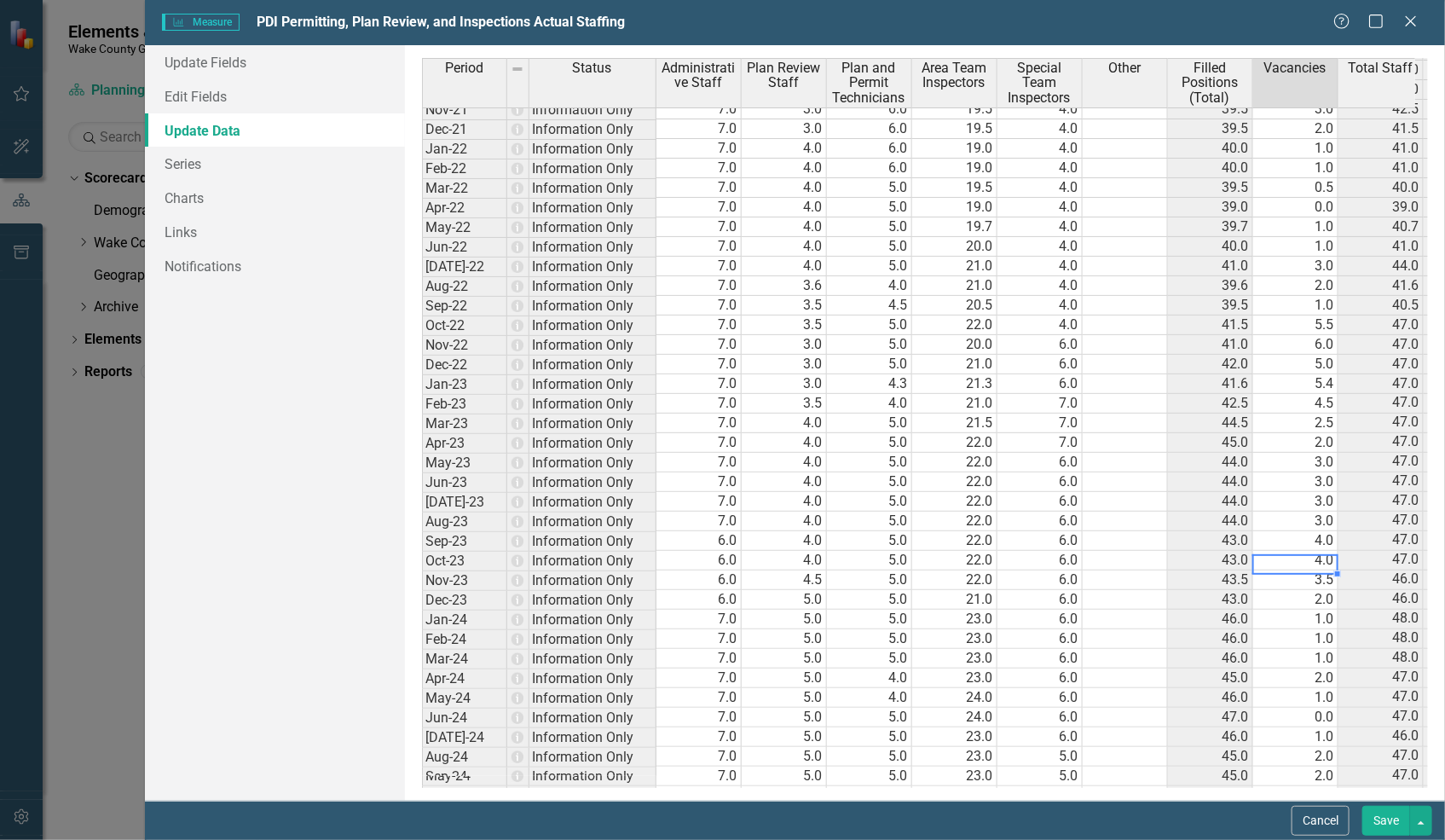
scroll to position [1245, 0]
click at [1314, 308] on tbody "Dec-20 Information Only 7.0 4.0 6.0 18.0 4.0 39.0 2.0 41.0 39.0 Jan-21 Informat…" at bounding box center [1008, 521] width 1172 height 1119
click at [1310, 321] on td "5.5" at bounding box center [1295, 325] width 85 height 20
click at [1312, 349] on td "6.0" at bounding box center [1295, 345] width 85 height 20
click at [1311, 323] on td "5.5" at bounding box center [1295, 325] width 85 height 20
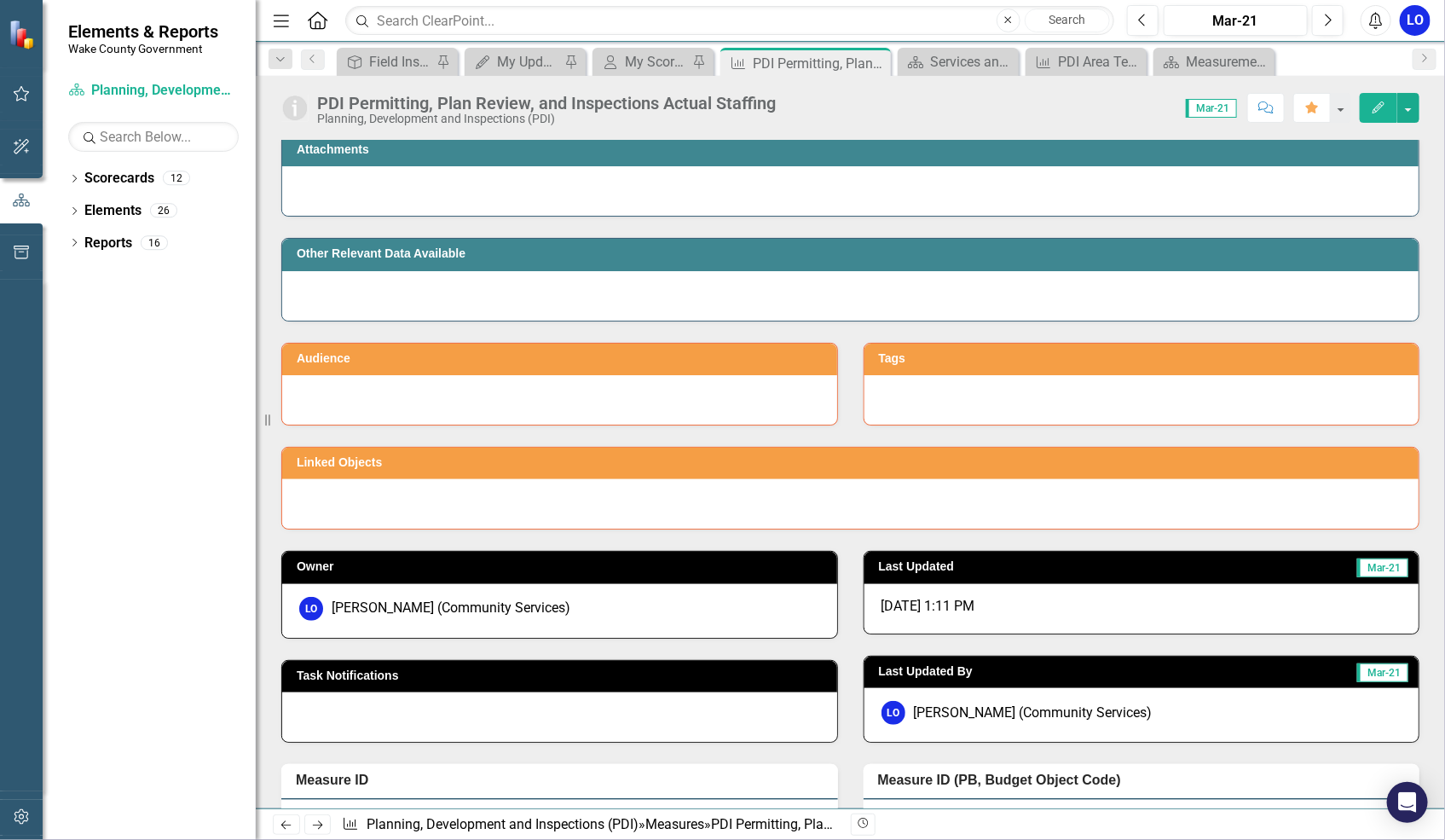
scroll to position [3564, 0]
